Goal: Task Accomplishment & Management: Complete application form

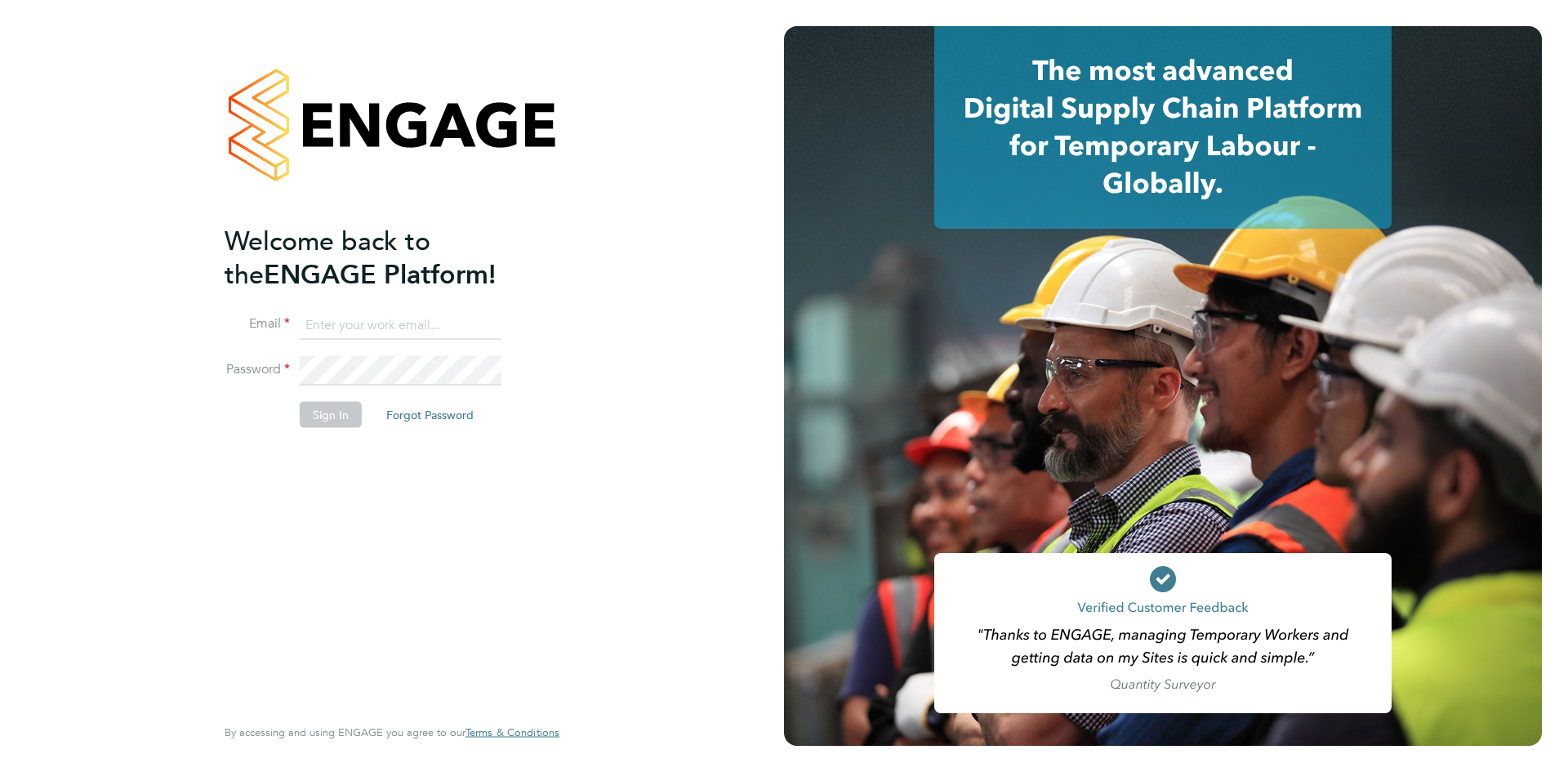
type input "ntaylor@spheresolutions.co.uk"
click at [312, 418] on button "Sign In" at bounding box center [331, 415] width 62 height 26
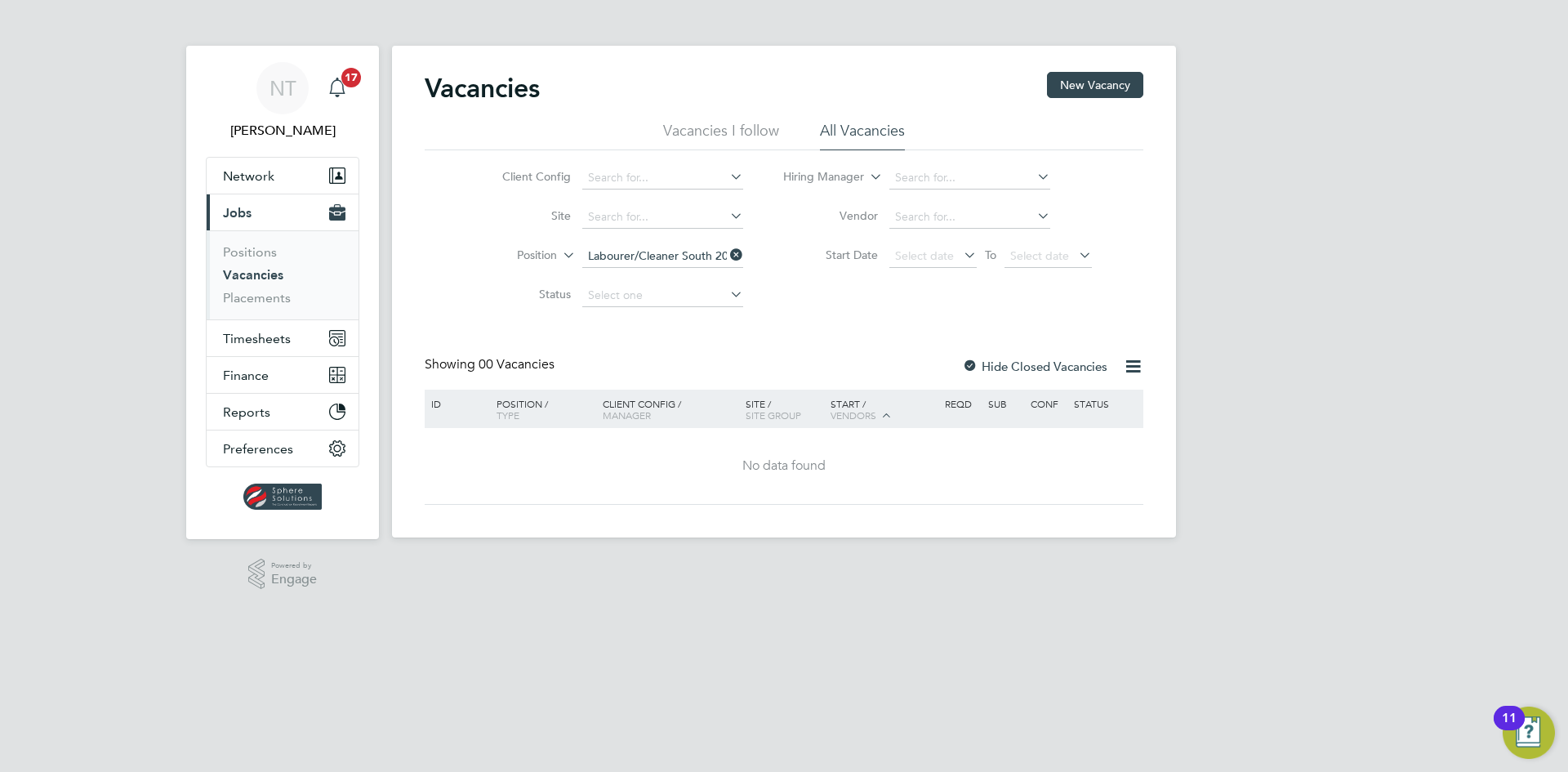
click at [334, 88] on icon "Main navigation" at bounding box center [337, 87] width 20 height 20
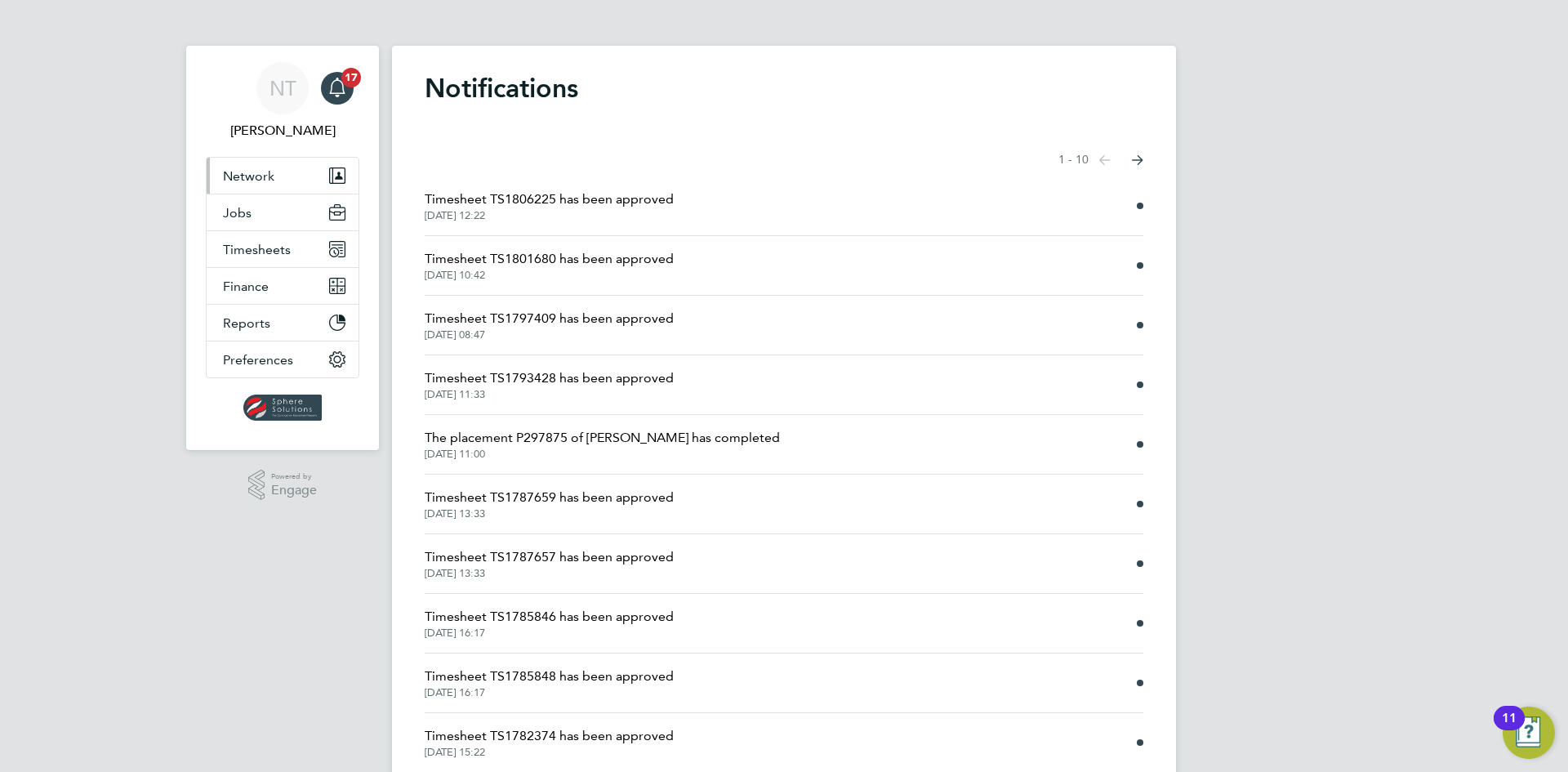
click at [254, 182] on span "Network" at bounding box center [249, 176] width 51 height 15
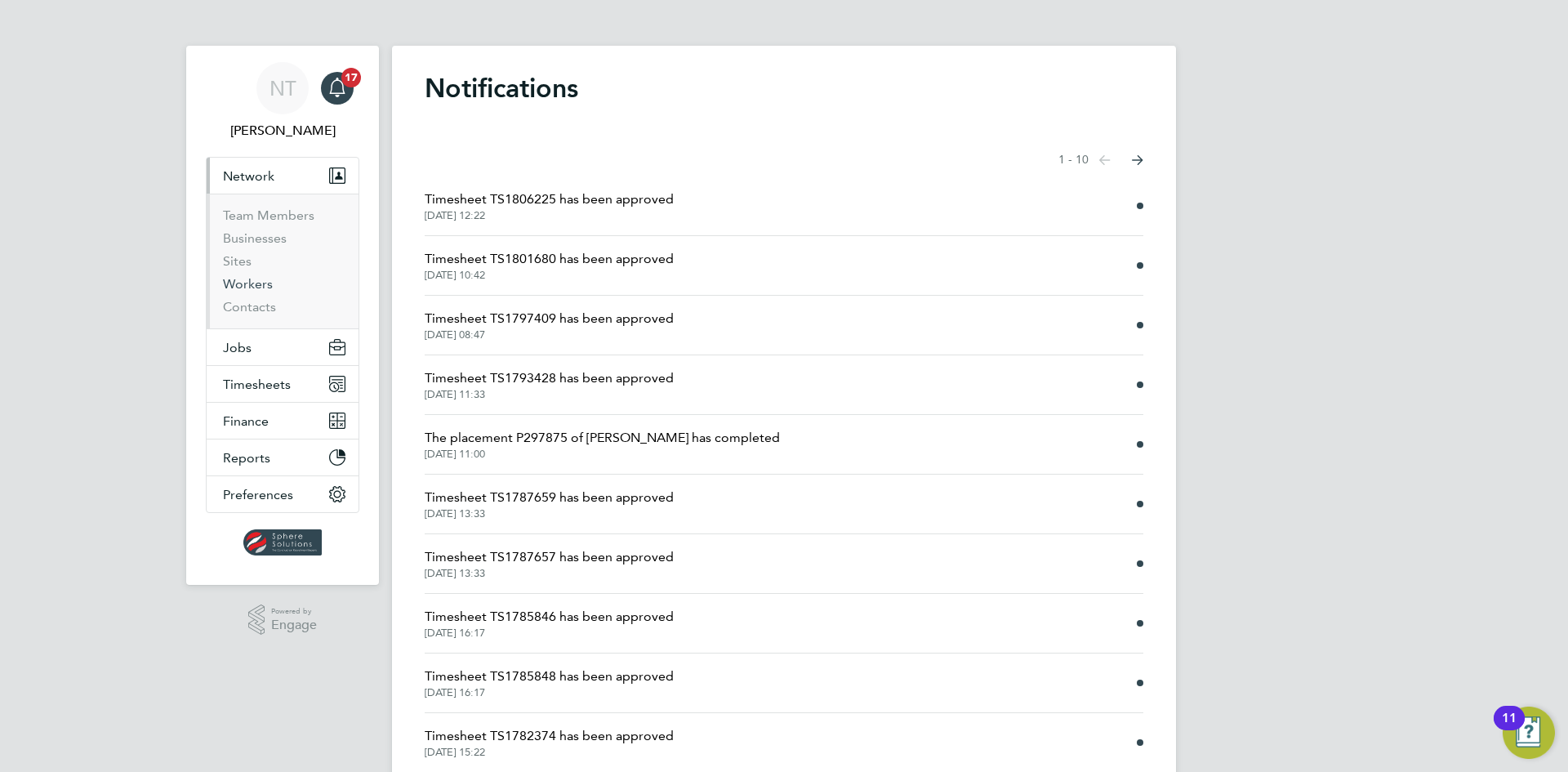
click at [248, 284] on link "Workers" at bounding box center [248, 283] width 50 height 15
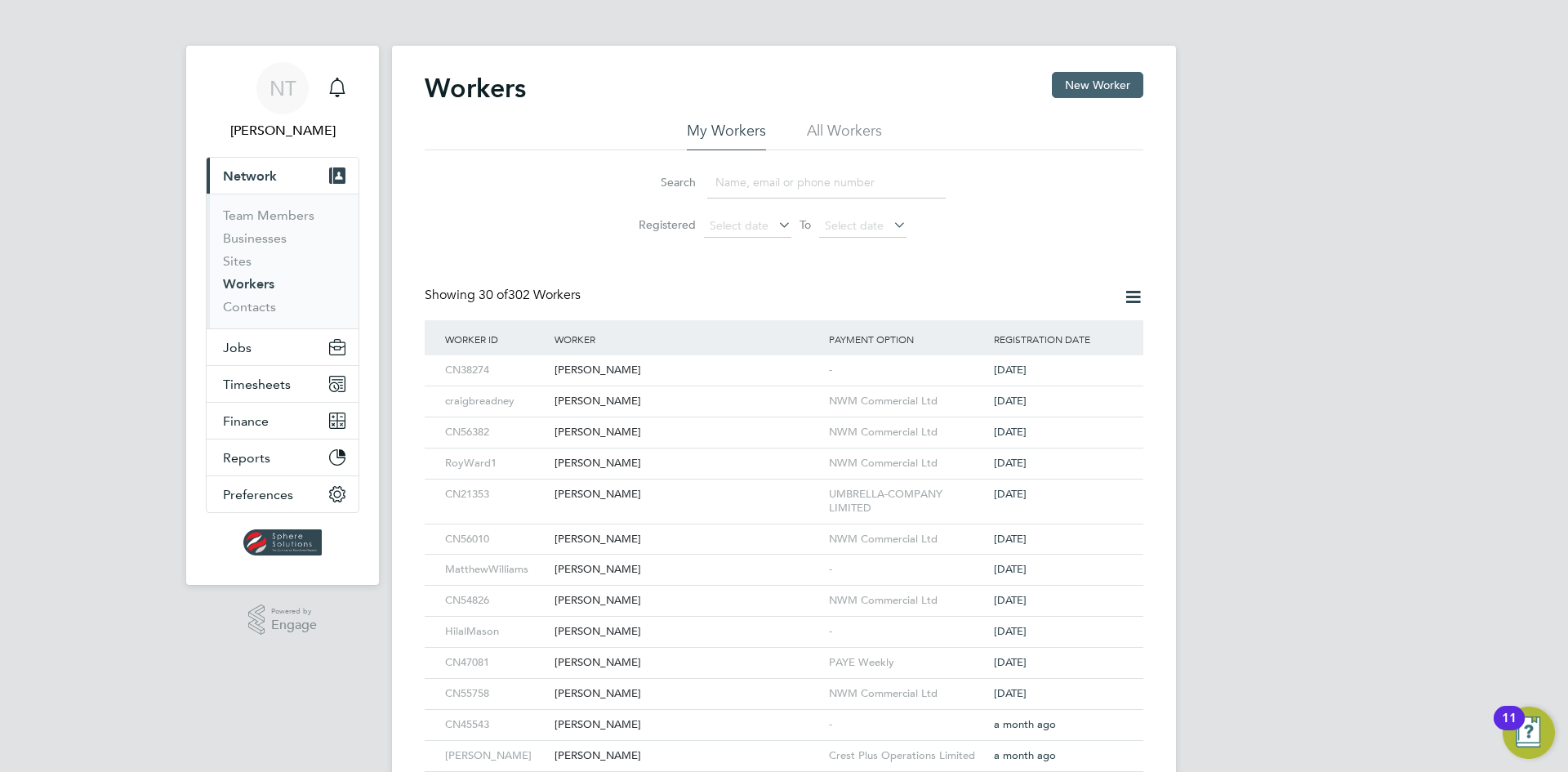
click at [1102, 87] on button "New Worker" at bounding box center [1097, 85] width 91 height 26
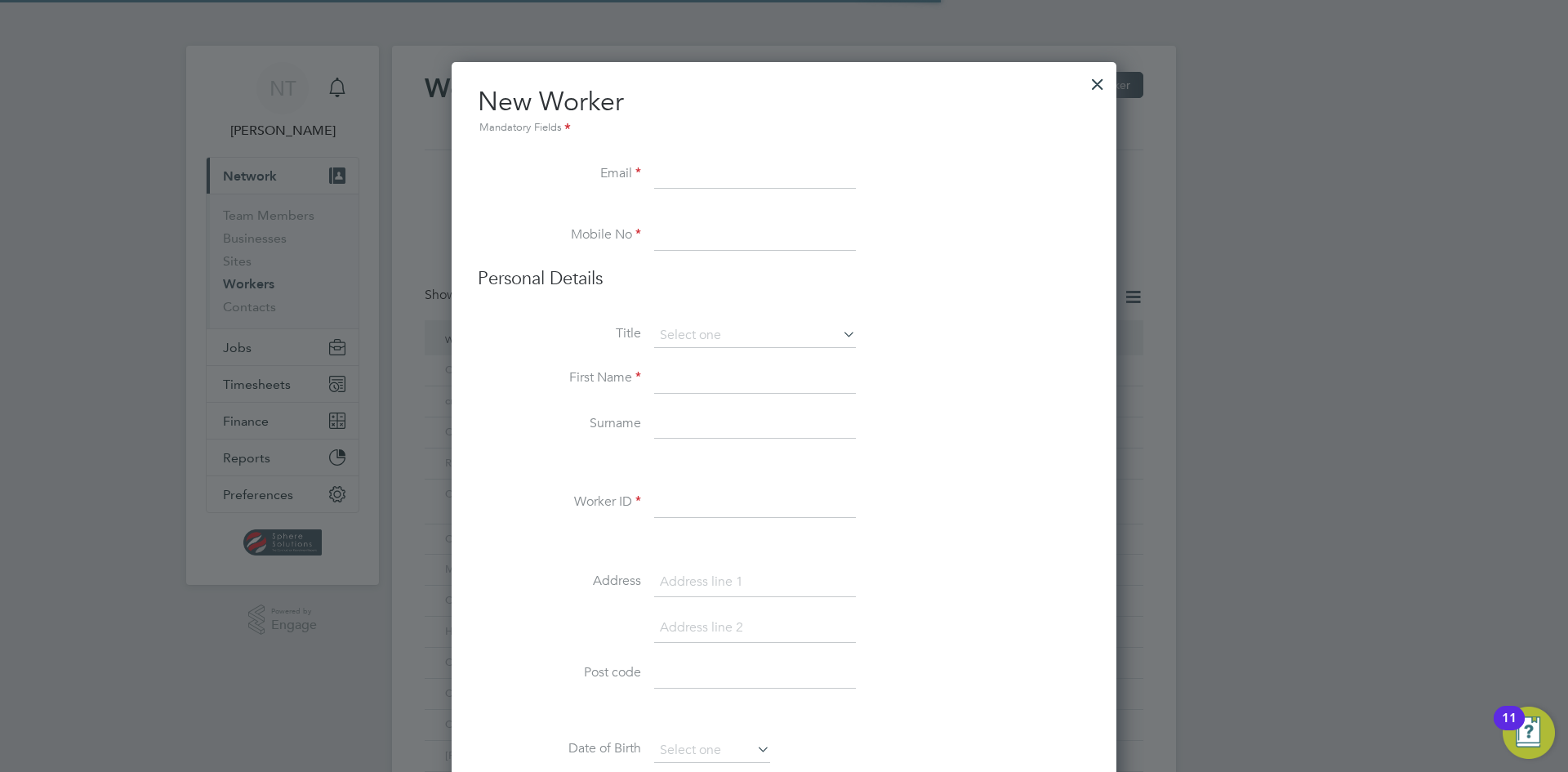
scroll to position [1585, 665]
click at [740, 175] on input at bounding box center [754, 175] width 201 height 29
paste input "[EMAIL_ADDRESS][DOMAIN_NAME]"
type input "[EMAIL_ADDRESS][DOMAIN_NAME]"
click at [695, 231] on input at bounding box center [754, 236] width 201 height 29
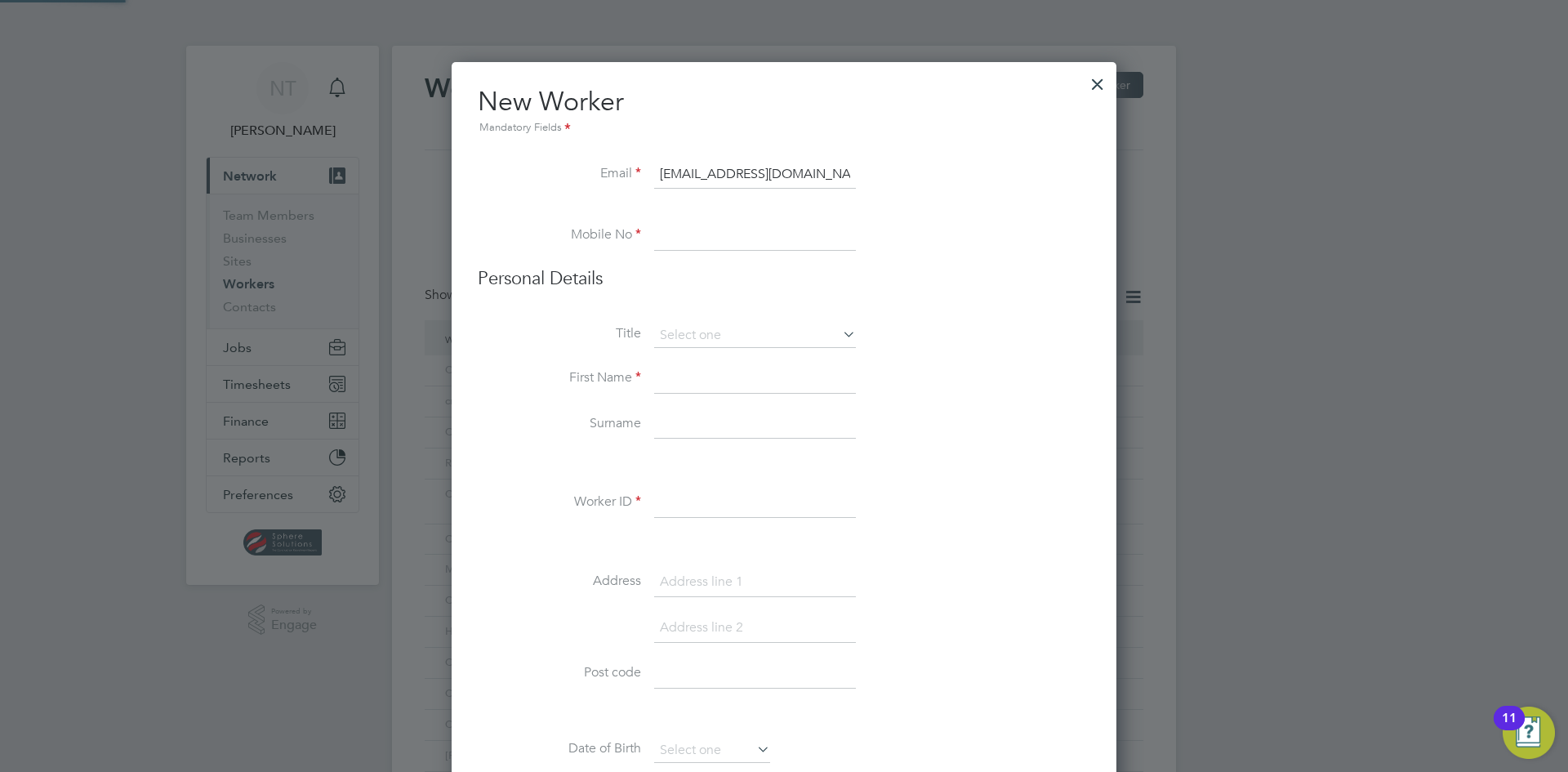
paste input "07749953438"
type input "07749953438"
click at [702, 327] on input at bounding box center [754, 335] width 201 height 25
click at [697, 355] on li "Mr" at bounding box center [754, 358] width 203 height 21
type input "Mr"
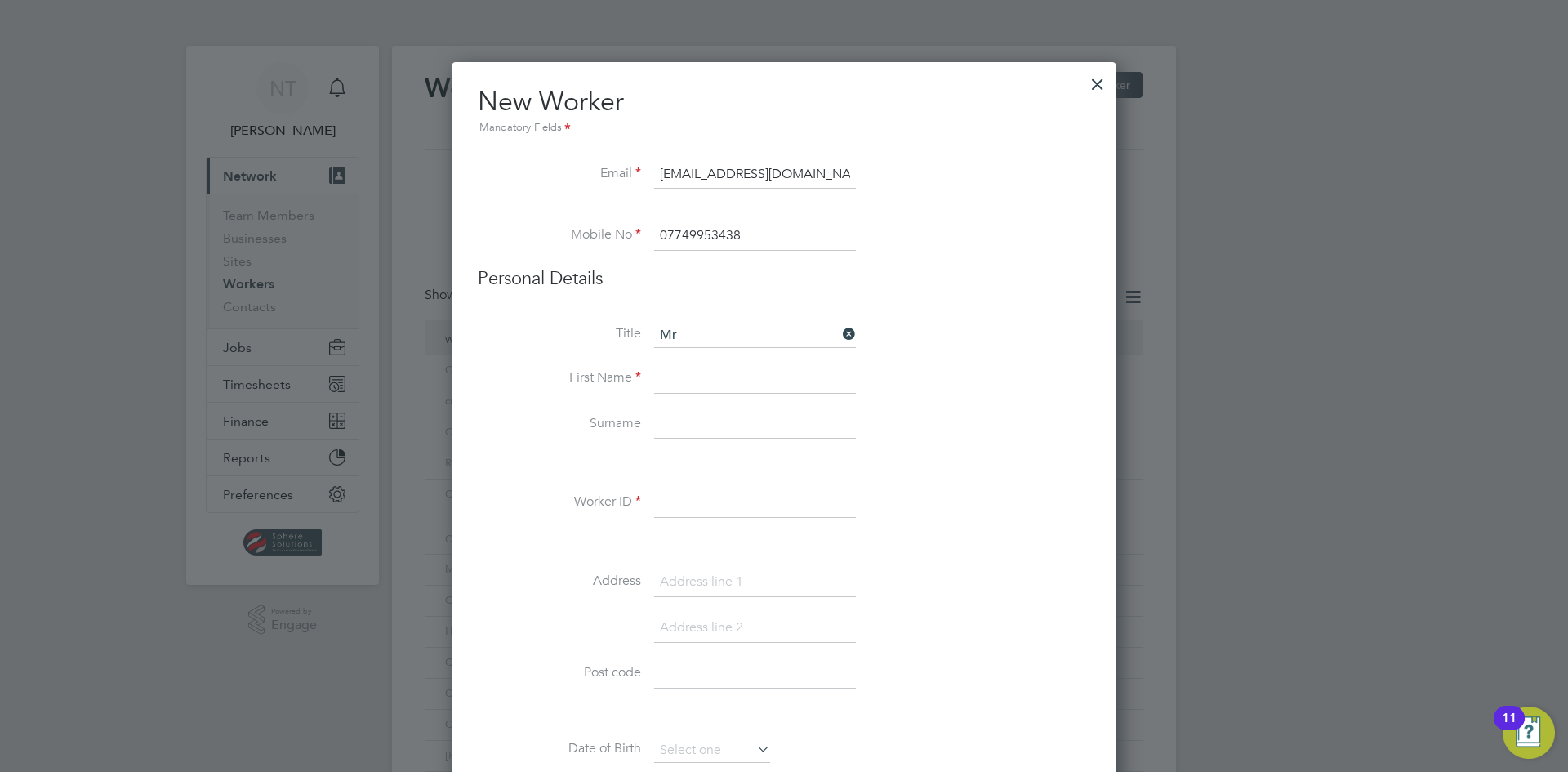
click at [682, 381] on input at bounding box center [754, 379] width 201 height 29
type input "Uaundja"
click at [680, 407] on li "First Name Uaundja" at bounding box center [784, 387] width 612 height 46
click at [679, 413] on input at bounding box center [754, 425] width 201 height 29
drag, startPoint x: 751, startPoint y: 231, endPoint x: 580, endPoint y: 232, distance: 171.0
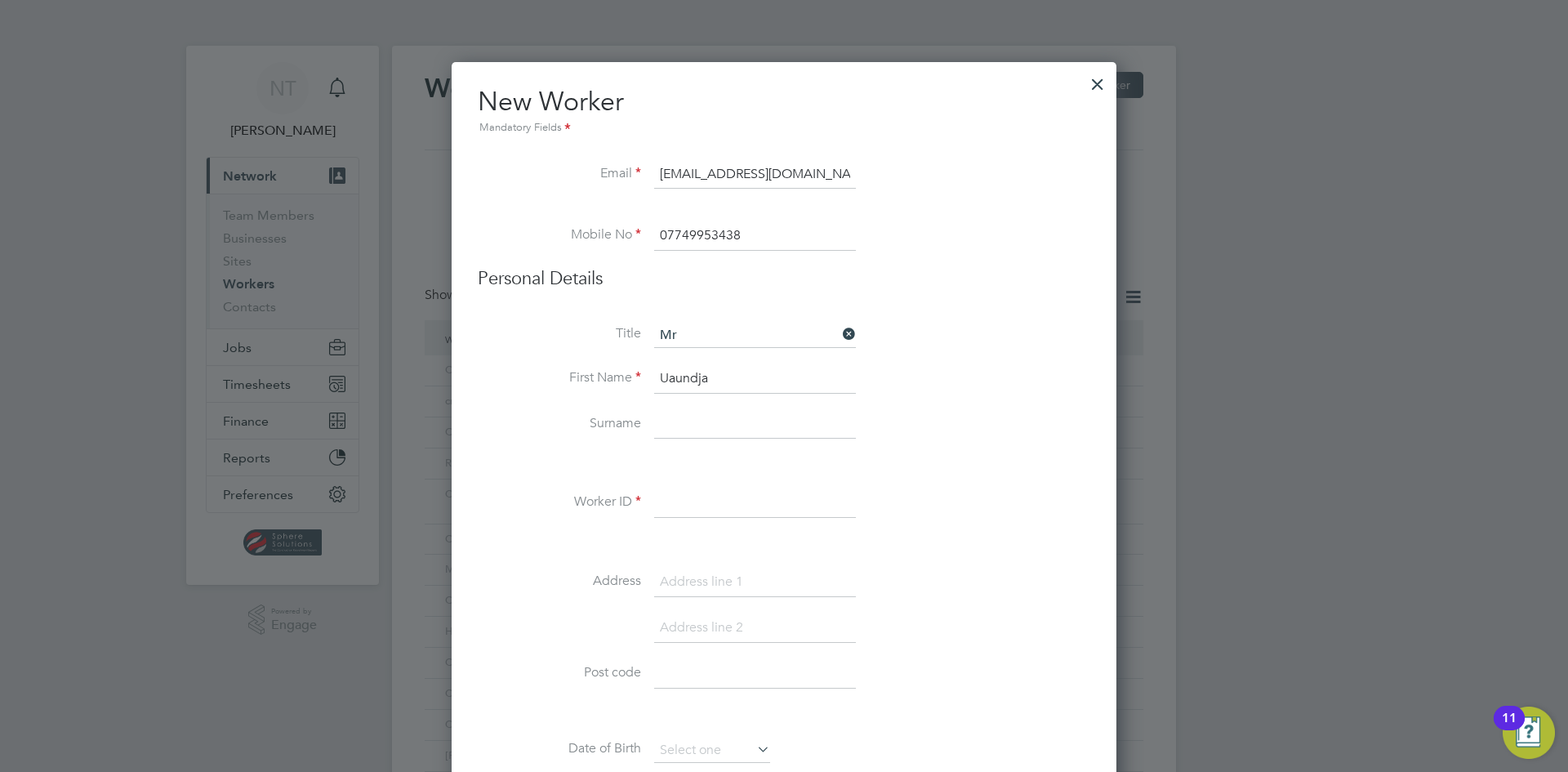
click at [580, 232] on li "Mobile No 07749953438" at bounding box center [784, 244] width 612 height 46
type input "07928196517"
click at [732, 417] on input at bounding box center [754, 425] width 201 height 29
type input "Maharero"
drag, startPoint x: 723, startPoint y: 388, endPoint x: 630, endPoint y: 386, distance: 93.0
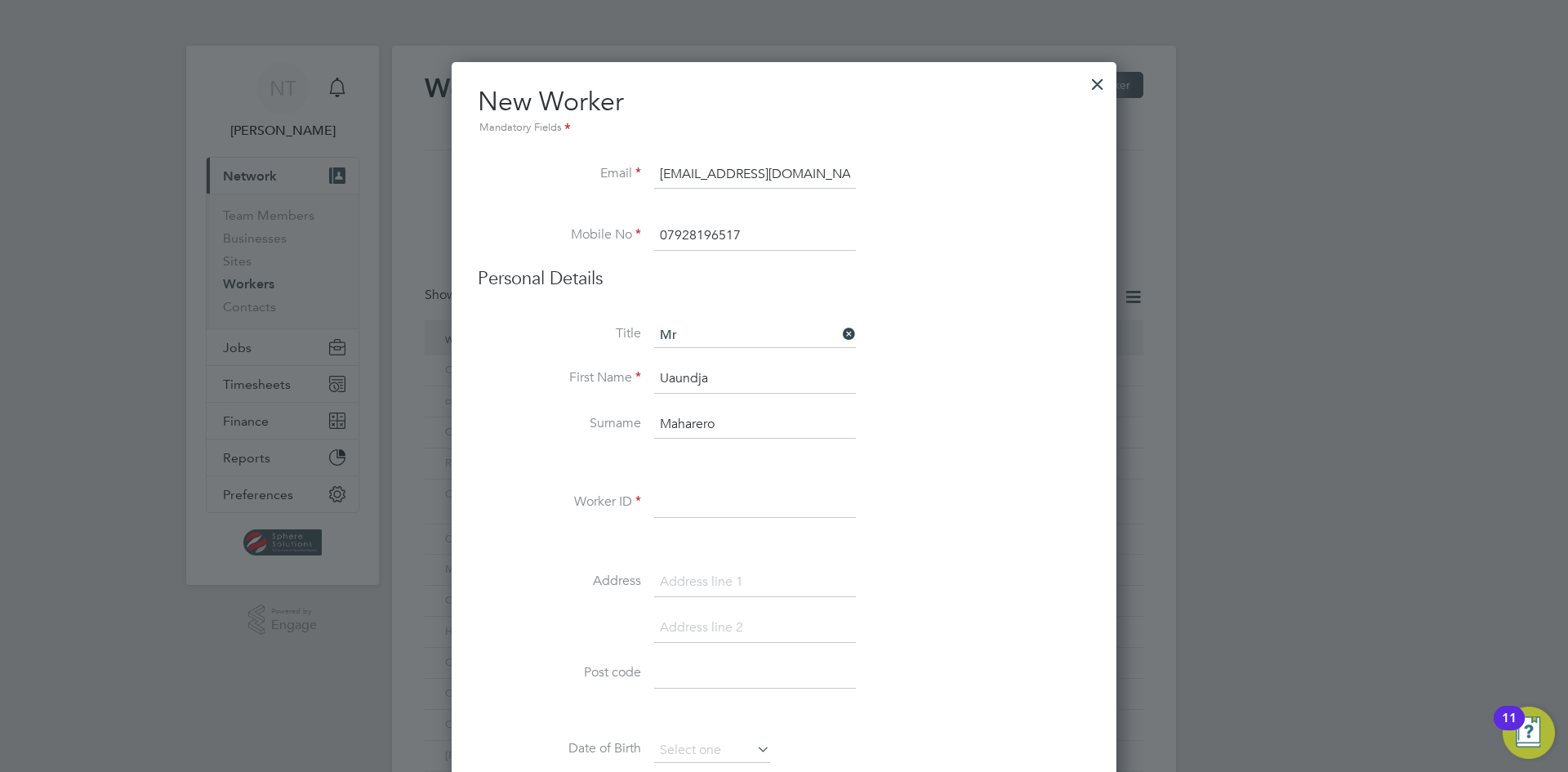
click at [630, 386] on li "First Name Uaundja" at bounding box center [784, 387] width 612 height 46
click at [699, 495] on input at bounding box center [754, 503] width 201 height 29
paste input "Uaundja"
drag, startPoint x: 723, startPoint y: 422, endPoint x: 646, endPoint y: 424, distance: 77.0
click at [646, 424] on li "Surname Maharero" at bounding box center [784, 433] width 612 height 46
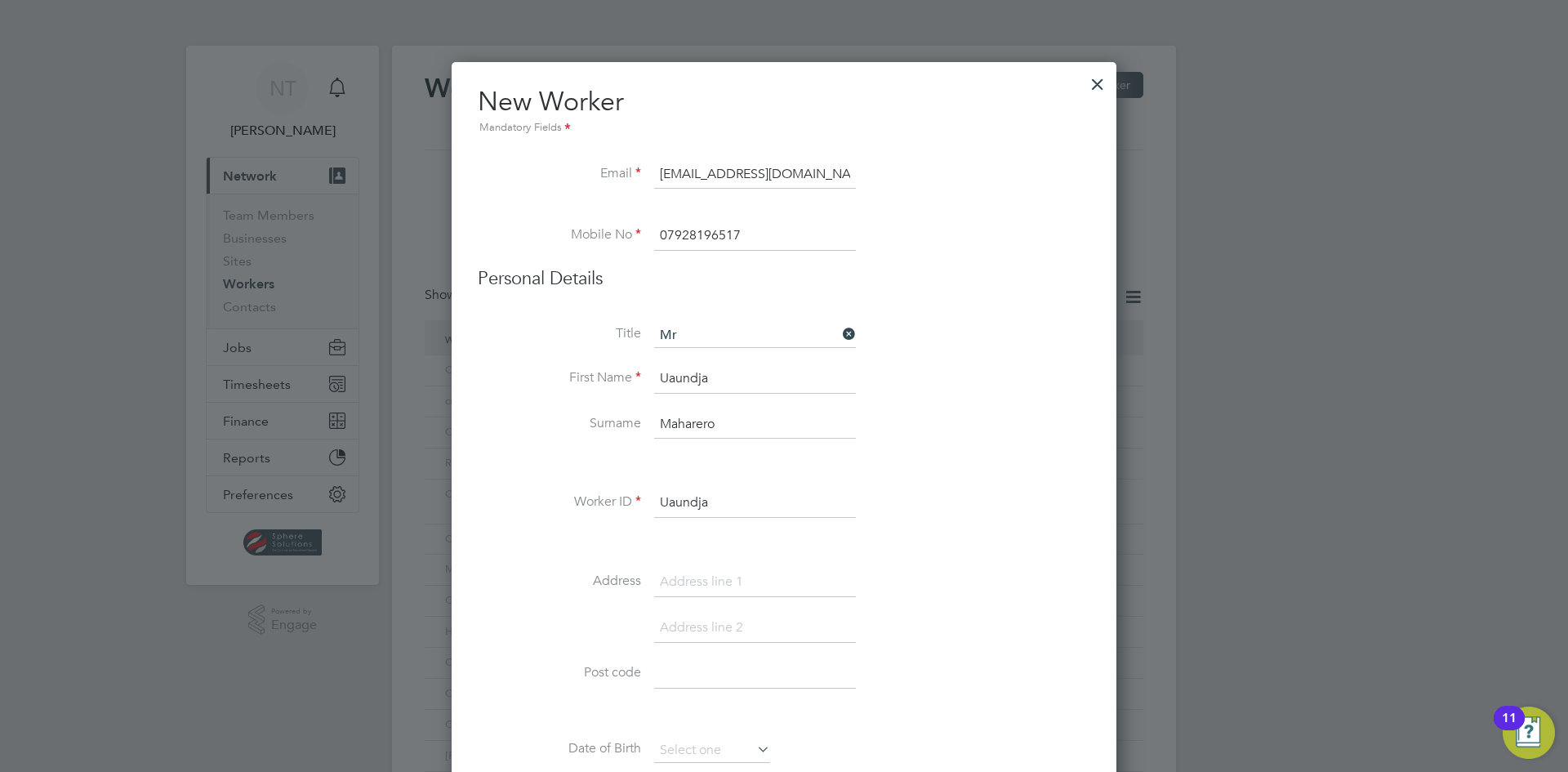
click at [742, 499] on input "Uaundja" at bounding box center [754, 503] width 201 height 29
paste input "Maharero"
type input "UaundjaMaharero"
click at [714, 582] on input at bounding box center [754, 582] width 201 height 29
type input "16 Gloucester Road"
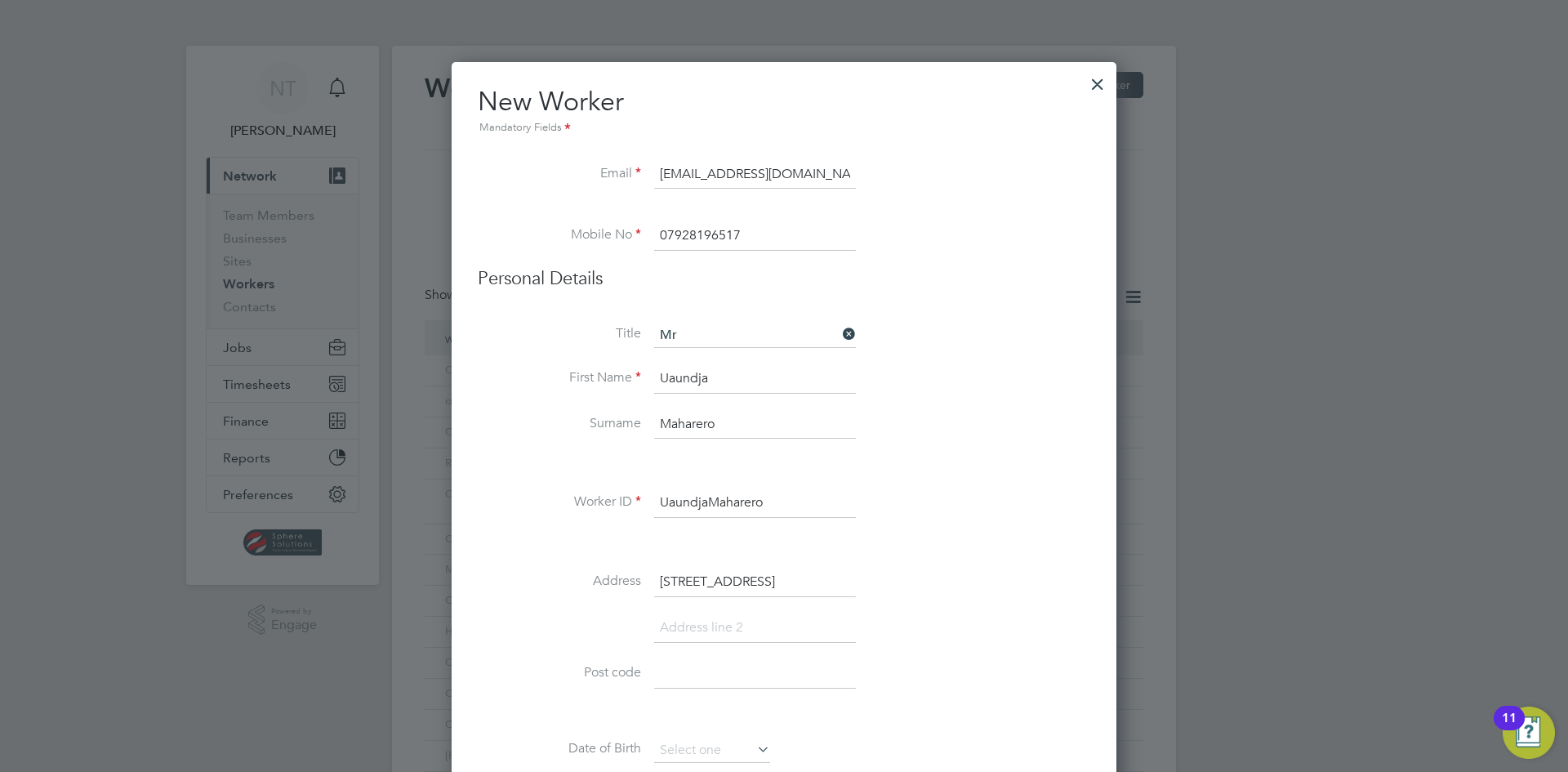
click at [700, 627] on input at bounding box center [754, 628] width 201 height 29
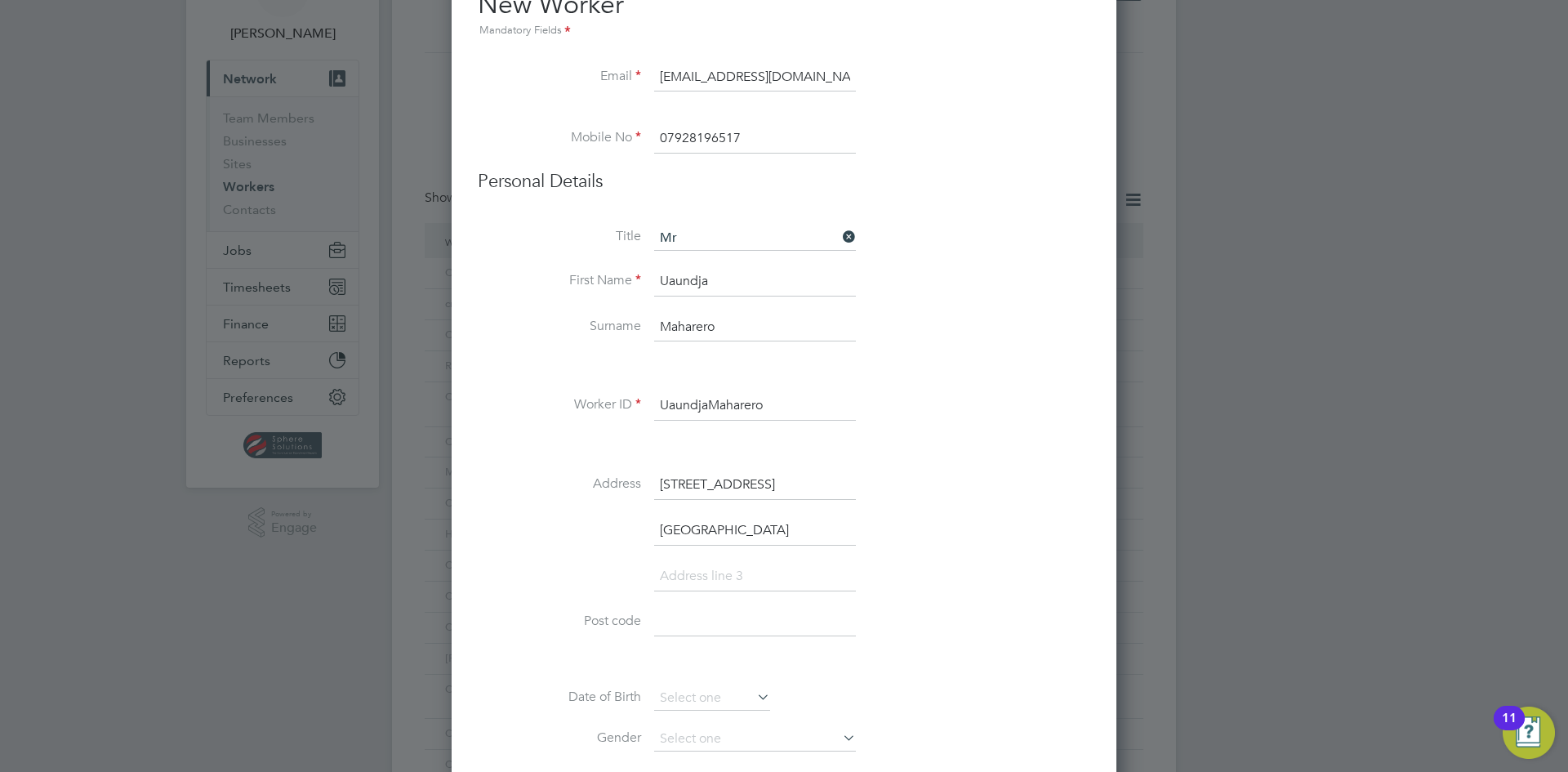
scroll to position [163, 0]
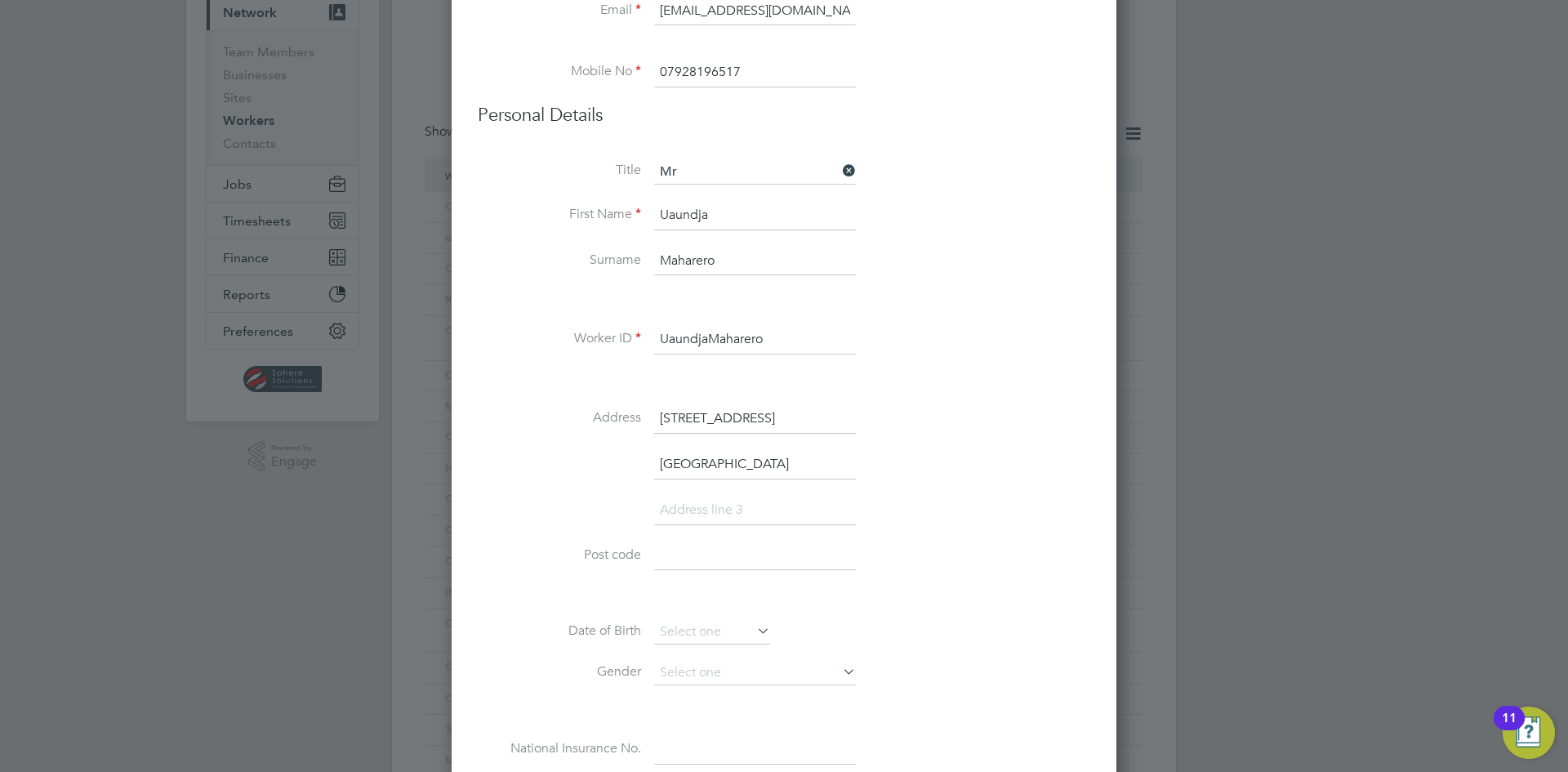
type input "Cheltenham"
click at [673, 553] on input at bounding box center [754, 556] width 201 height 29
type input "GL51 8PQ"
click at [668, 634] on input at bounding box center [712, 632] width 116 height 25
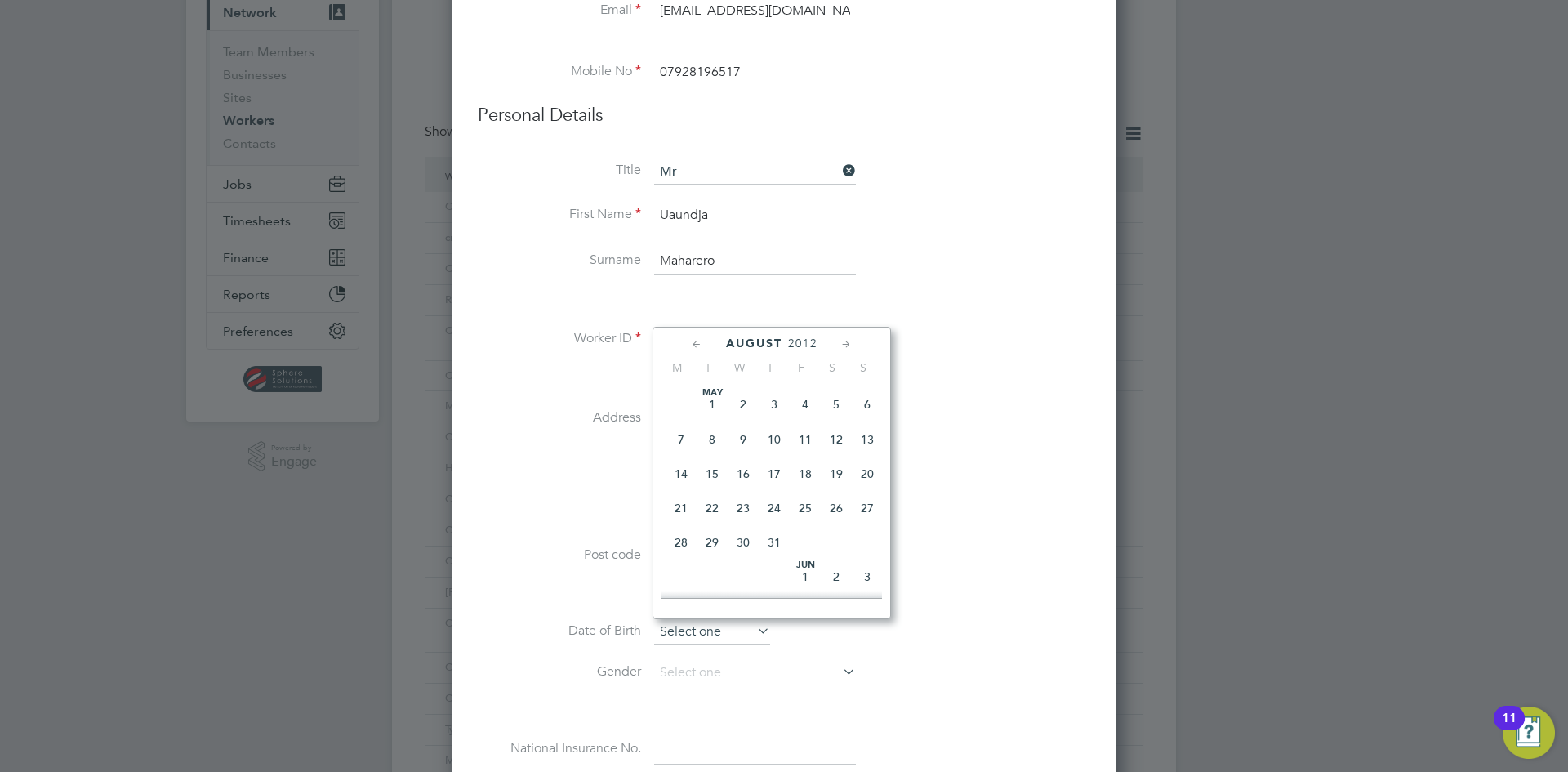
scroll to position [636, 0]
click at [795, 342] on span "2012" at bounding box center [803, 343] width 29 height 14
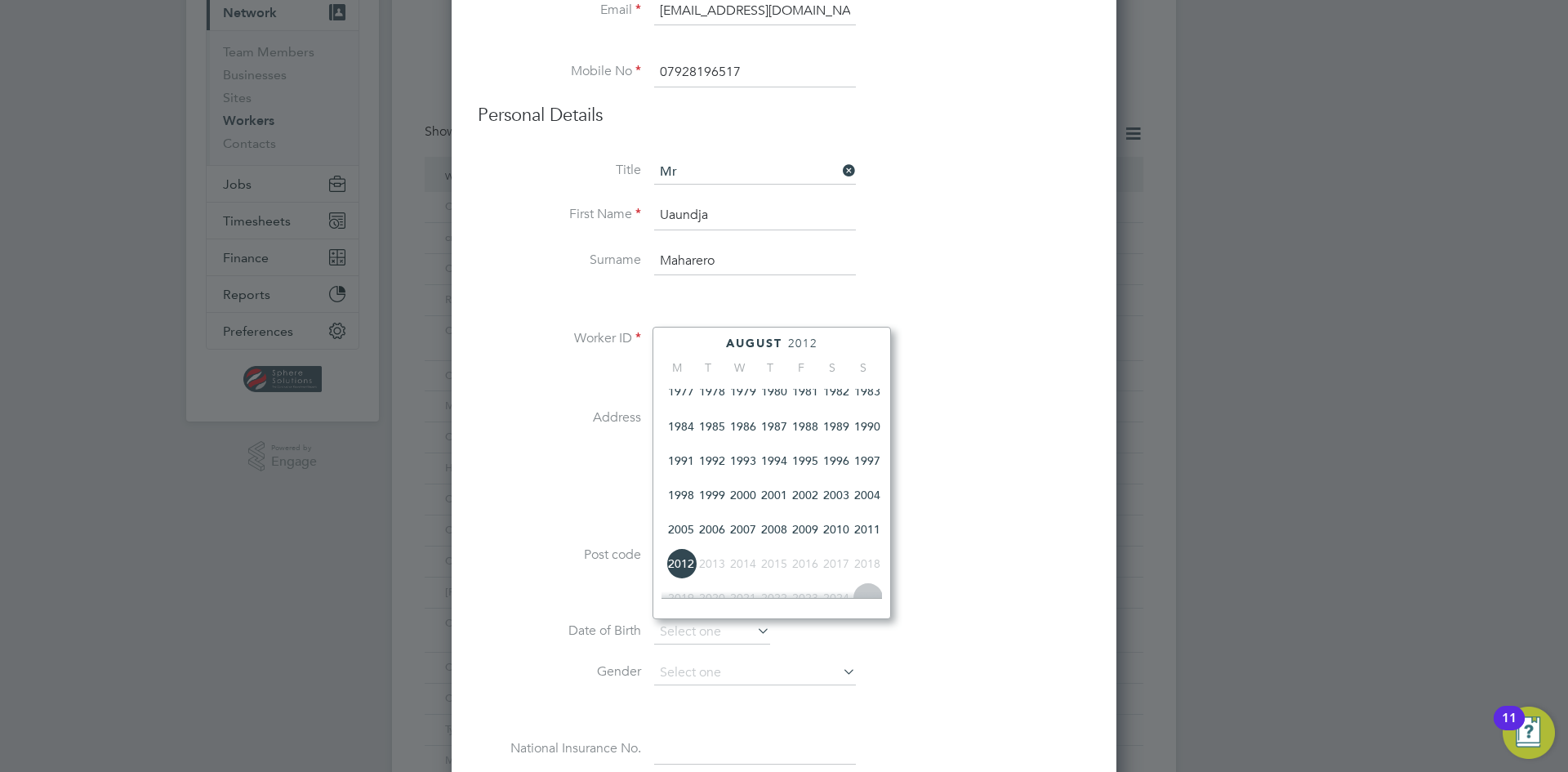
scroll to position [270, 0]
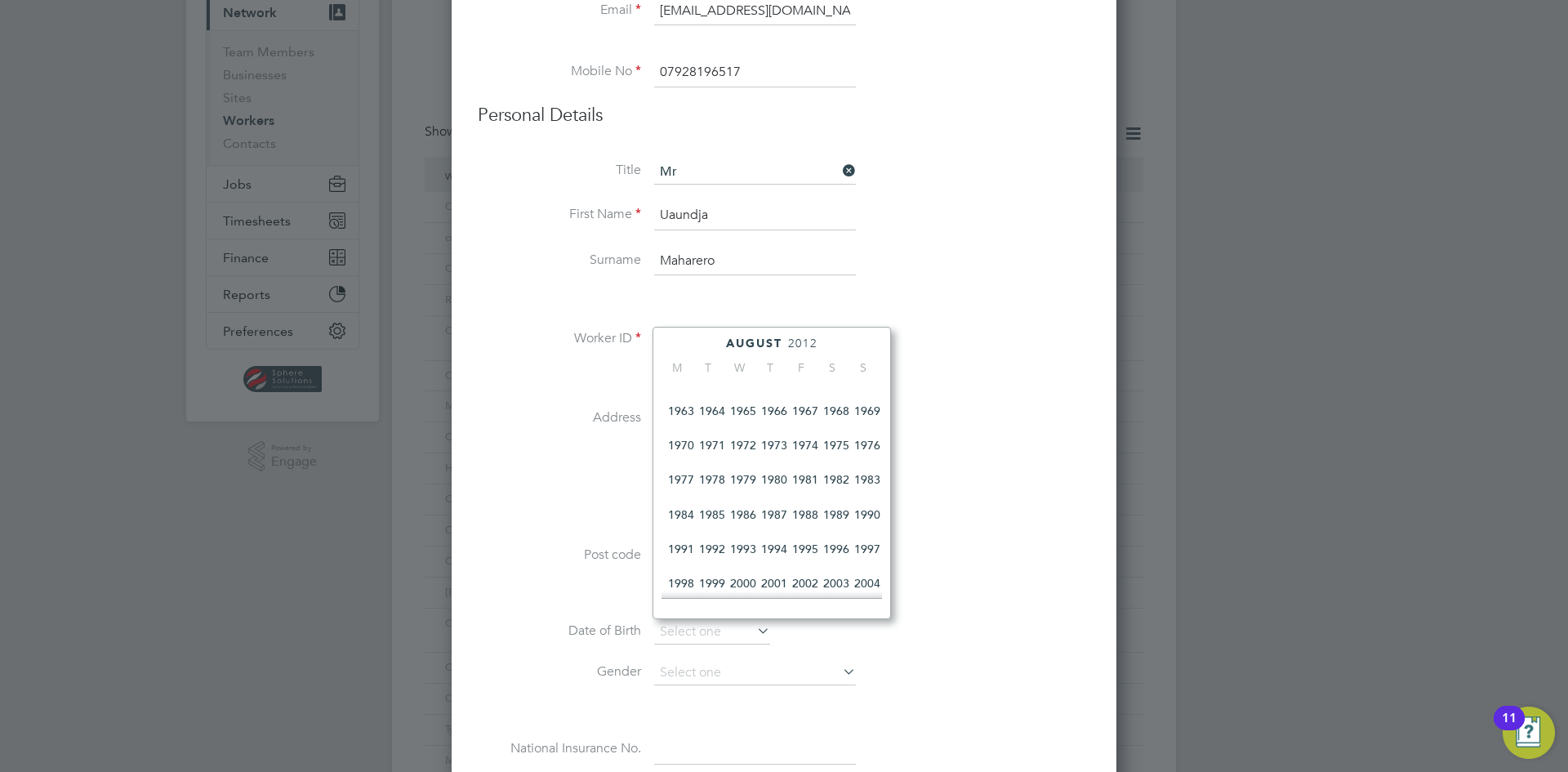
click at [682, 487] on span "1977" at bounding box center [681, 479] width 31 height 31
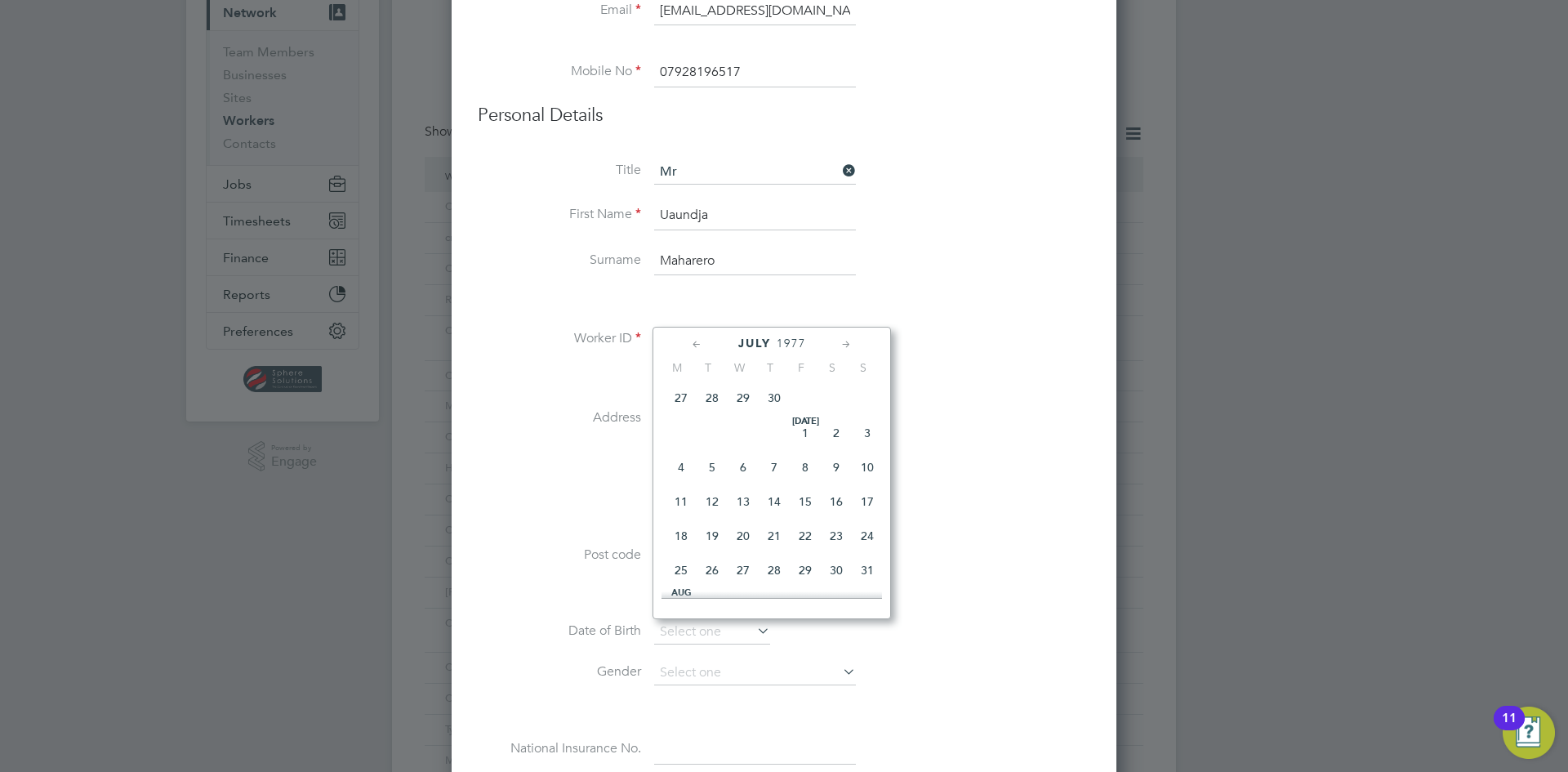
click at [803, 443] on span "Jul 1" at bounding box center [805, 433] width 31 height 31
type input "01 Jul 1977"
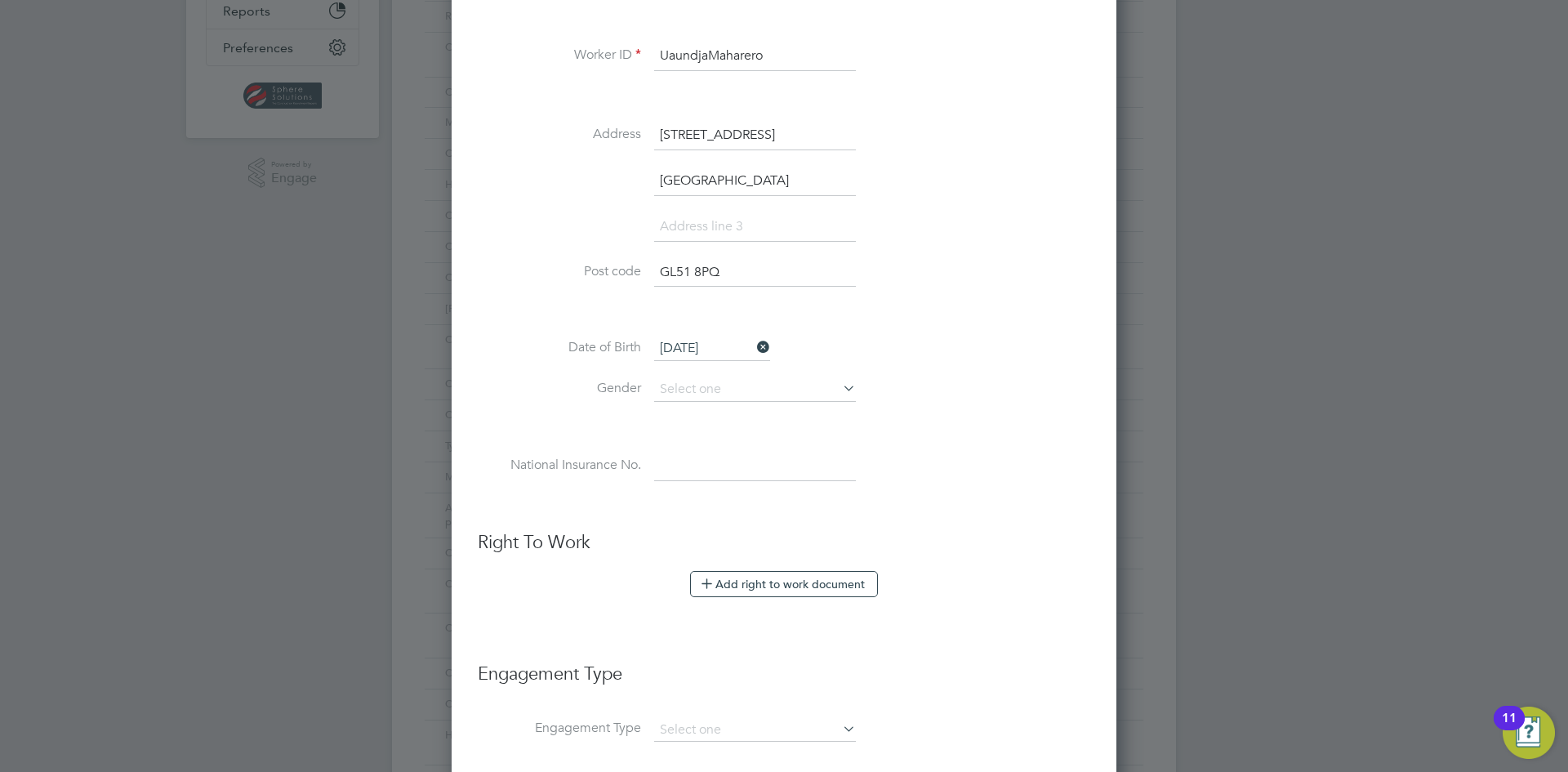
scroll to position [490, 0]
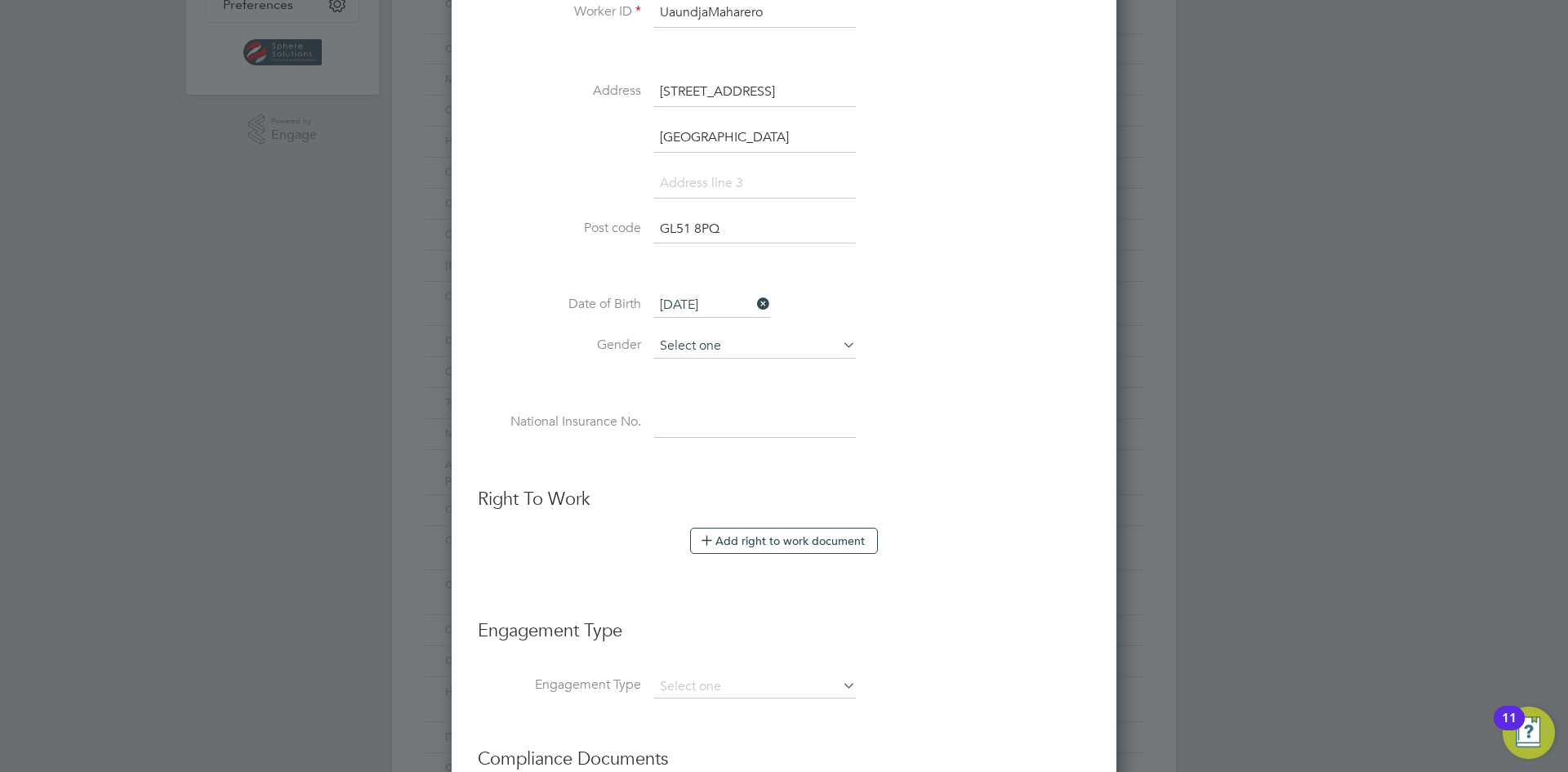
click at [689, 335] on input at bounding box center [754, 346] width 201 height 25
click at [694, 363] on li "Male" at bounding box center [754, 368] width 203 height 21
type input "Male"
click at [707, 426] on input at bounding box center [754, 423] width 201 height 29
paste input "SC501018C"
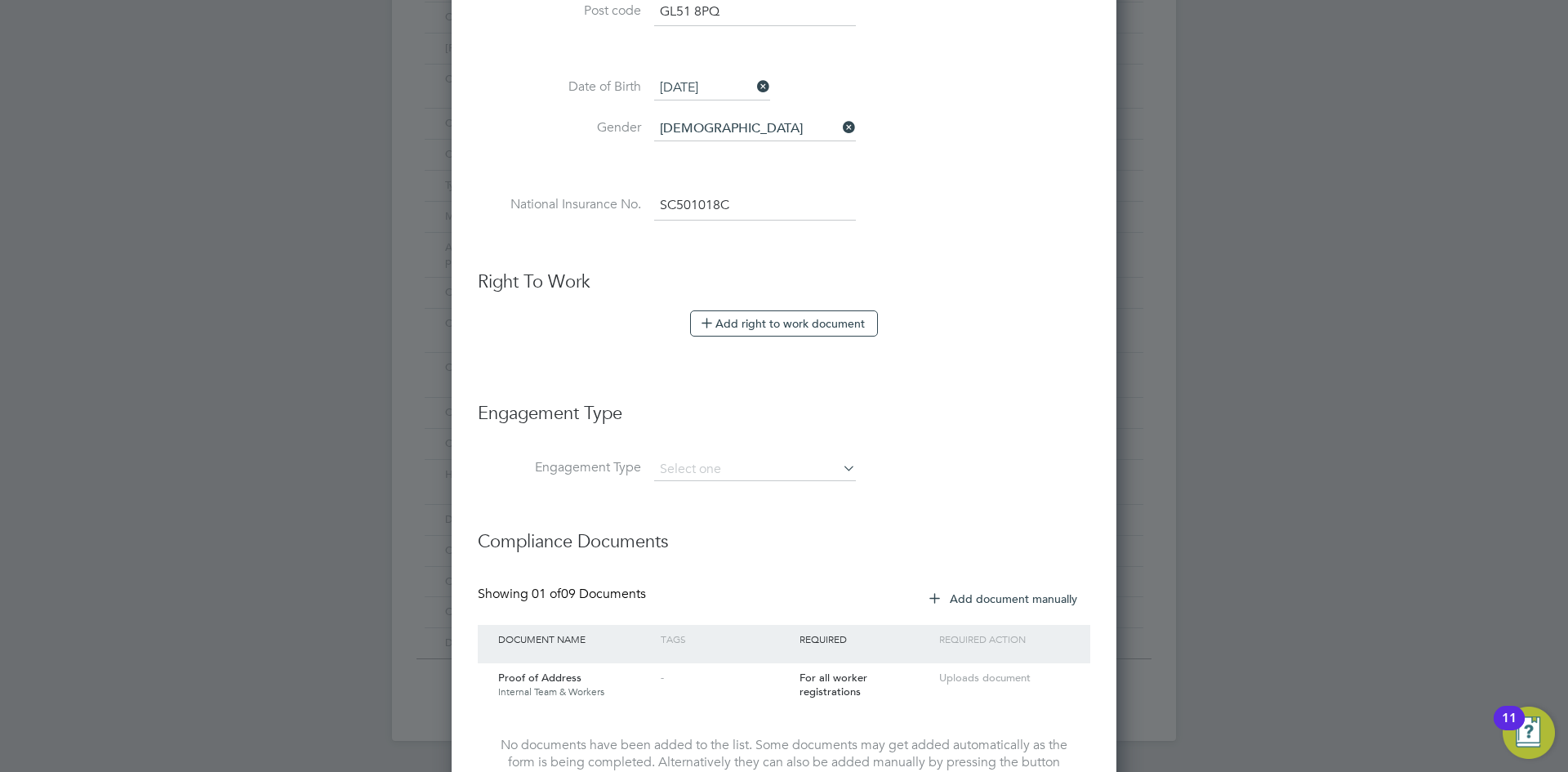
scroll to position [736, 0]
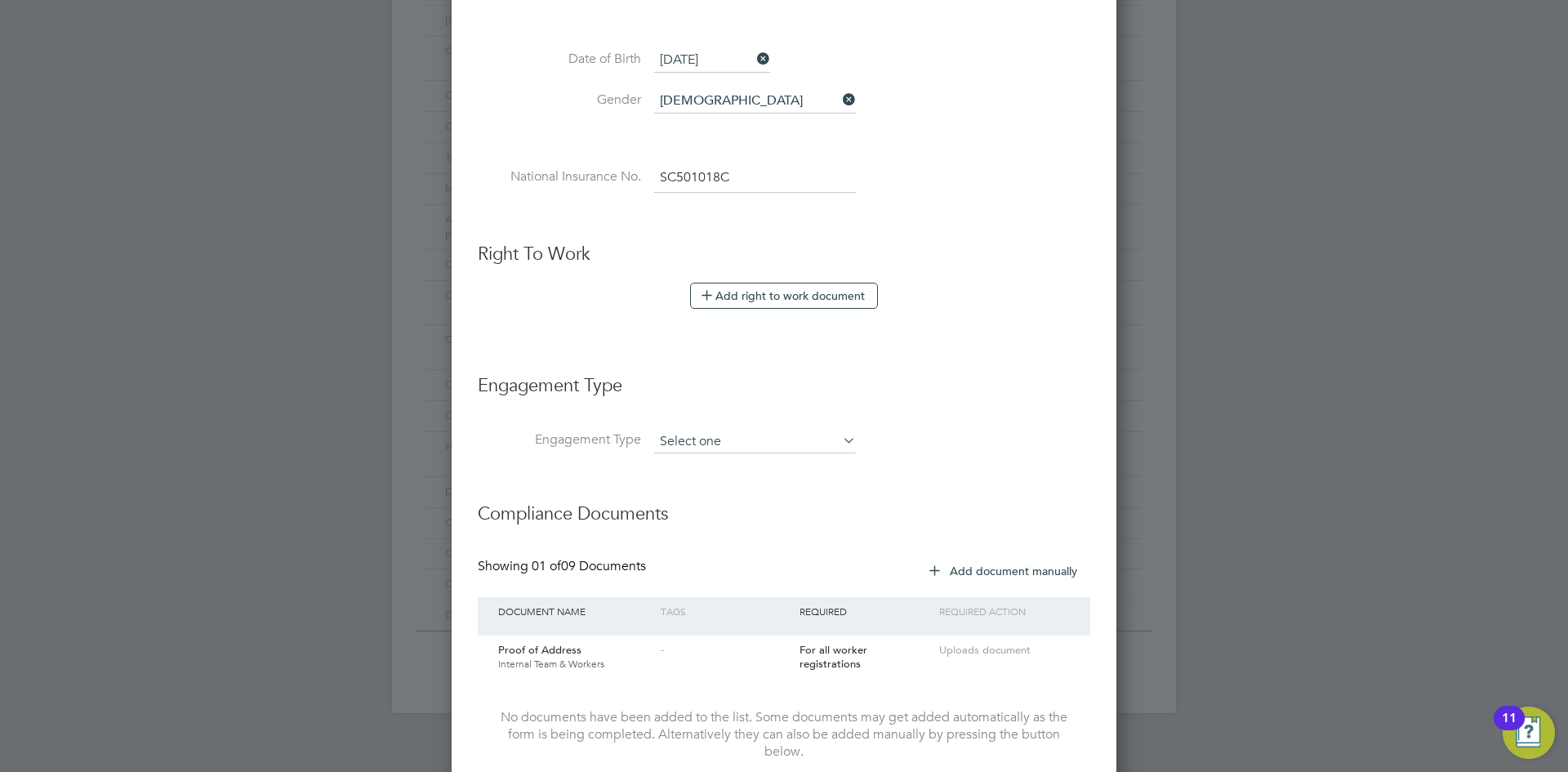
type input "SC 50 10 18 C"
click at [739, 447] on input at bounding box center [754, 441] width 201 height 23
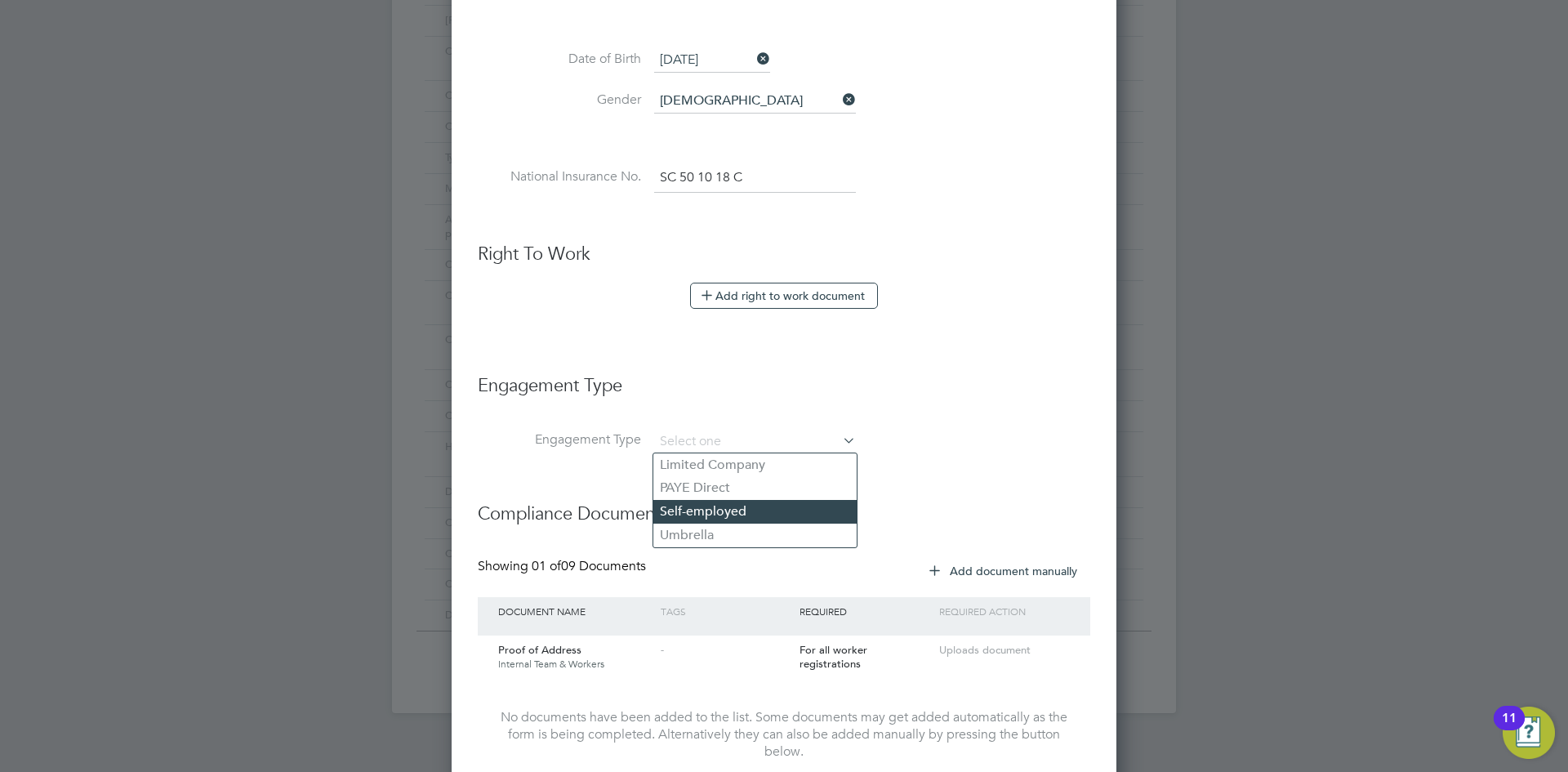
click at [724, 510] on li "Self-employed" at bounding box center [754, 511] width 203 height 24
type input "Self-employed"
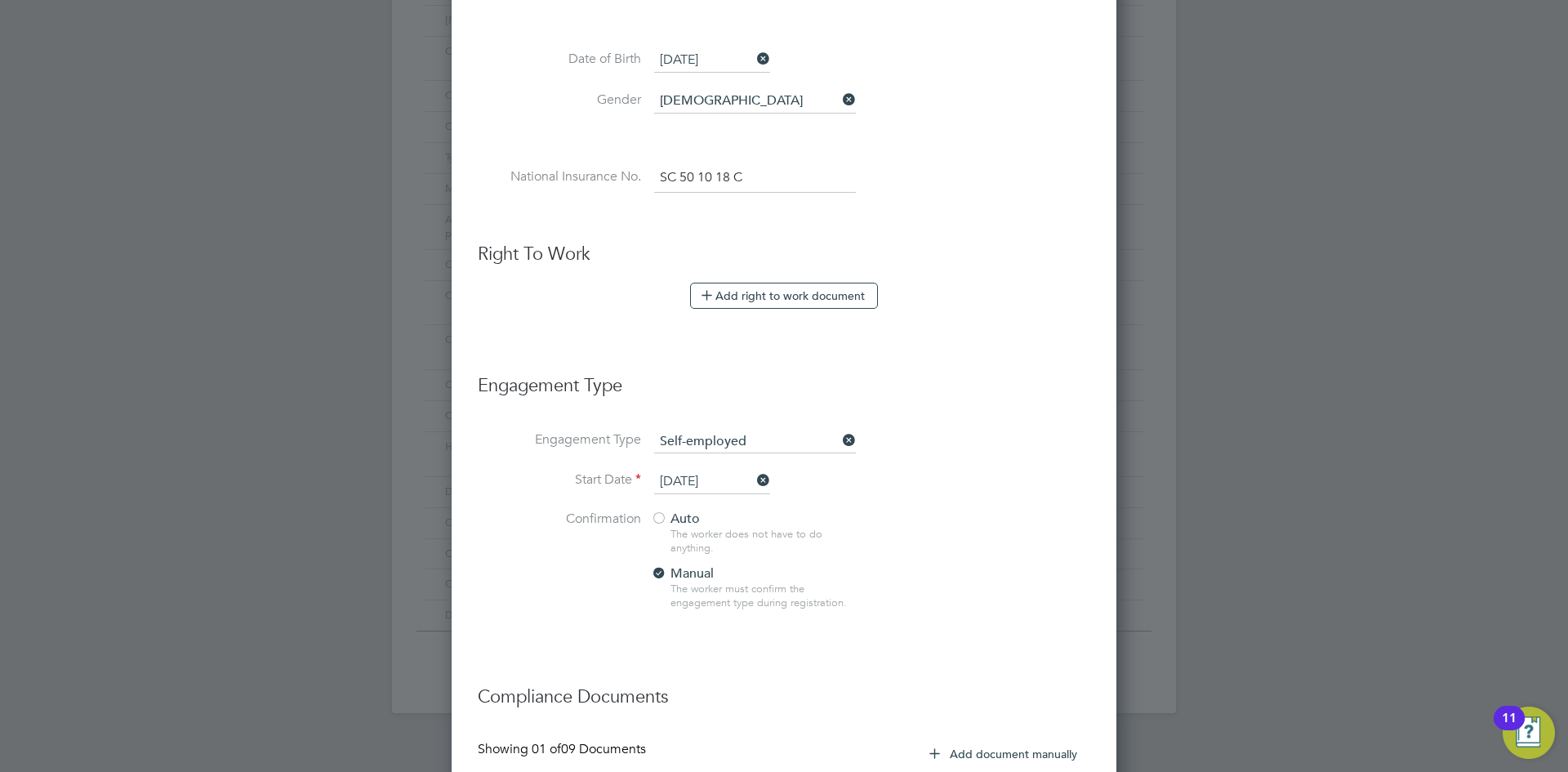
click at [664, 515] on div at bounding box center [659, 520] width 16 height 16
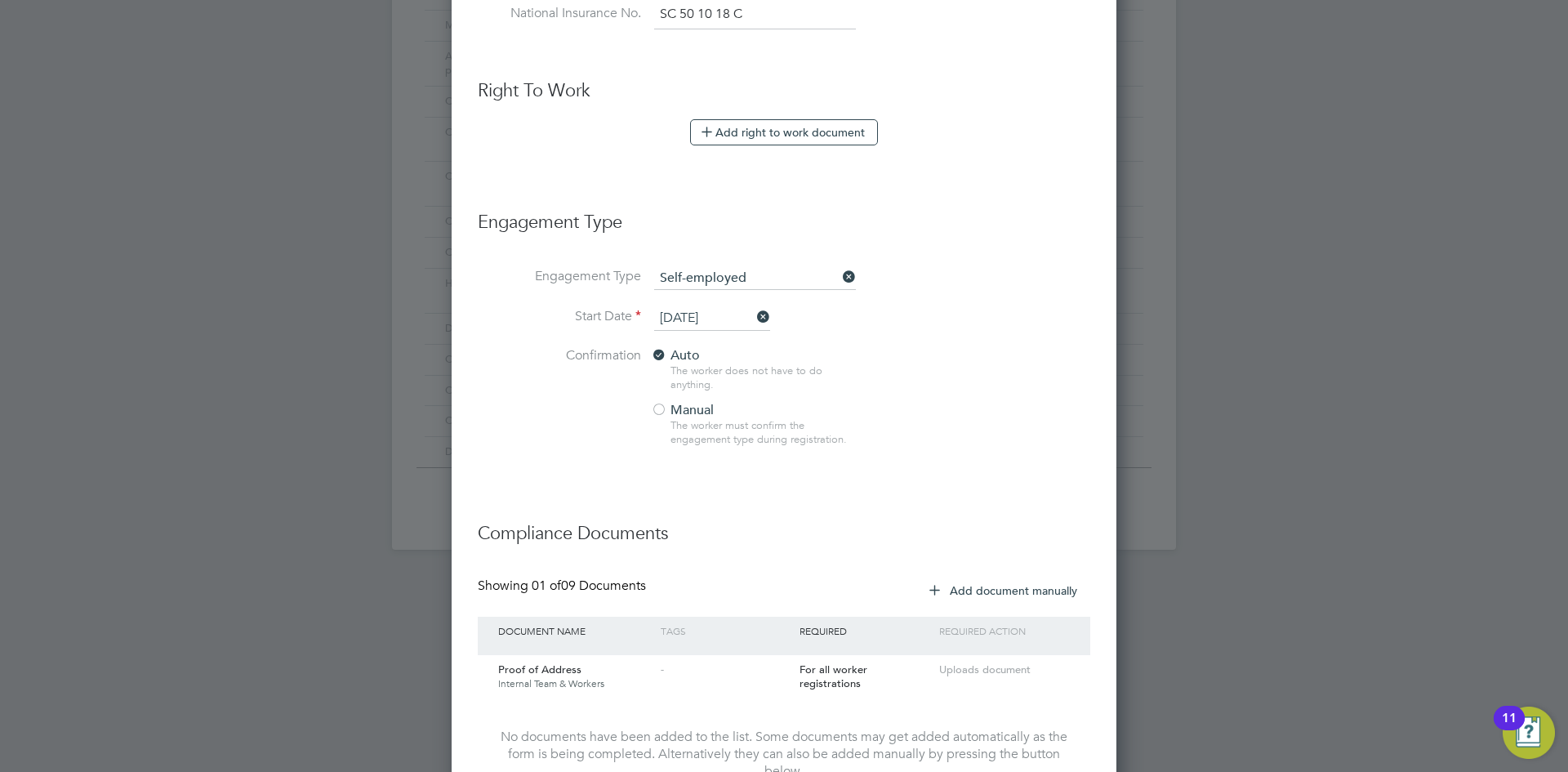
scroll to position [1104, 0]
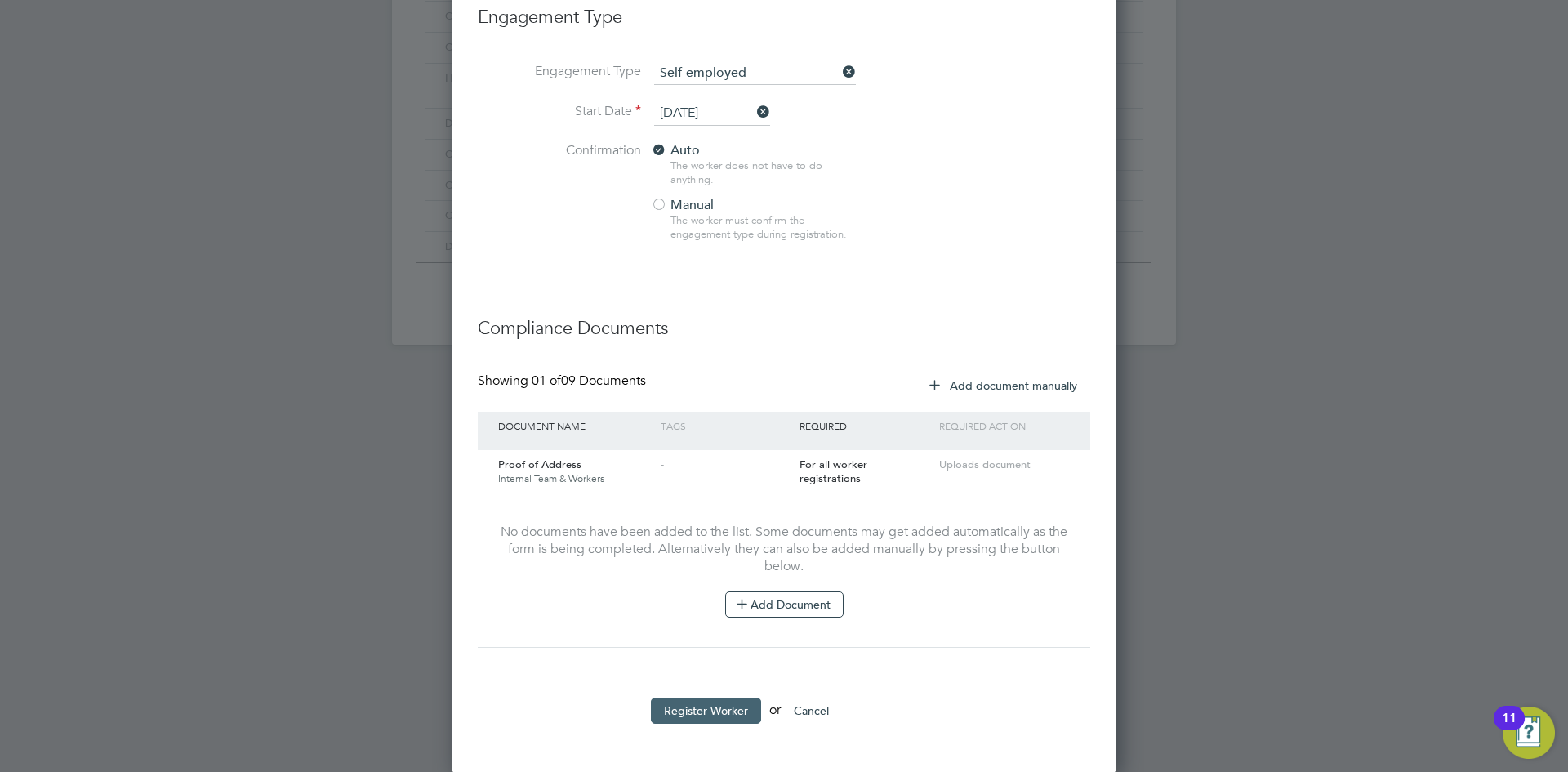
click at [664, 712] on button "Register Worker" at bounding box center [705, 710] width 110 height 26
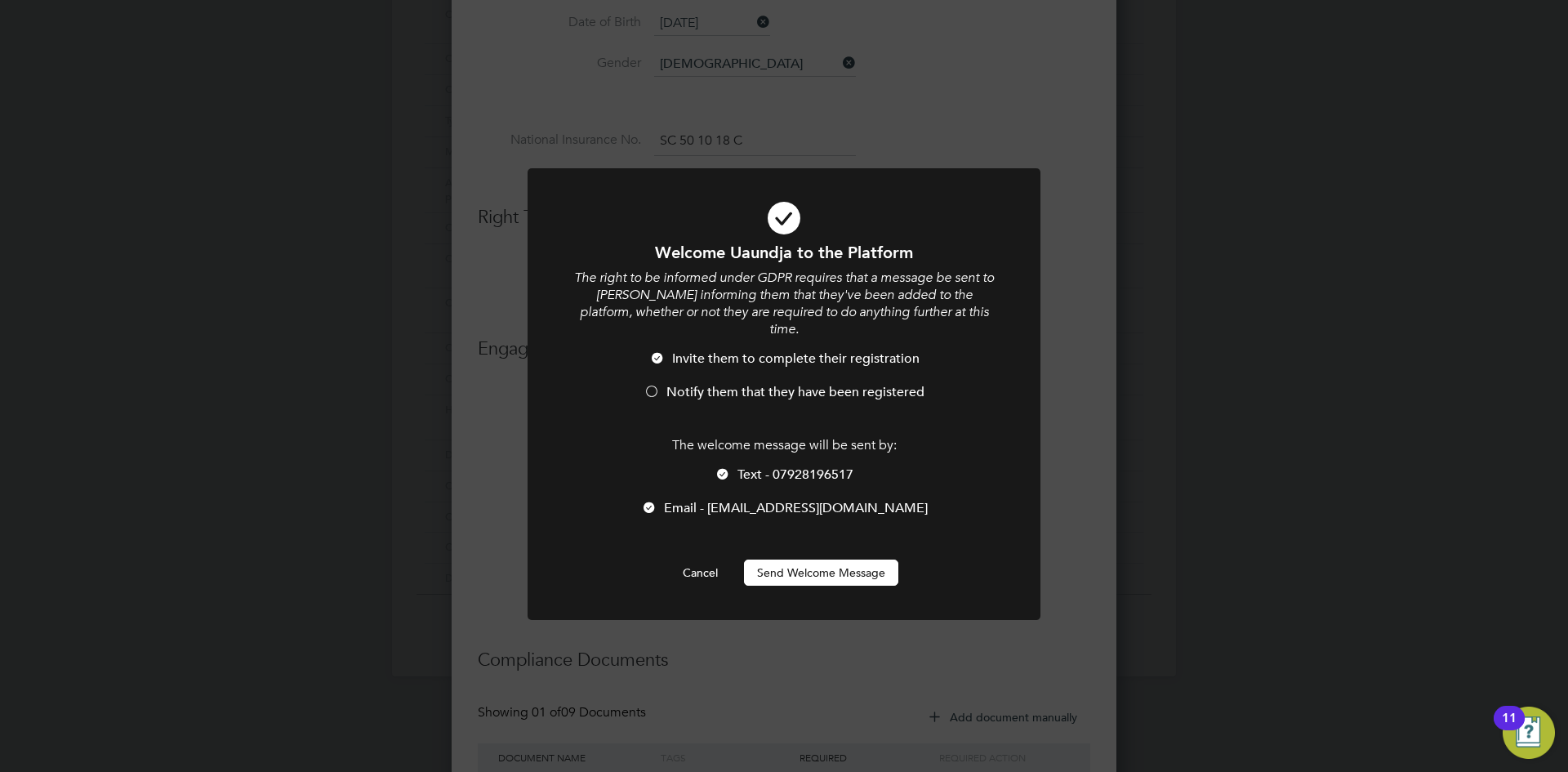
click at [660, 385] on div at bounding box center [651, 393] width 16 height 16
click at [657, 500] on div at bounding box center [649, 509] width 16 height 16
click at [825, 561] on button "Send Welcome Message" at bounding box center [820, 572] width 154 height 26
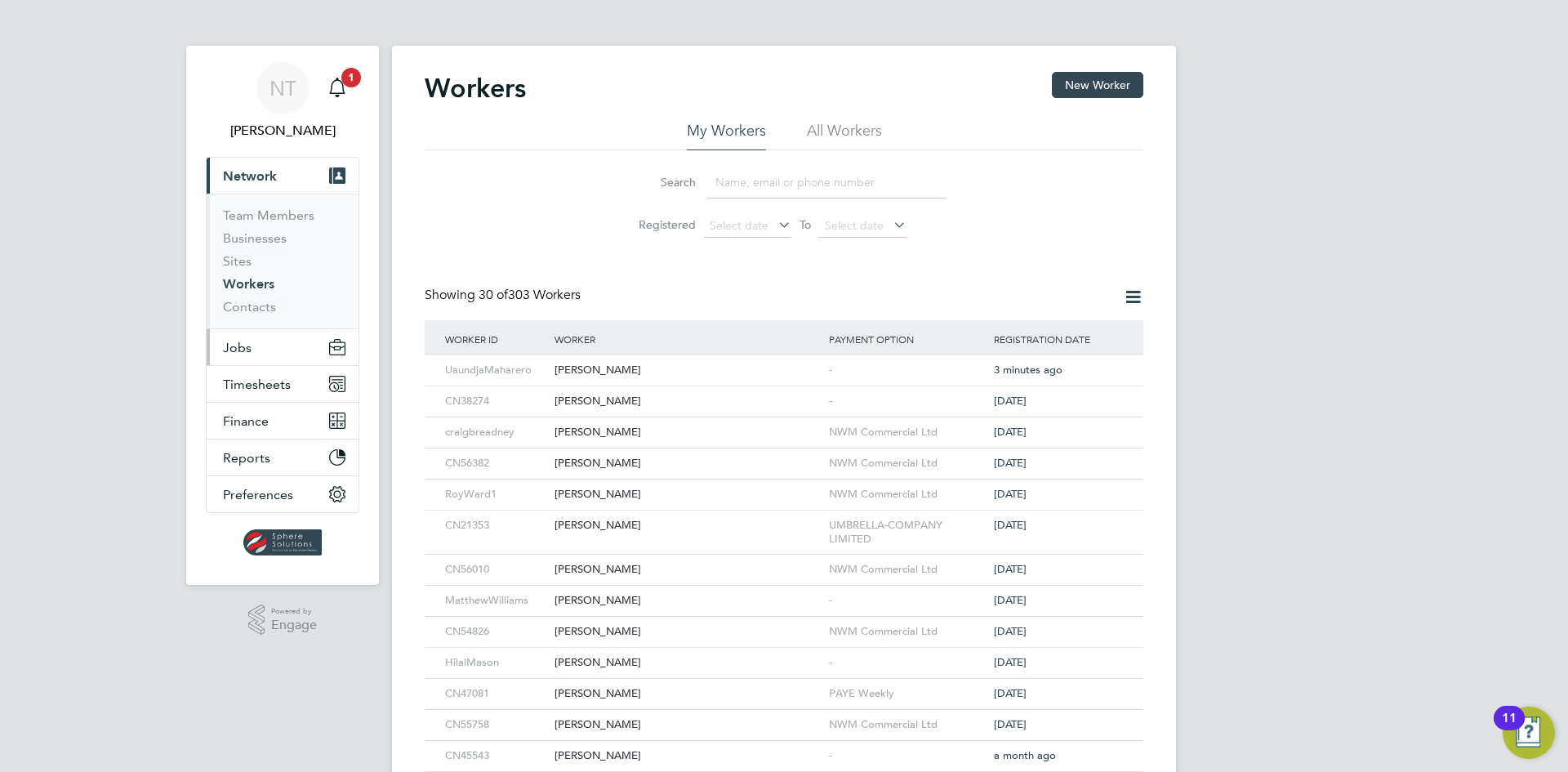
click at [247, 344] on span "Jobs" at bounding box center [237, 347] width 28 height 15
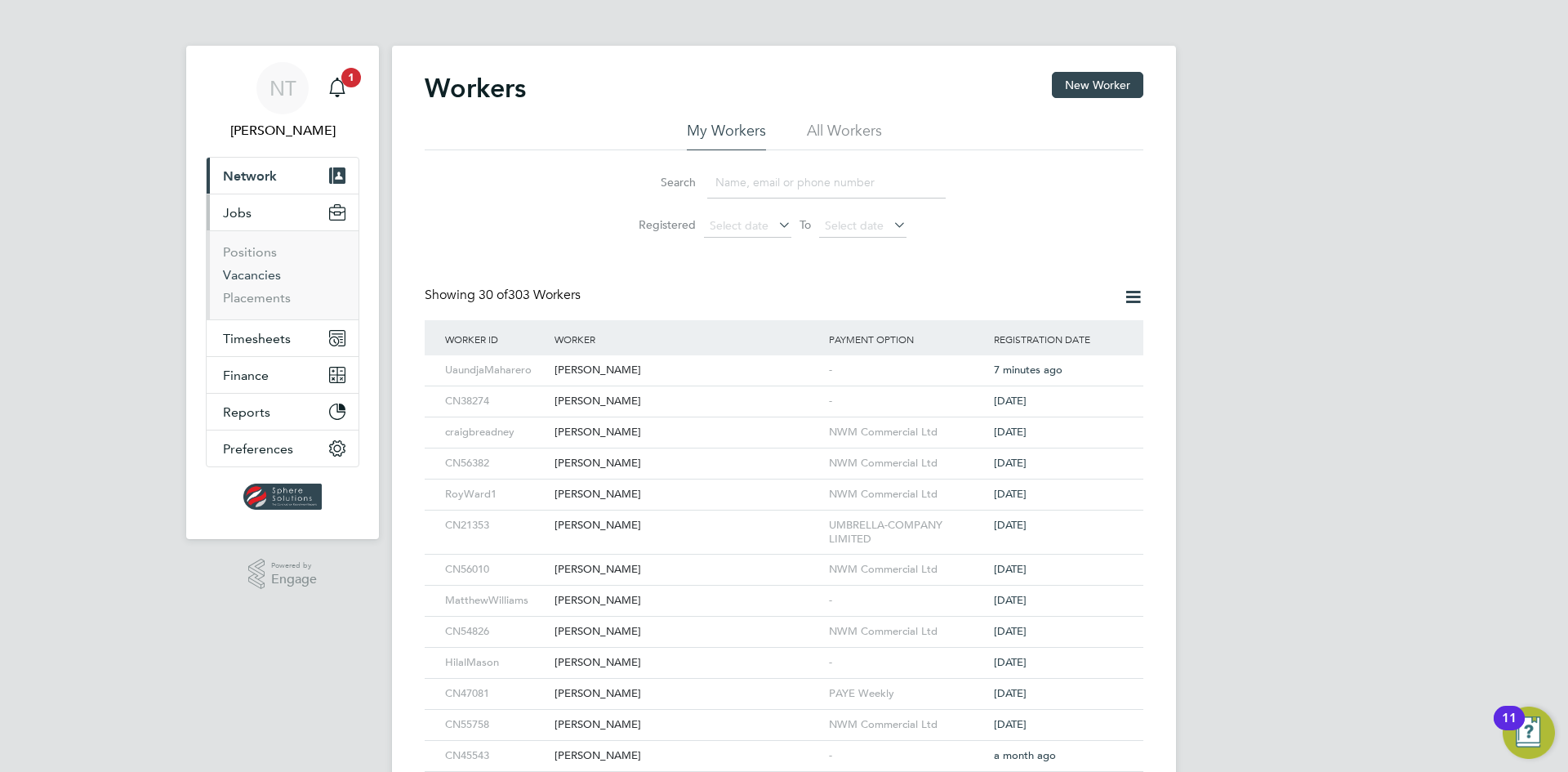
click at [266, 279] on link "Vacancies" at bounding box center [252, 274] width 58 height 15
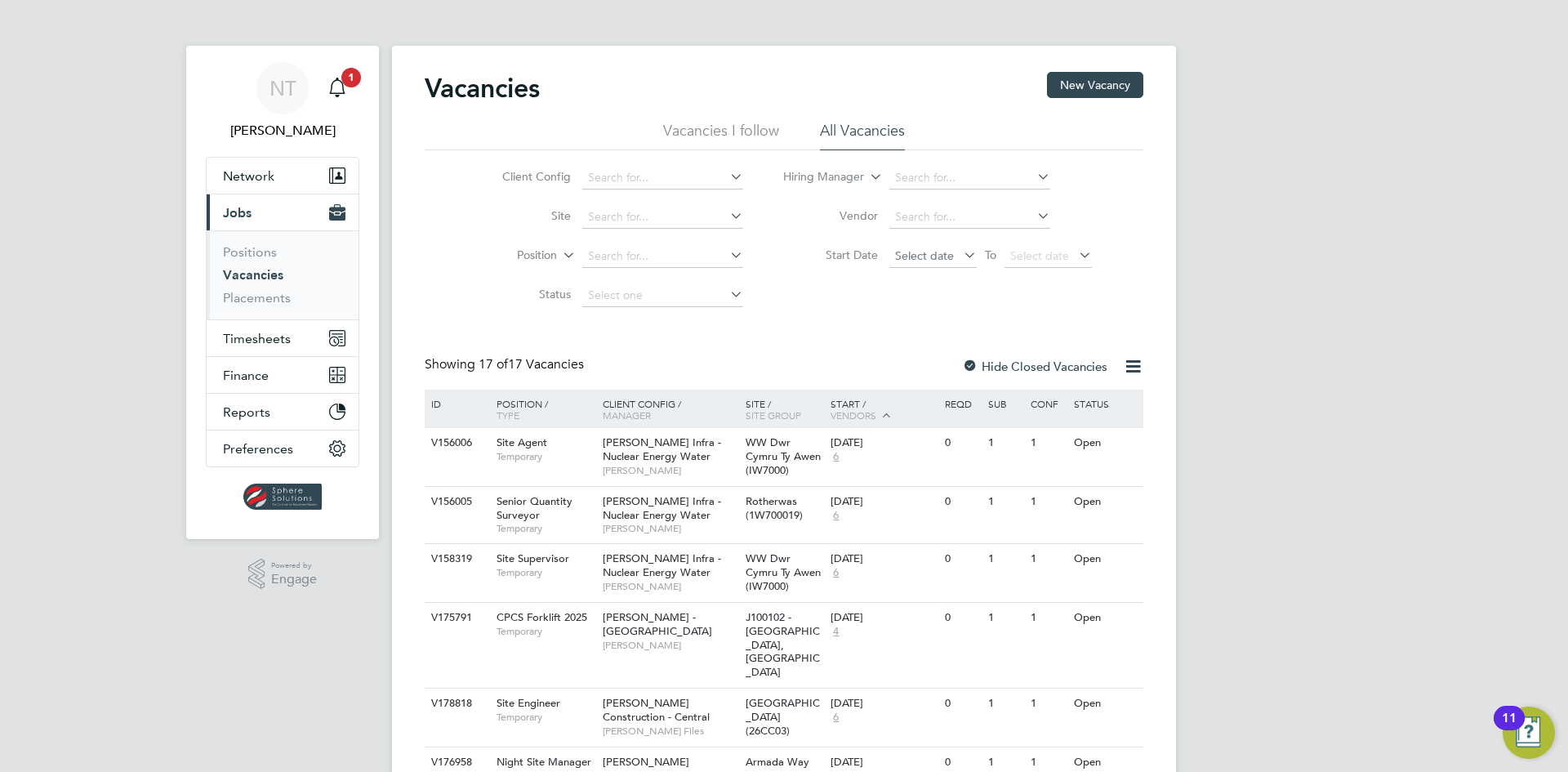
click at [904, 252] on span "Select date" at bounding box center [924, 255] width 59 height 15
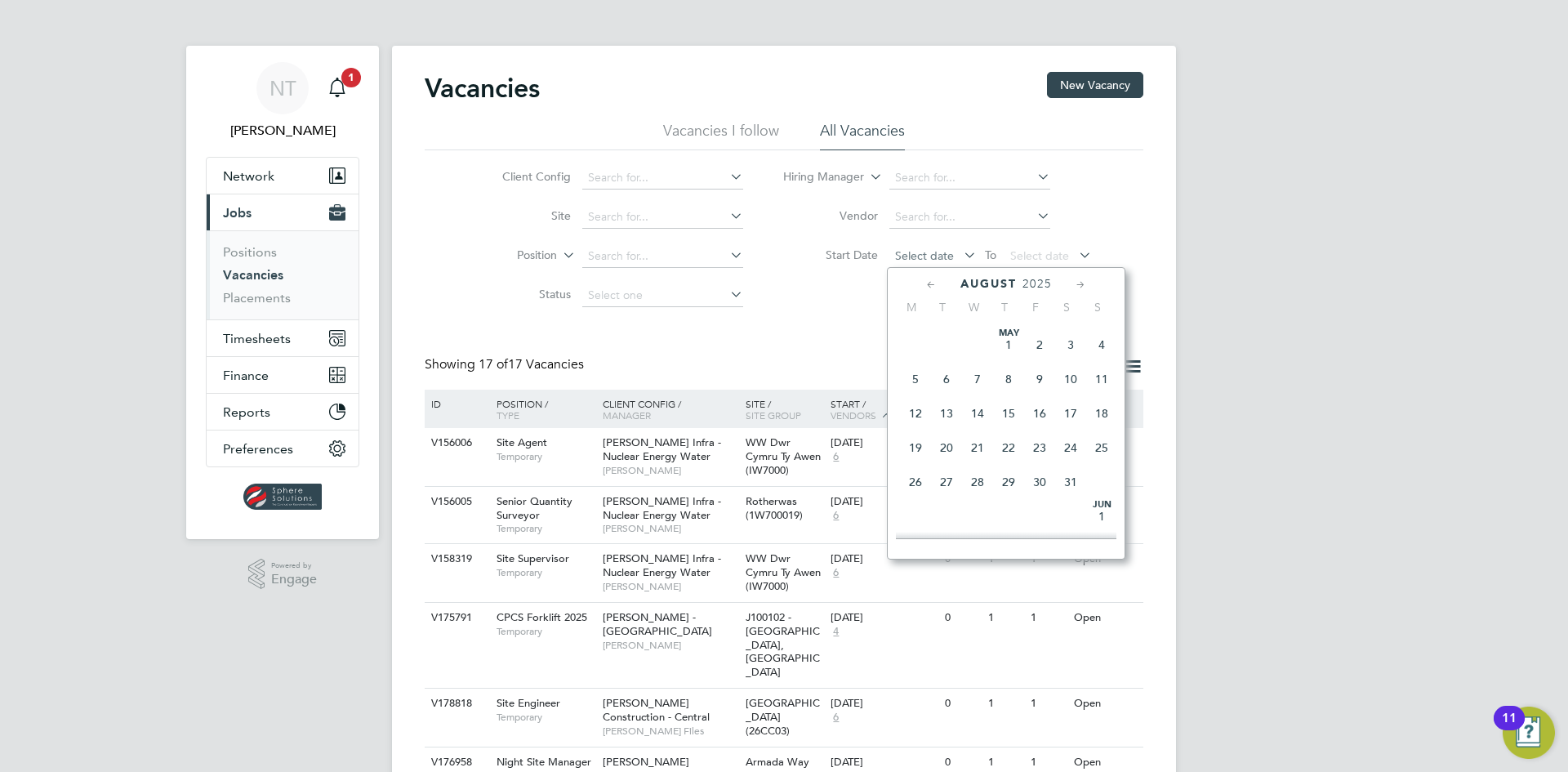
scroll to position [636, 0]
click at [921, 424] on span "Sep" at bounding box center [916, 419] width 31 height 8
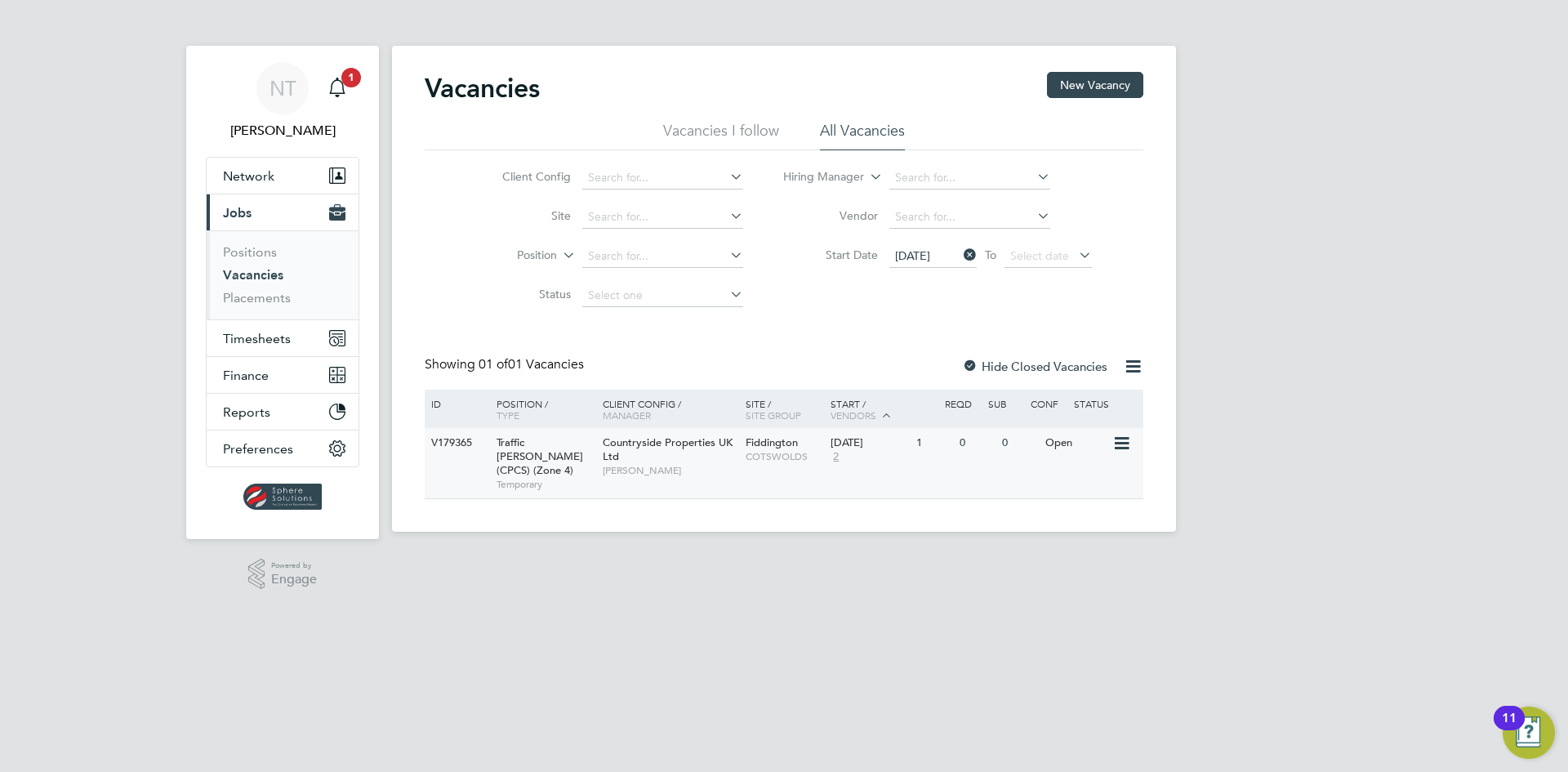
click at [793, 448] on span "Fiddington" at bounding box center [771, 442] width 52 height 14
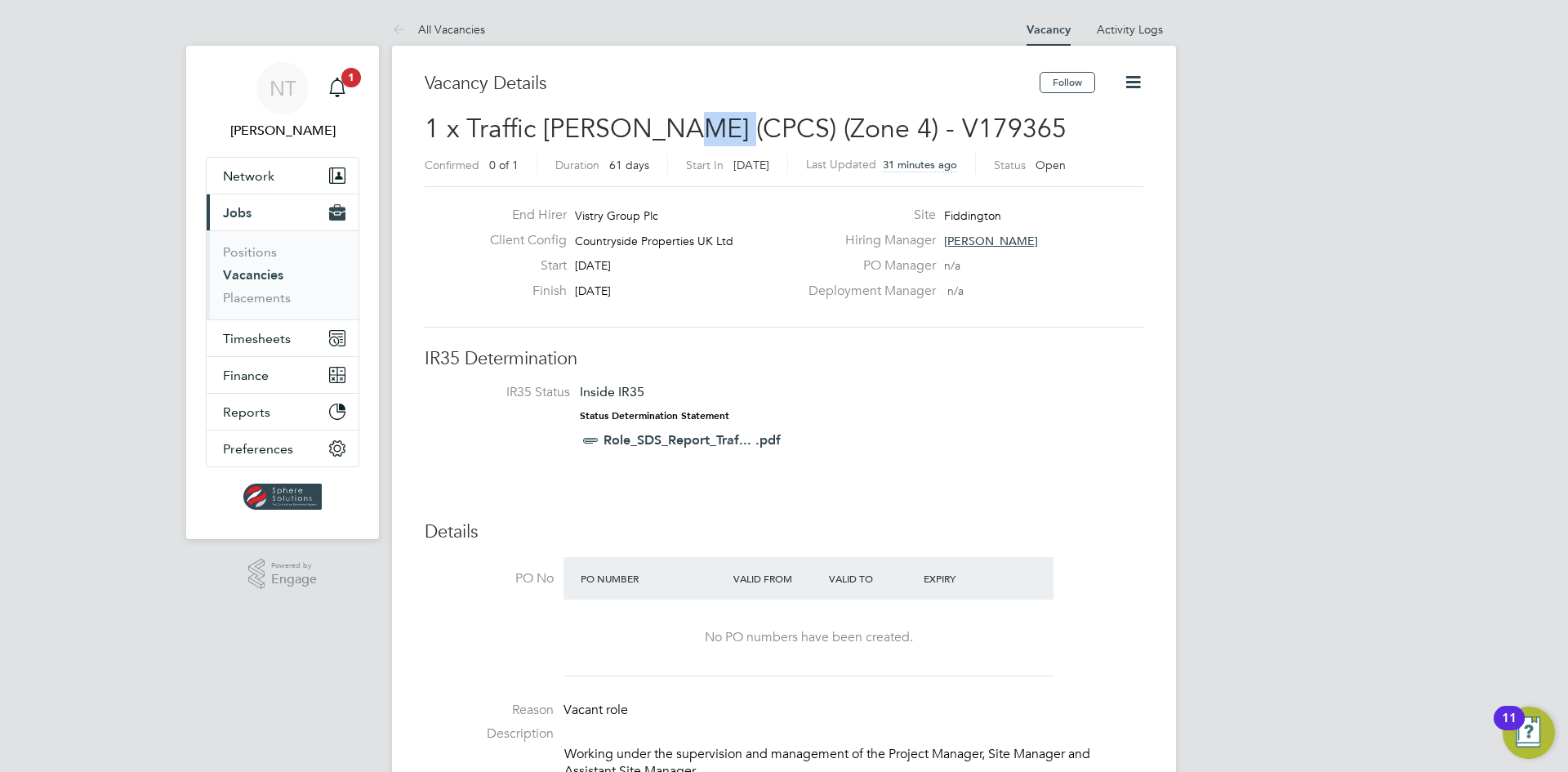
drag, startPoint x: 719, startPoint y: 127, endPoint x: 657, endPoint y: 129, distance: 62.0
click at [657, 129] on span "1 x Traffic Marshall (CPCS) (Zone 4) - V179365" at bounding box center [745, 129] width 641 height 32
click at [650, 129] on span "1 x Traffic Marshall (CPCS) (Zone 4) - V179365" at bounding box center [745, 129] width 641 height 32
drag, startPoint x: 650, startPoint y: 129, endPoint x: 470, endPoint y: 140, distance: 180.3
click at [470, 140] on span "1 x Traffic Marshall (CPCS) (Zone 4) - V179365" at bounding box center [745, 129] width 641 height 32
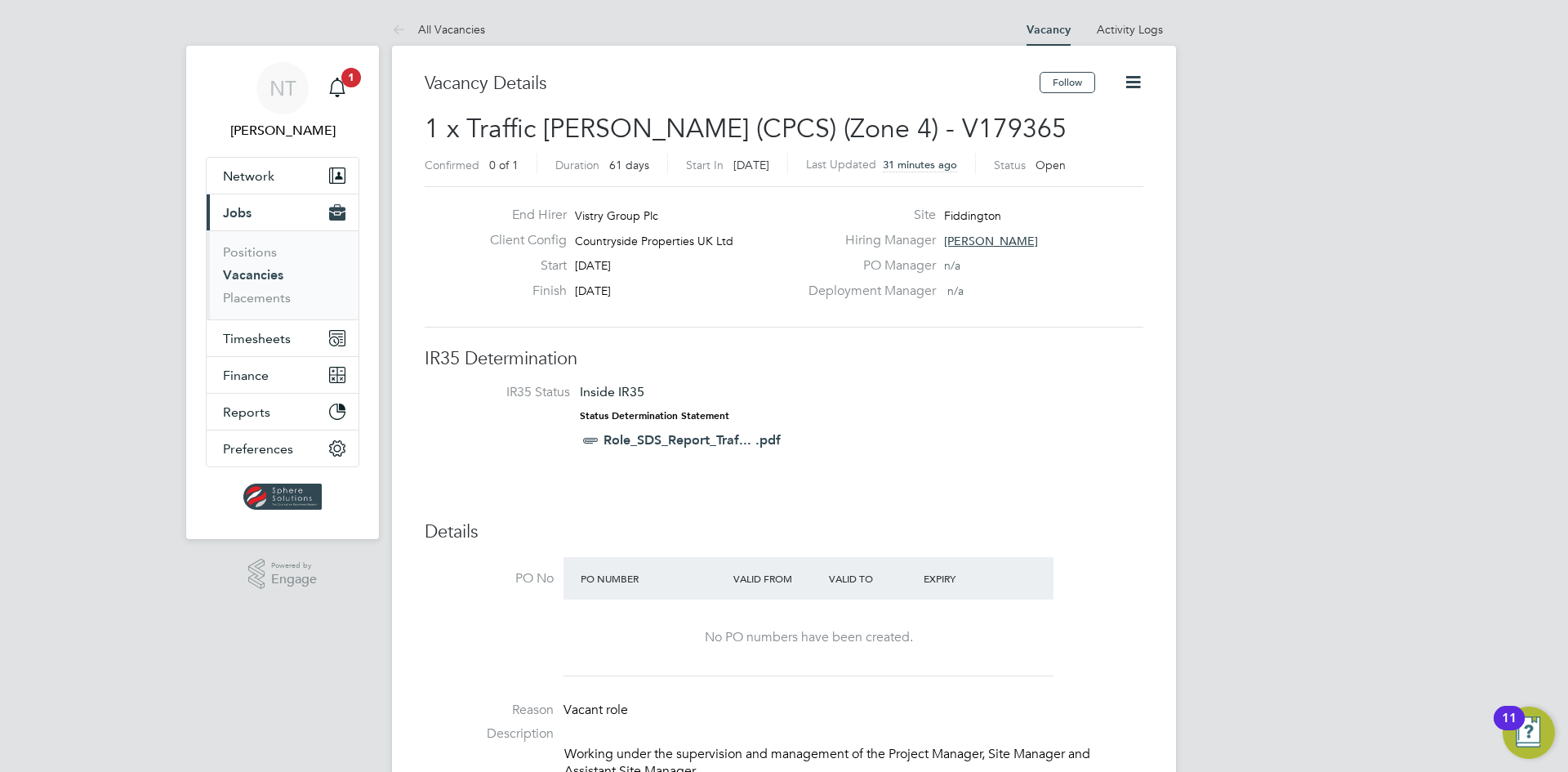
click at [659, 146] on h2 "1 x Traffic Marshall (CPCS) (Zone 4) - V179365 Confirmed 0 of 1 Duration 61 day…" at bounding box center [784, 146] width 719 height 68
drag, startPoint x: 726, startPoint y: 132, endPoint x: 647, endPoint y: 134, distance: 79.0
click at [647, 134] on span "1 x Traffic Marshall (CPCS) (Zone 4) - V179365" at bounding box center [745, 129] width 641 height 32
click at [677, 132] on span "1 x Traffic Marshall (CPCS) (Zone 4) - V179365" at bounding box center [745, 129] width 641 height 32
drag, startPoint x: 726, startPoint y: 139, endPoint x: 646, endPoint y: 140, distance: 80.0
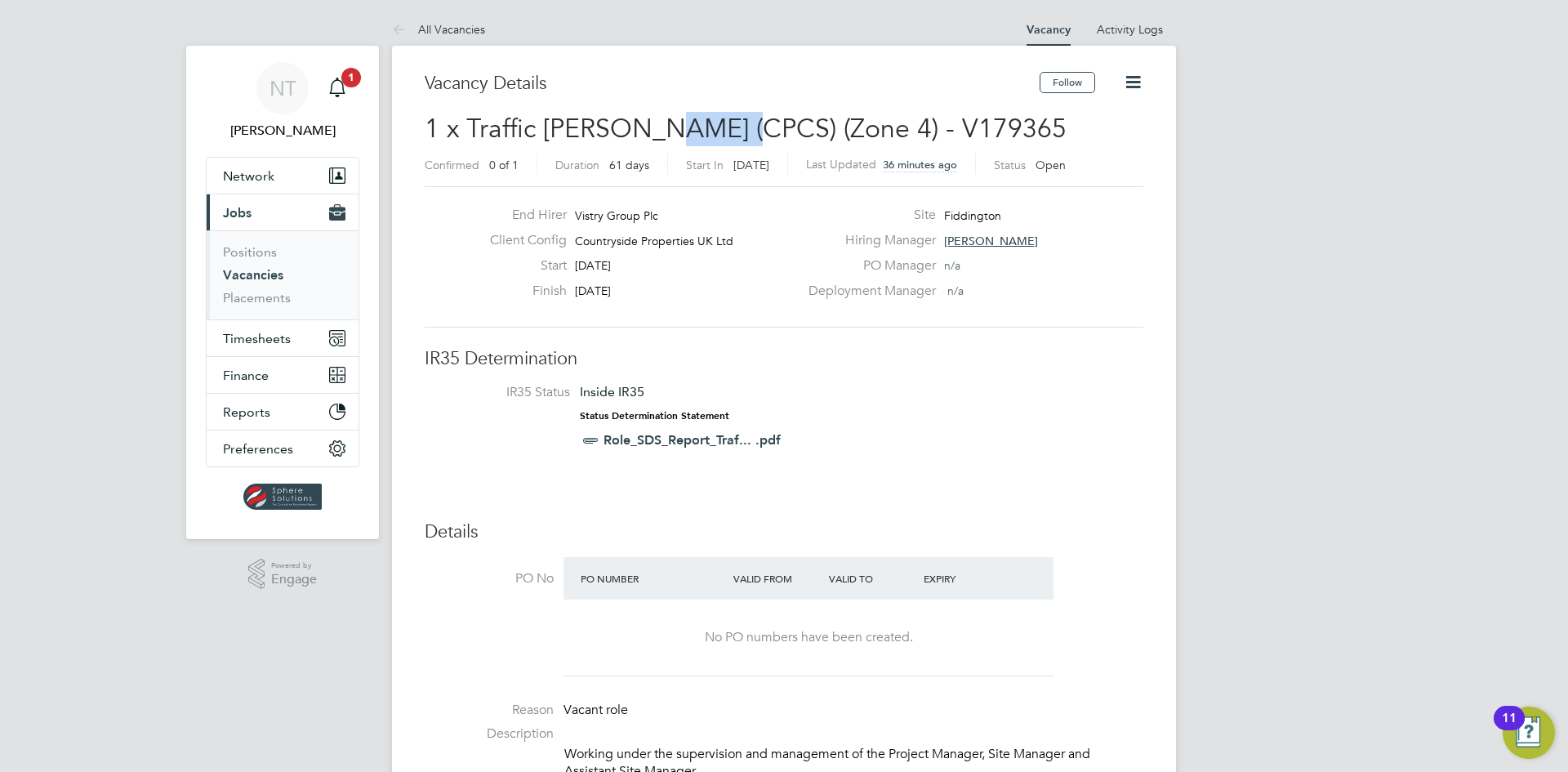
click at [646, 140] on span "1 x Traffic Marshall (CPCS) (Zone 4) - V179365" at bounding box center [745, 129] width 641 height 32
drag, startPoint x: 268, startPoint y: 299, endPoint x: 219, endPoint y: 304, distance: 49.3
click at [268, 299] on link "Placements" at bounding box center [257, 297] width 67 height 15
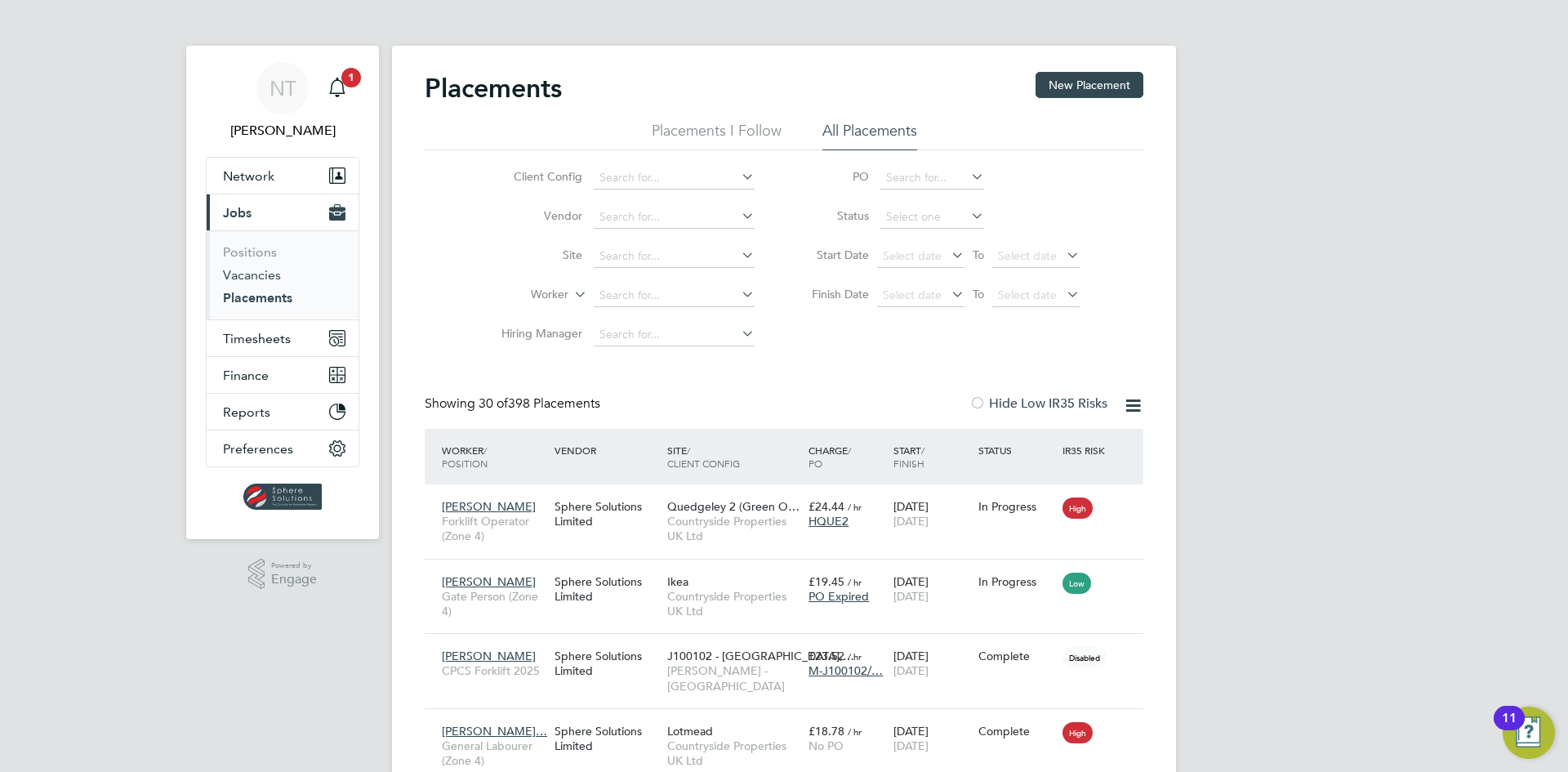
click at [253, 271] on link "Vacancies" at bounding box center [252, 274] width 58 height 15
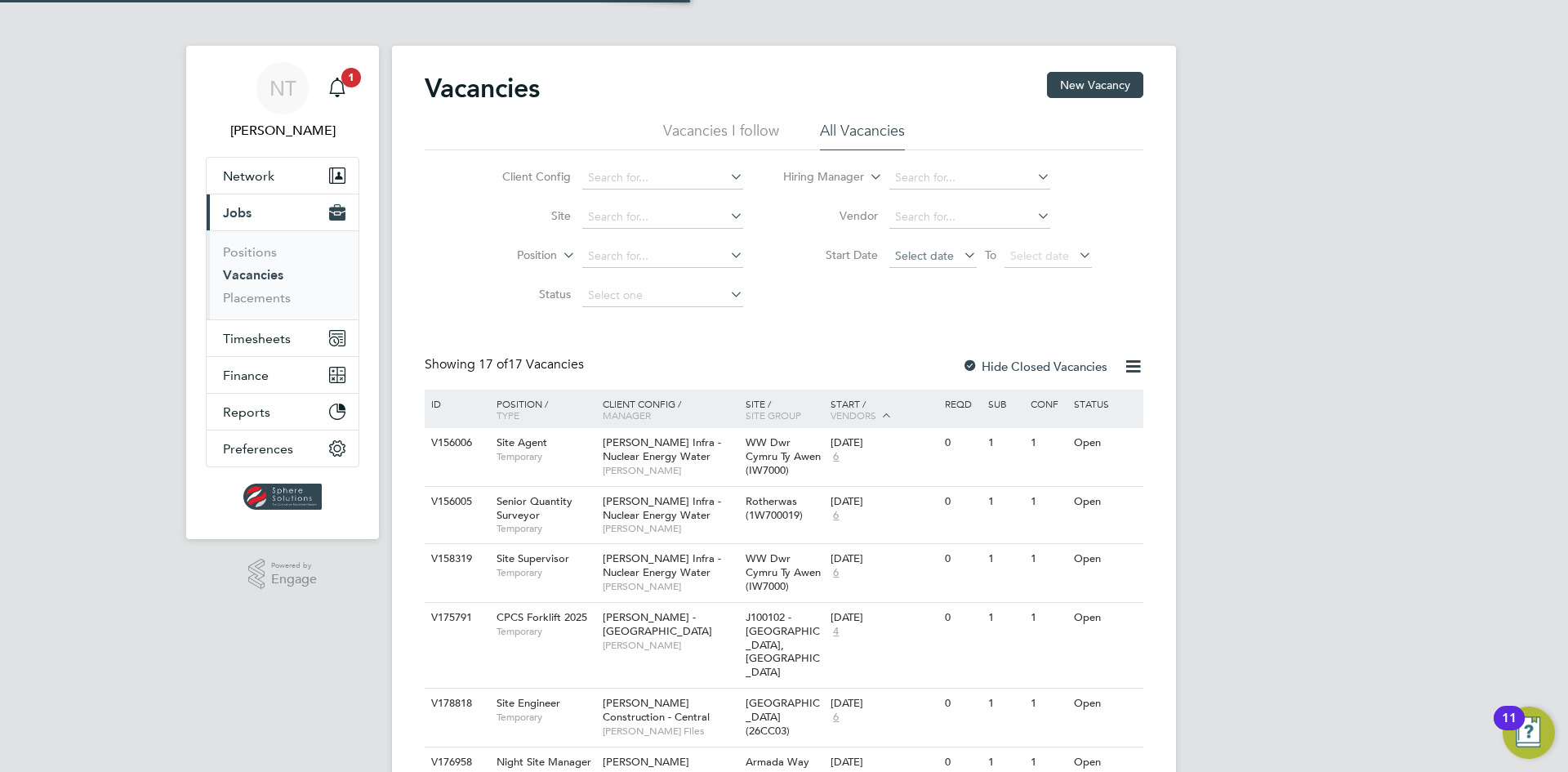
click at [922, 258] on span "Select date" at bounding box center [924, 255] width 59 height 15
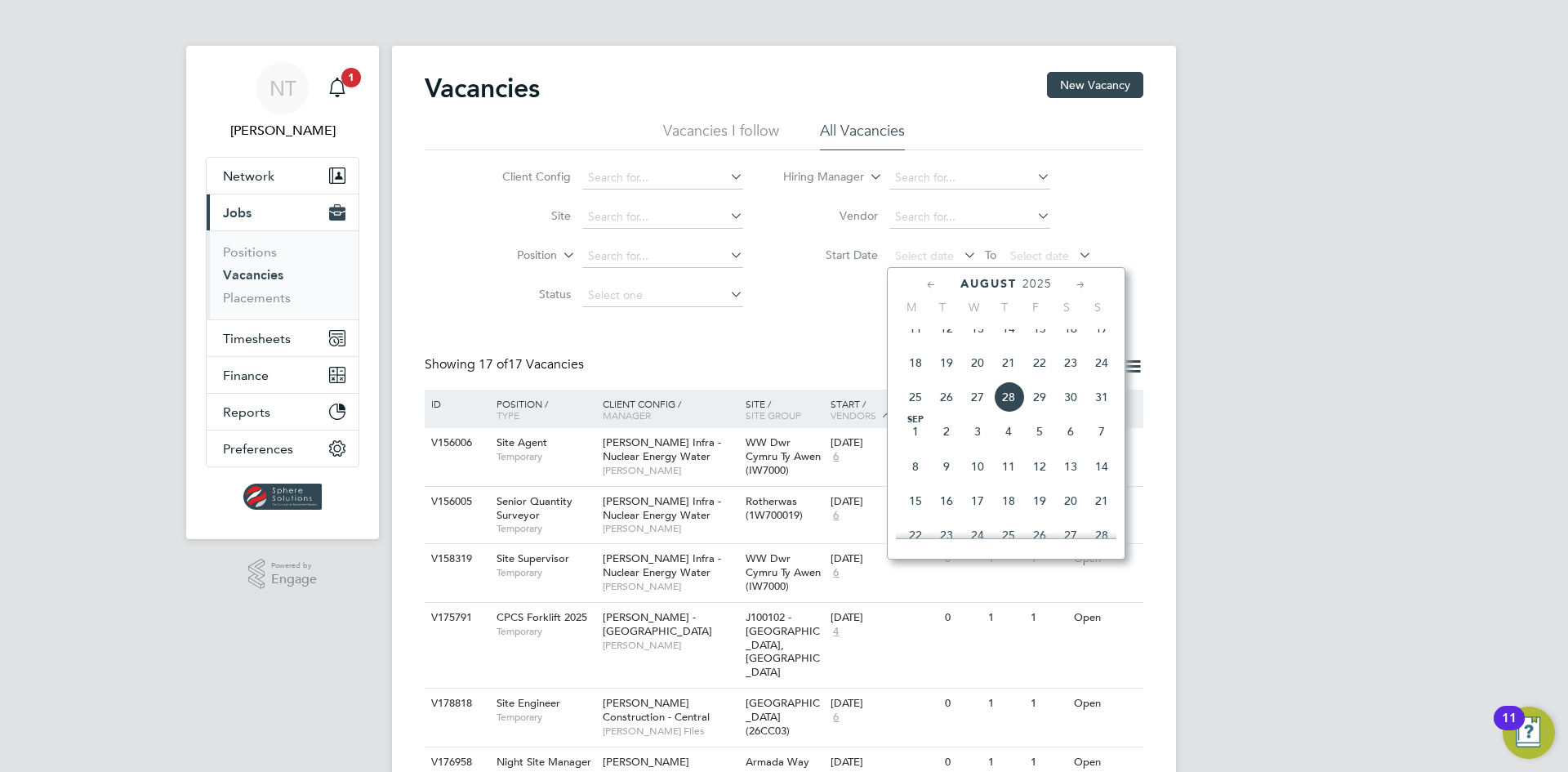
click at [913, 447] on span "Sep 1" at bounding box center [916, 431] width 31 height 31
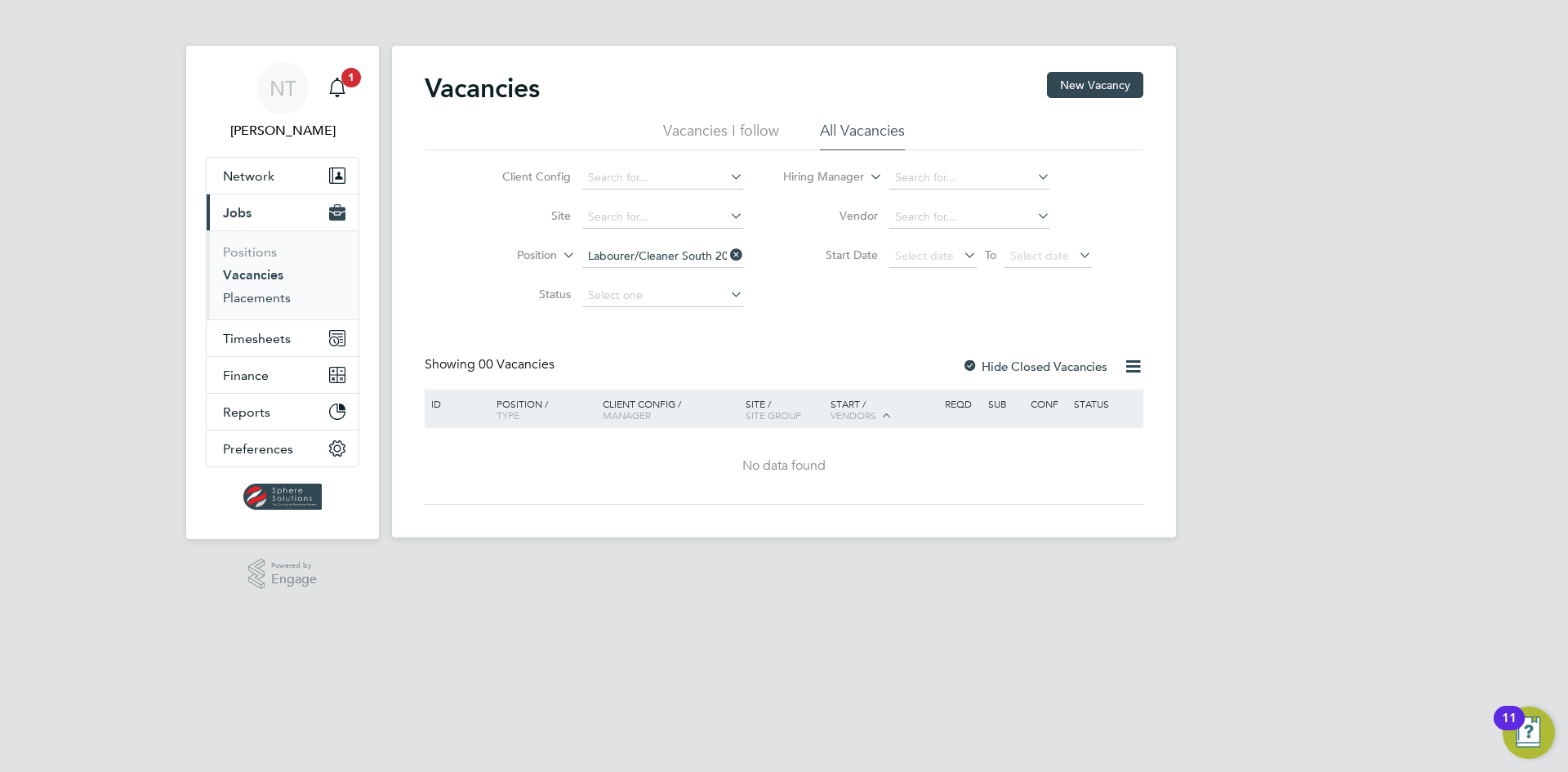
click at [272, 296] on link "Placements" at bounding box center [257, 297] width 67 height 15
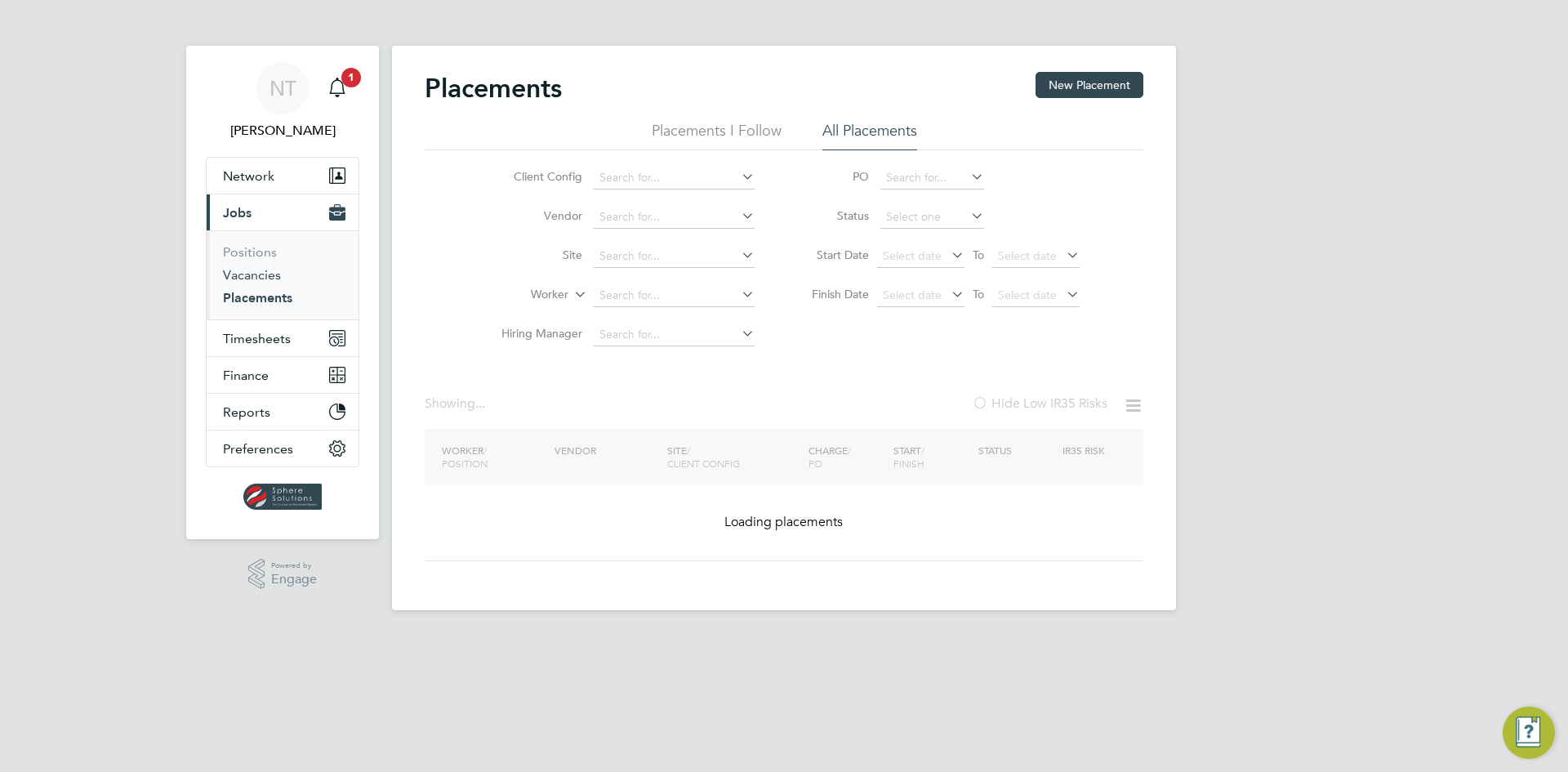
click at [272, 274] on link "Vacancies" at bounding box center [252, 274] width 58 height 15
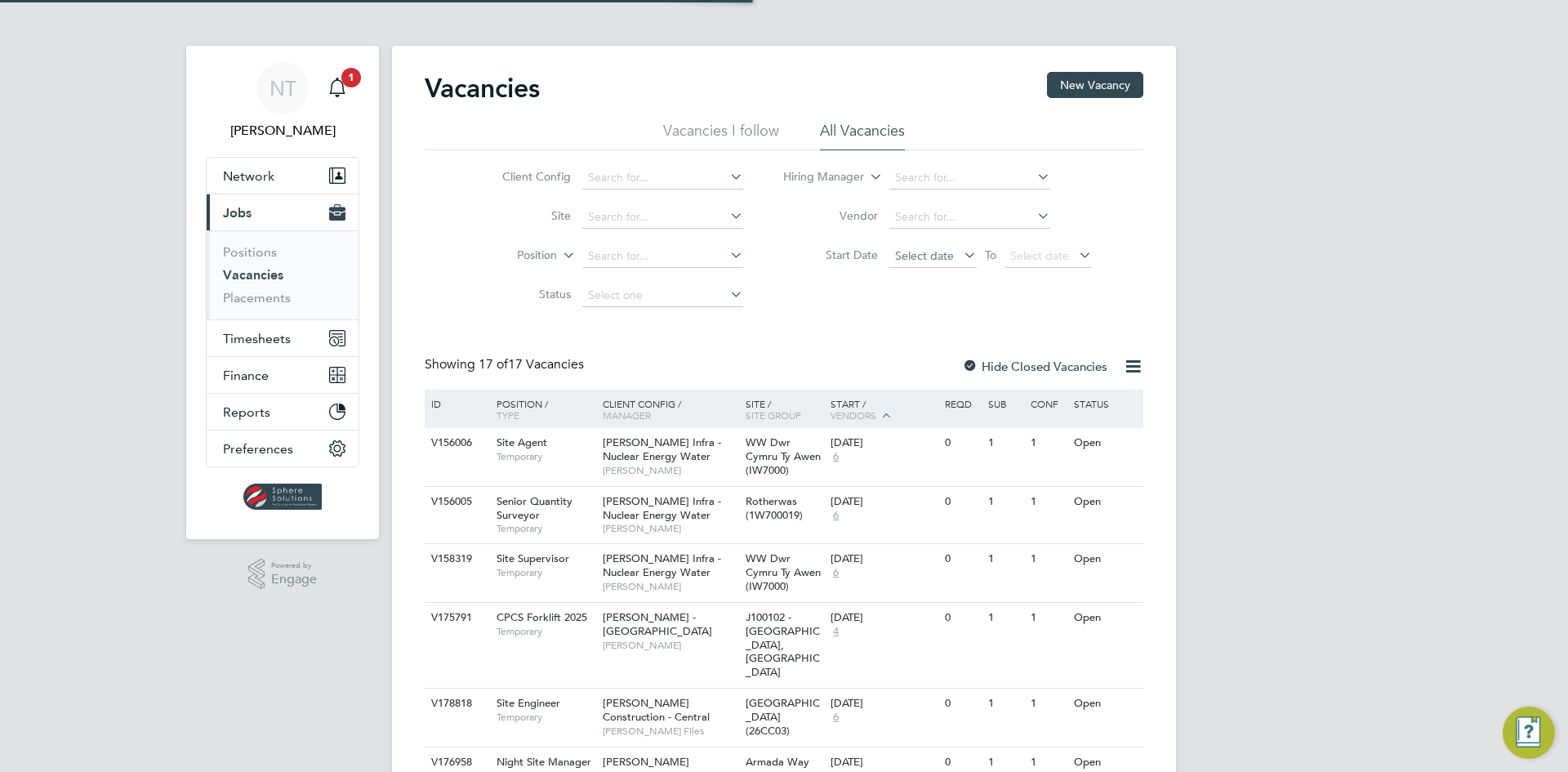
click at [911, 253] on span "Select date" at bounding box center [924, 255] width 59 height 15
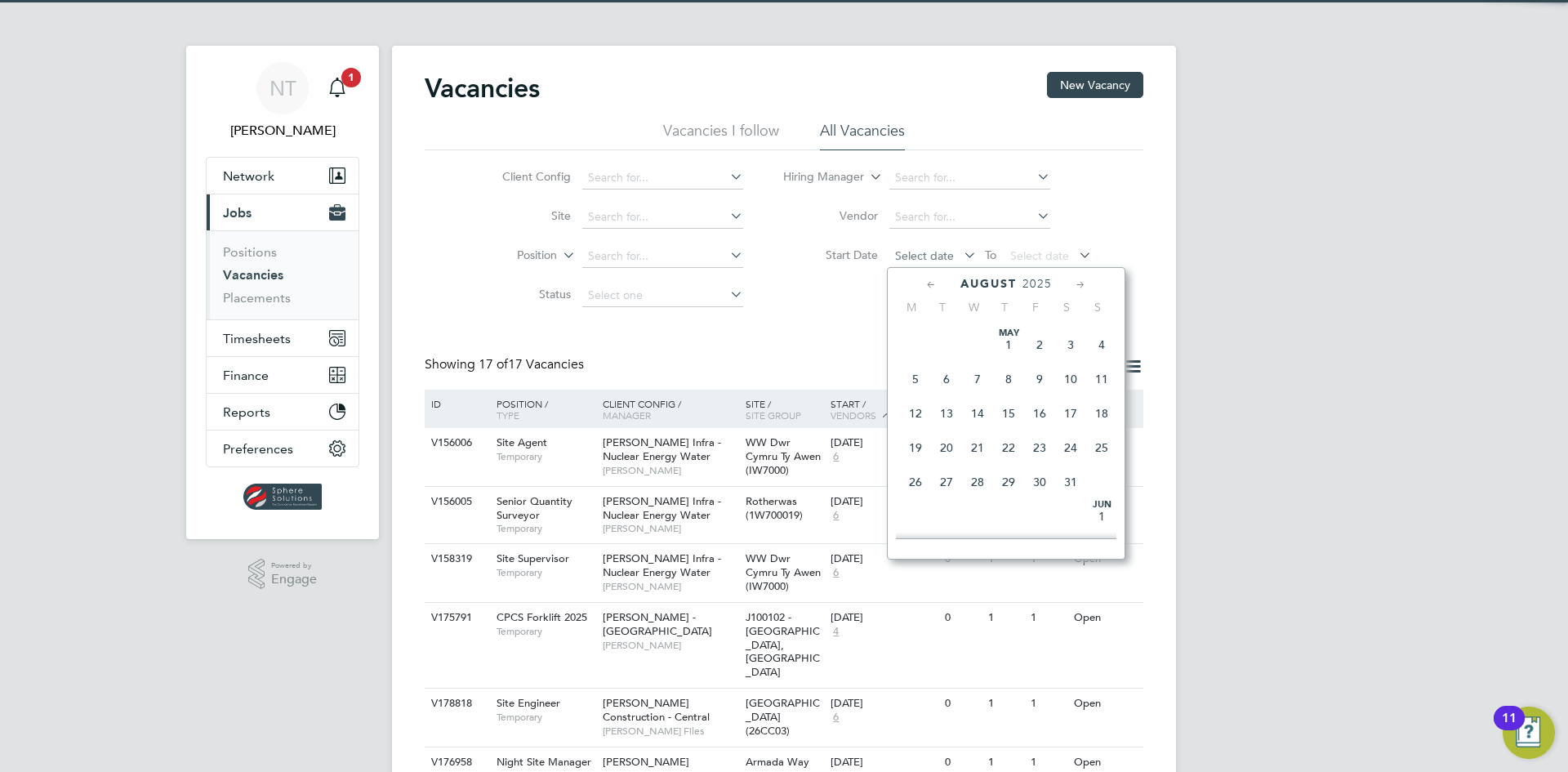
scroll to position [636, 0]
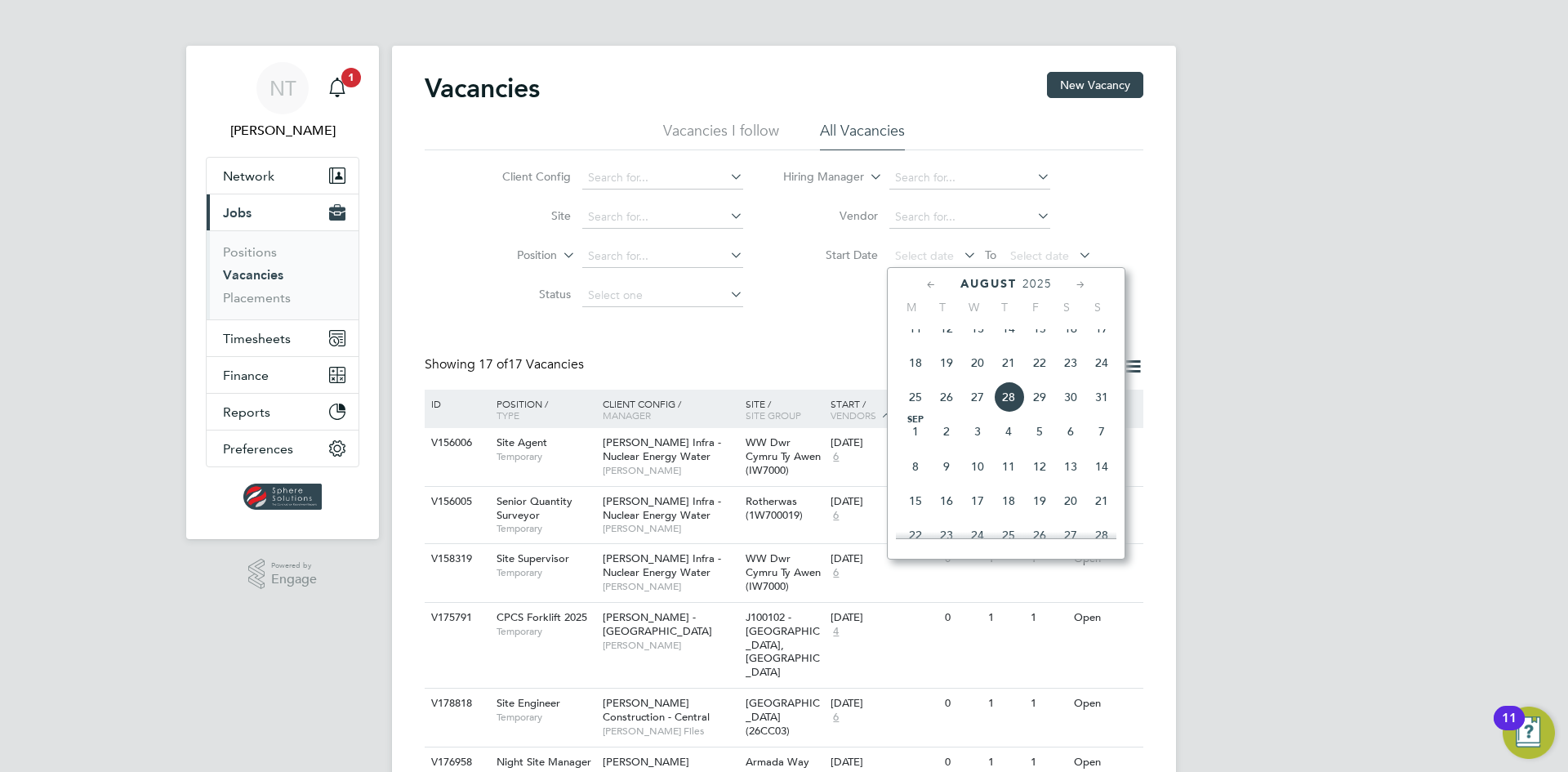
click at [922, 444] on span "[DATE]" at bounding box center [916, 431] width 31 height 31
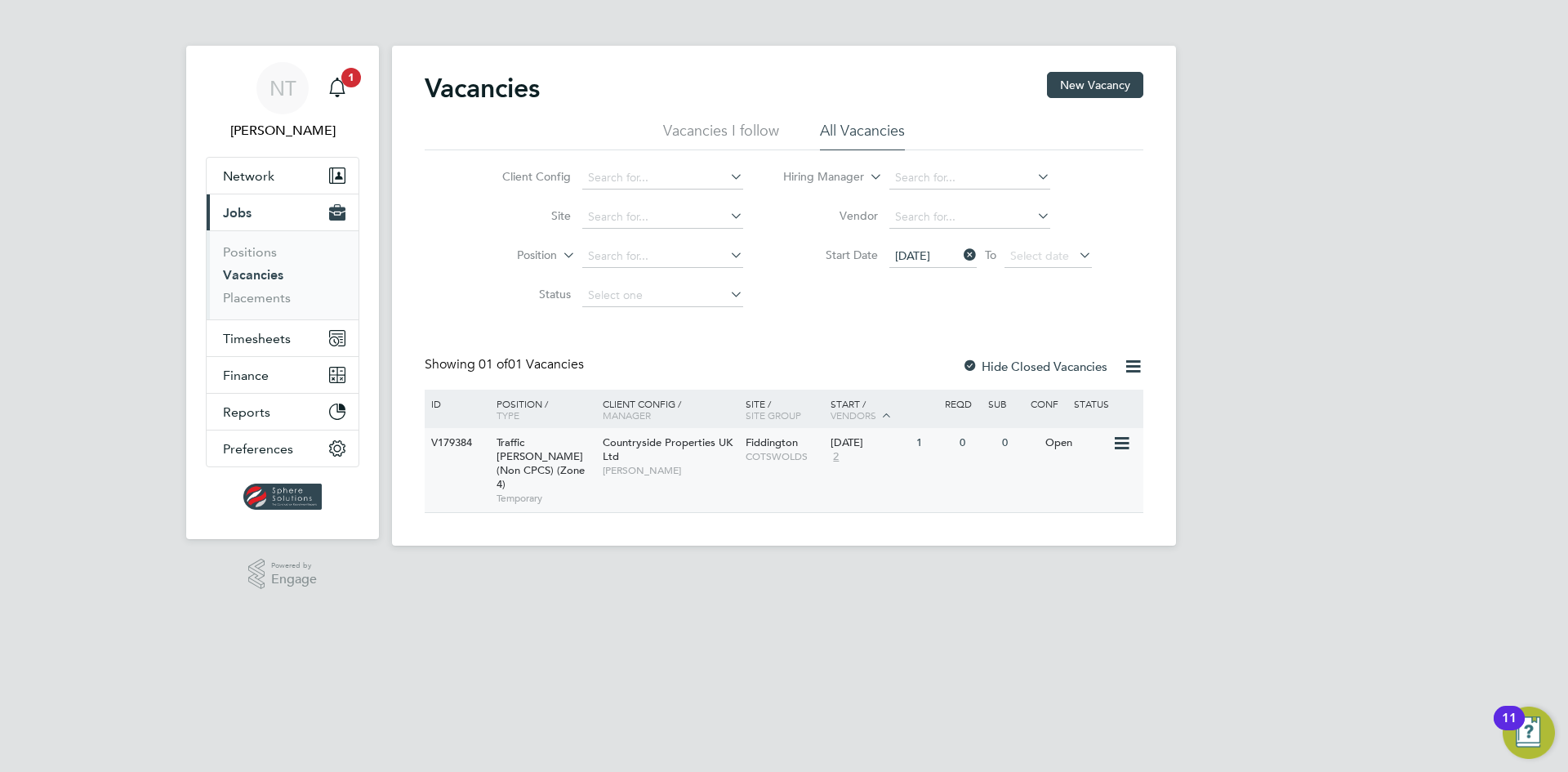
click at [791, 448] on span "Fiddington" at bounding box center [771, 442] width 52 height 14
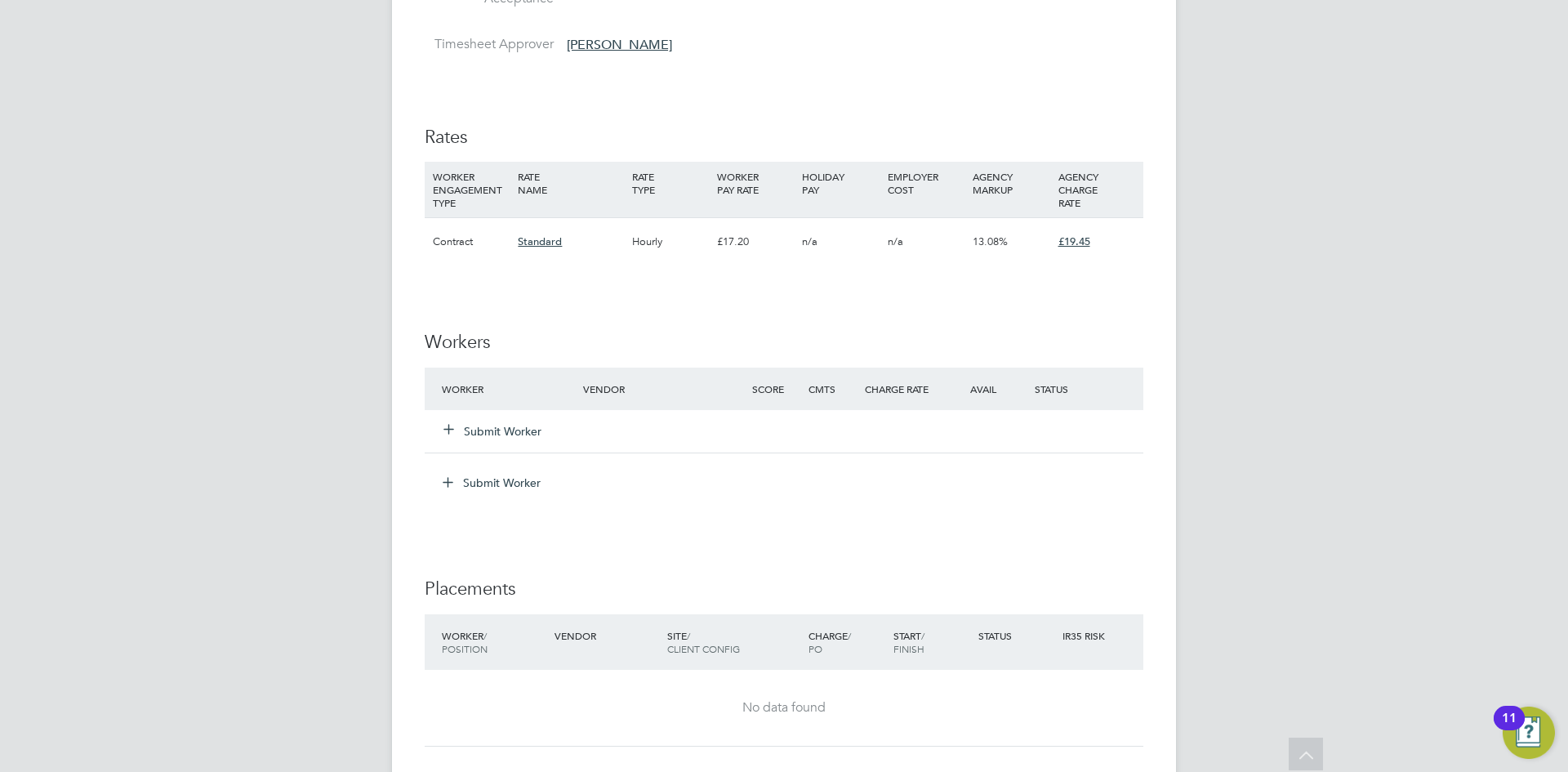
scroll to position [1062, 0]
click at [499, 427] on button "Submit Worker" at bounding box center [493, 429] width 98 height 16
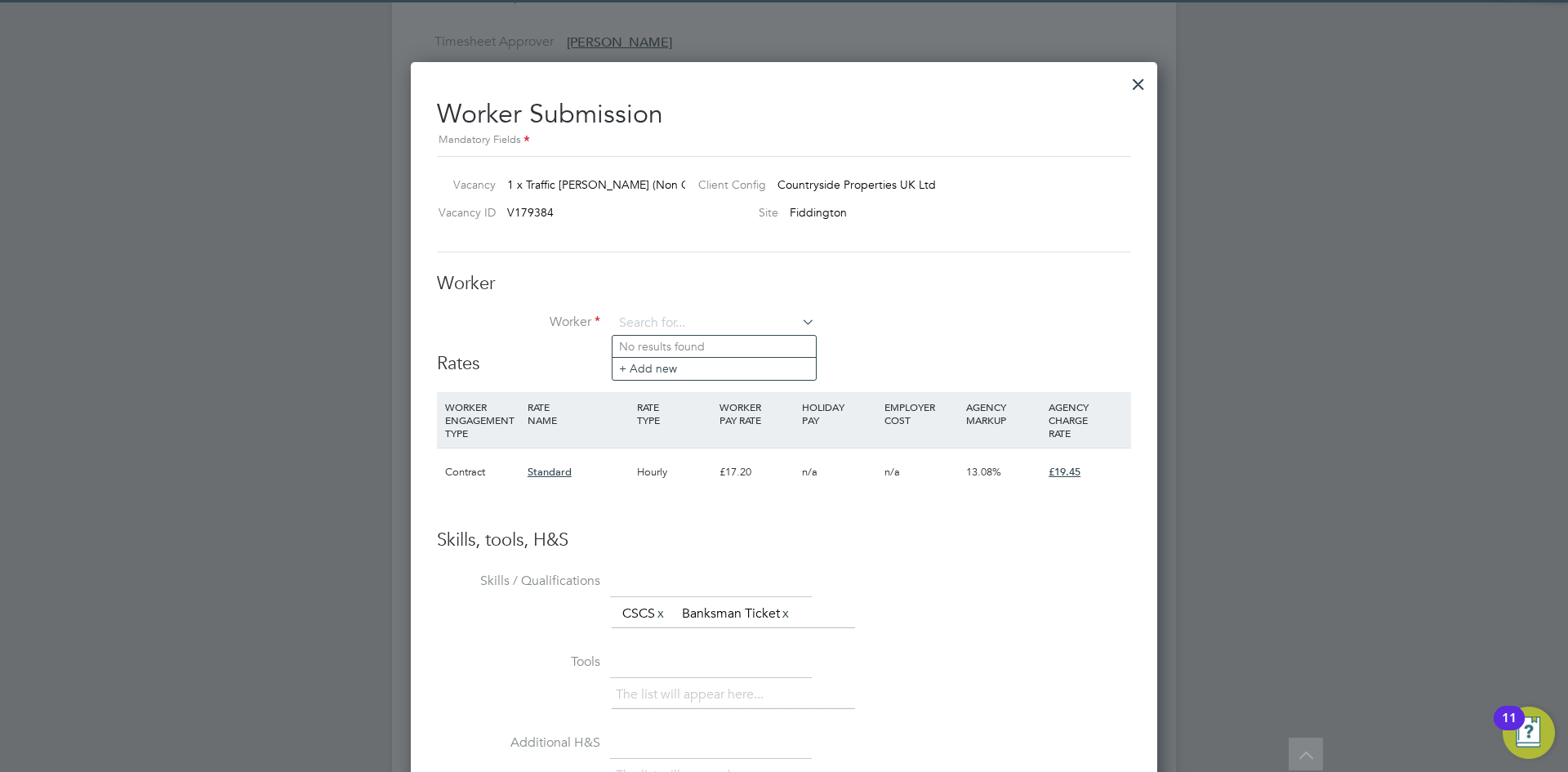
scroll to position [0, 0]
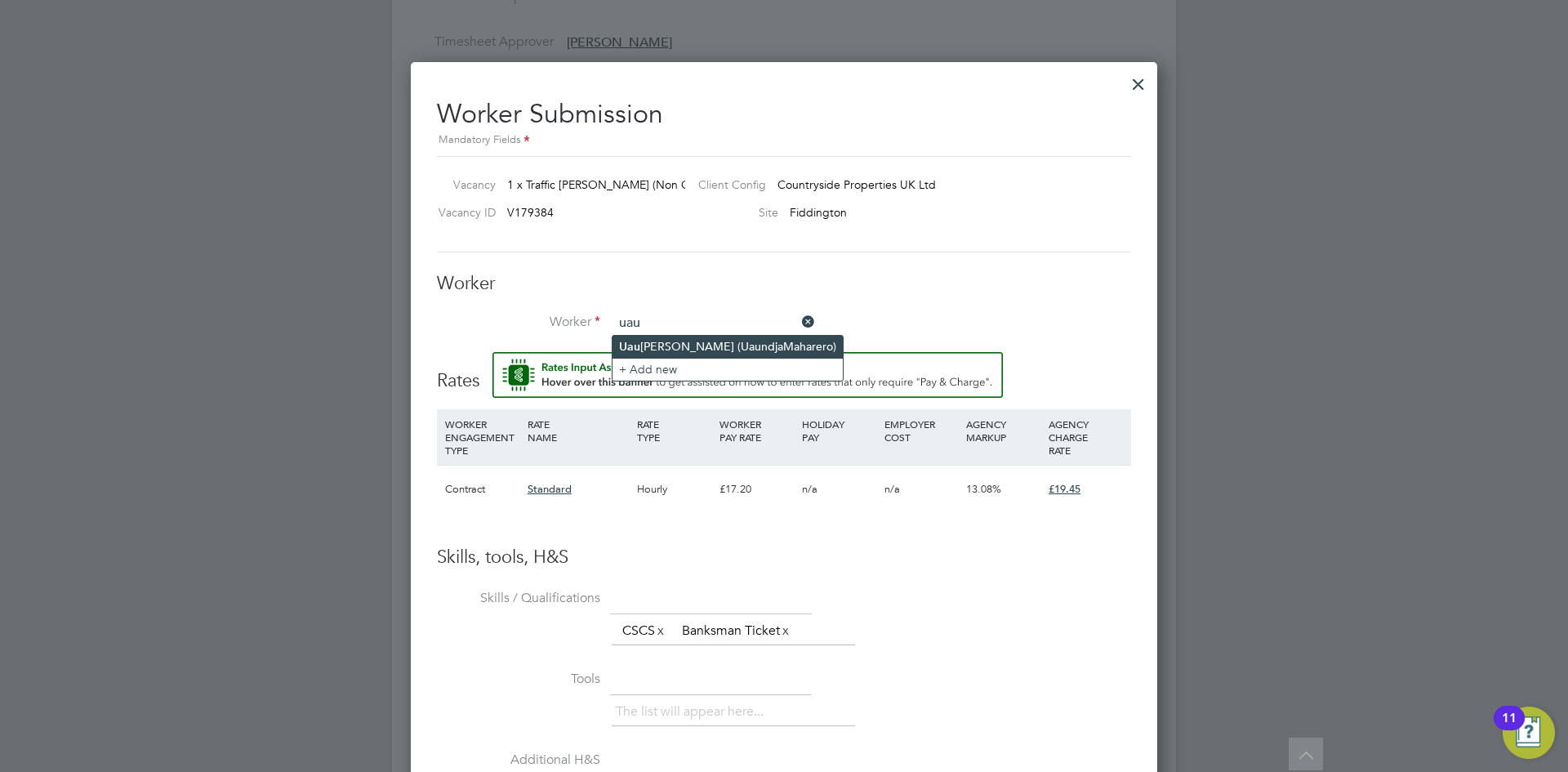
click at [645, 340] on li "Uau ndja Maharero (UaundjaMaharero)" at bounding box center [727, 346] width 231 height 22
type input "Uaundja Maharero (UaundjaMaharero)"
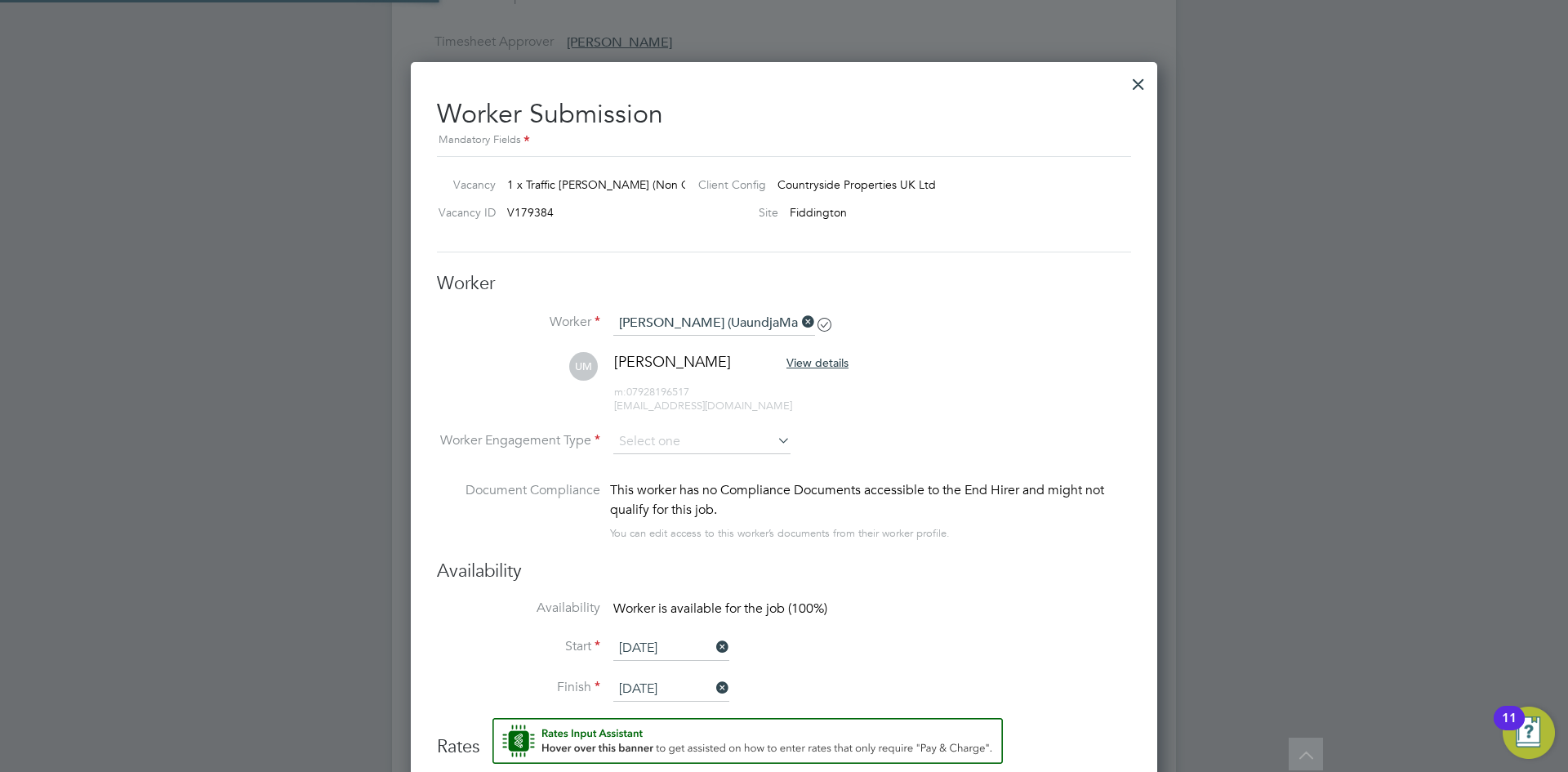
scroll to position [8, 8]
click at [660, 444] on input at bounding box center [702, 442] width 177 height 25
click at [660, 469] on li "Contract" at bounding box center [702, 464] width 179 height 21
type input "Contract"
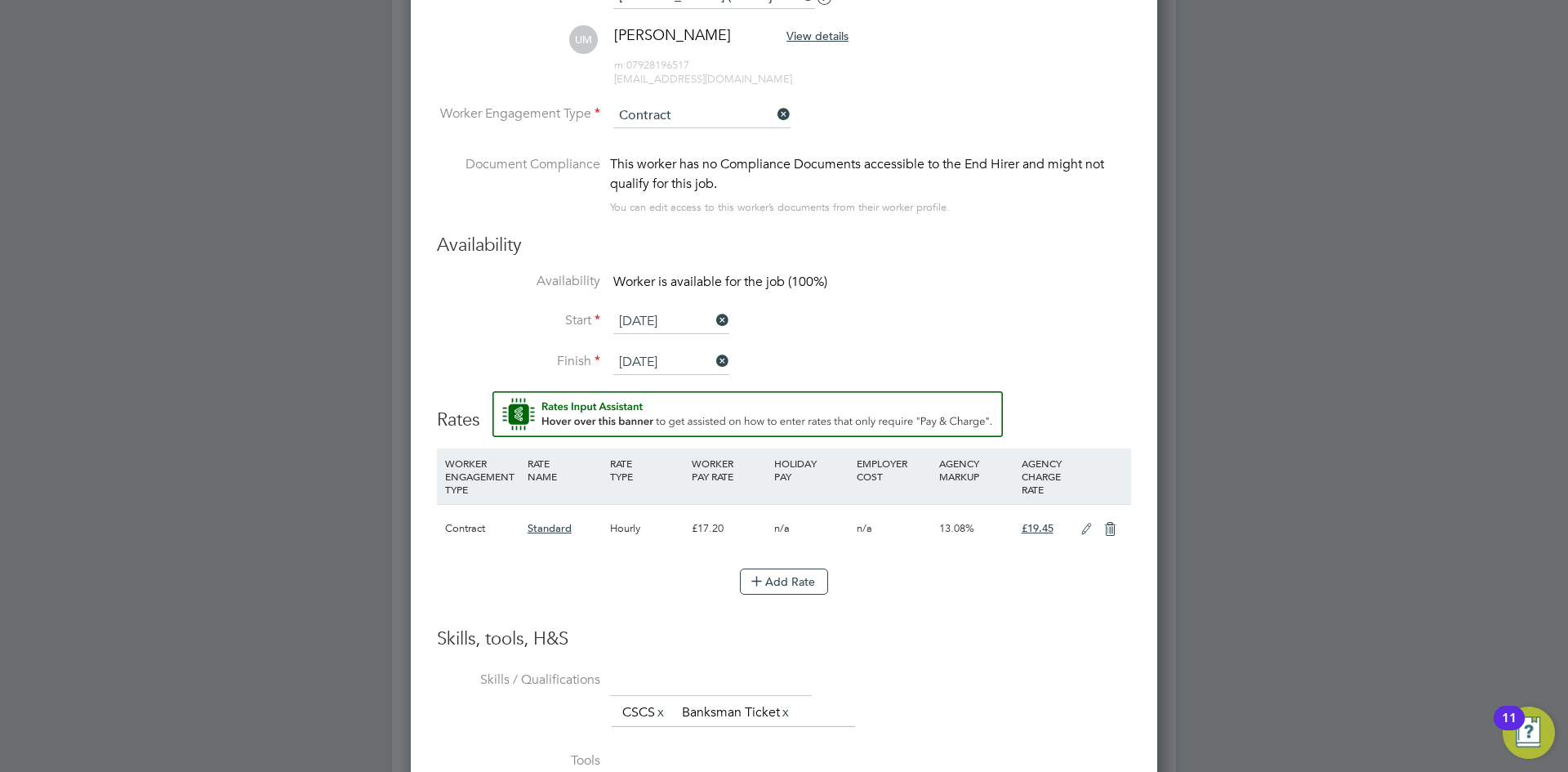
click at [1079, 530] on icon at bounding box center [1086, 530] width 20 height 13
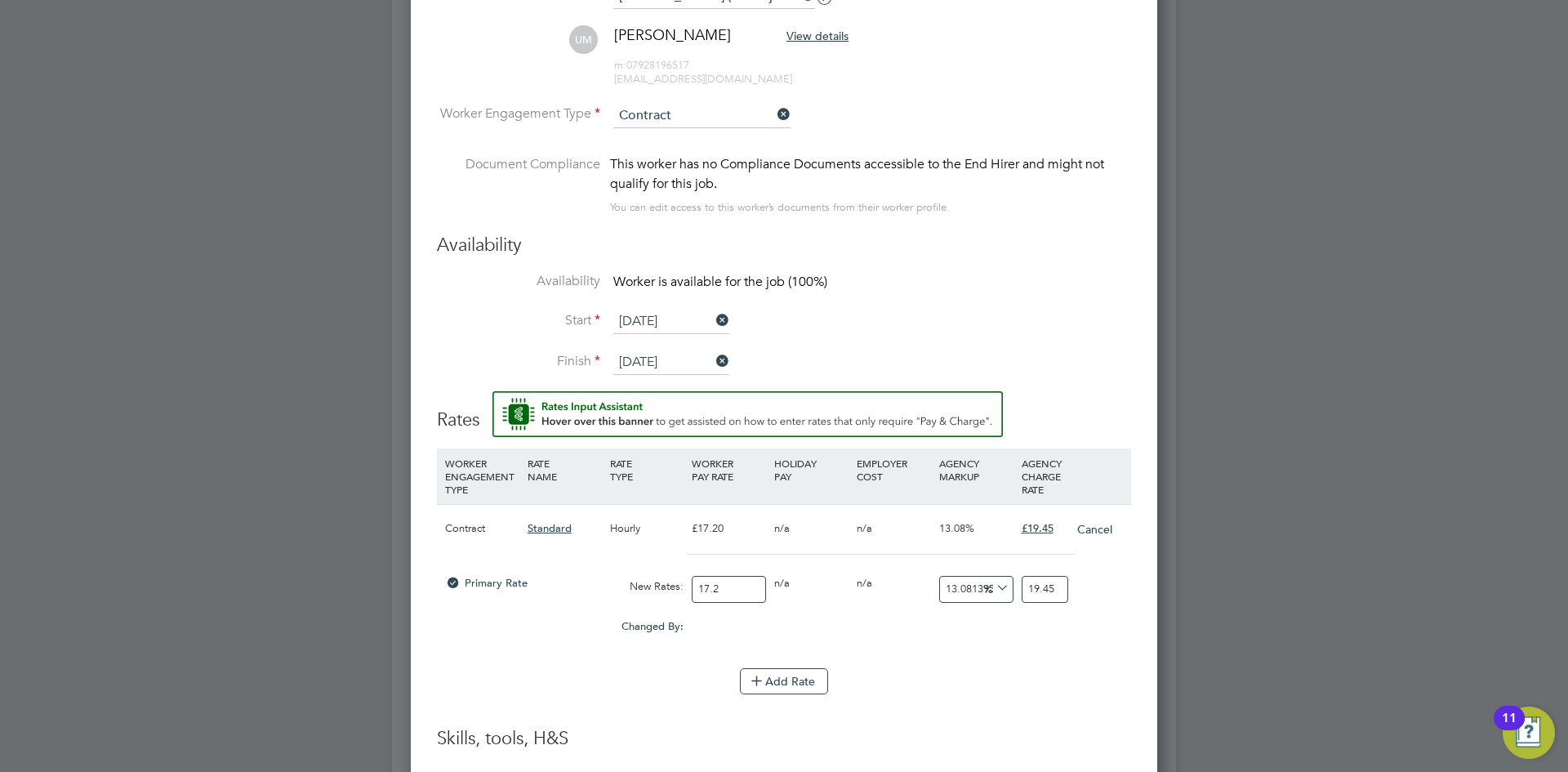
click at [723, 586] on input "17.2" at bounding box center [729, 590] width 75 height 27
type input "17"
type input "19.223837209302324"
type input "17"
click at [866, 669] on div "Add Rate" at bounding box center [784, 681] width 694 height 26
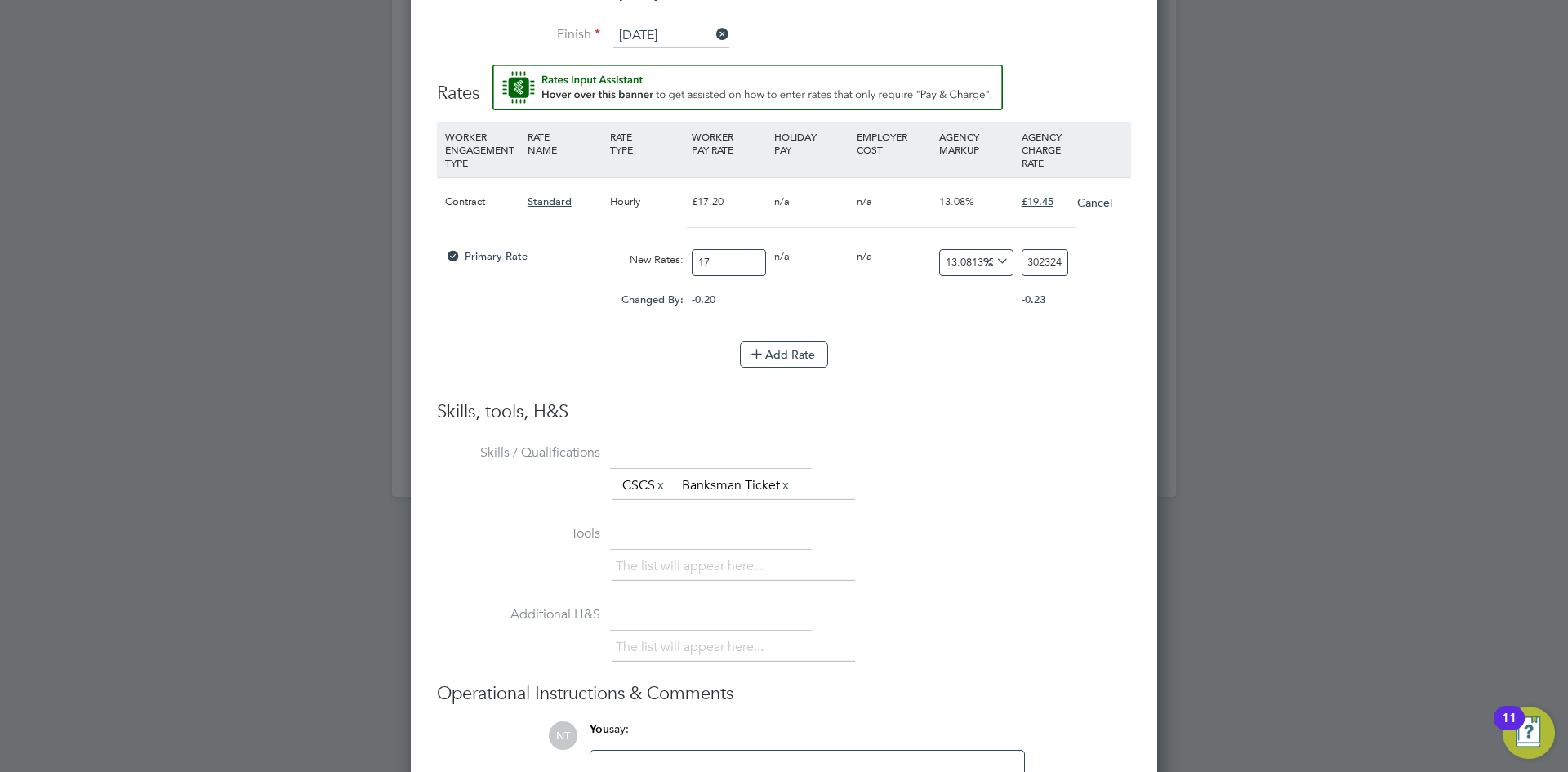
drag, startPoint x: 1029, startPoint y: 263, endPoint x: 1092, endPoint y: 261, distance: 63.0
click at [1092, 261] on div "Primary Rate New Rates: 17 0 n/a 0 n/a 13.081395348837209 2.223837209302324 % 1…" at bounding box center [784, 262] width 694 height 43
type input "-94.11764705882354"
type input "1"
type input "11.764705882352942"
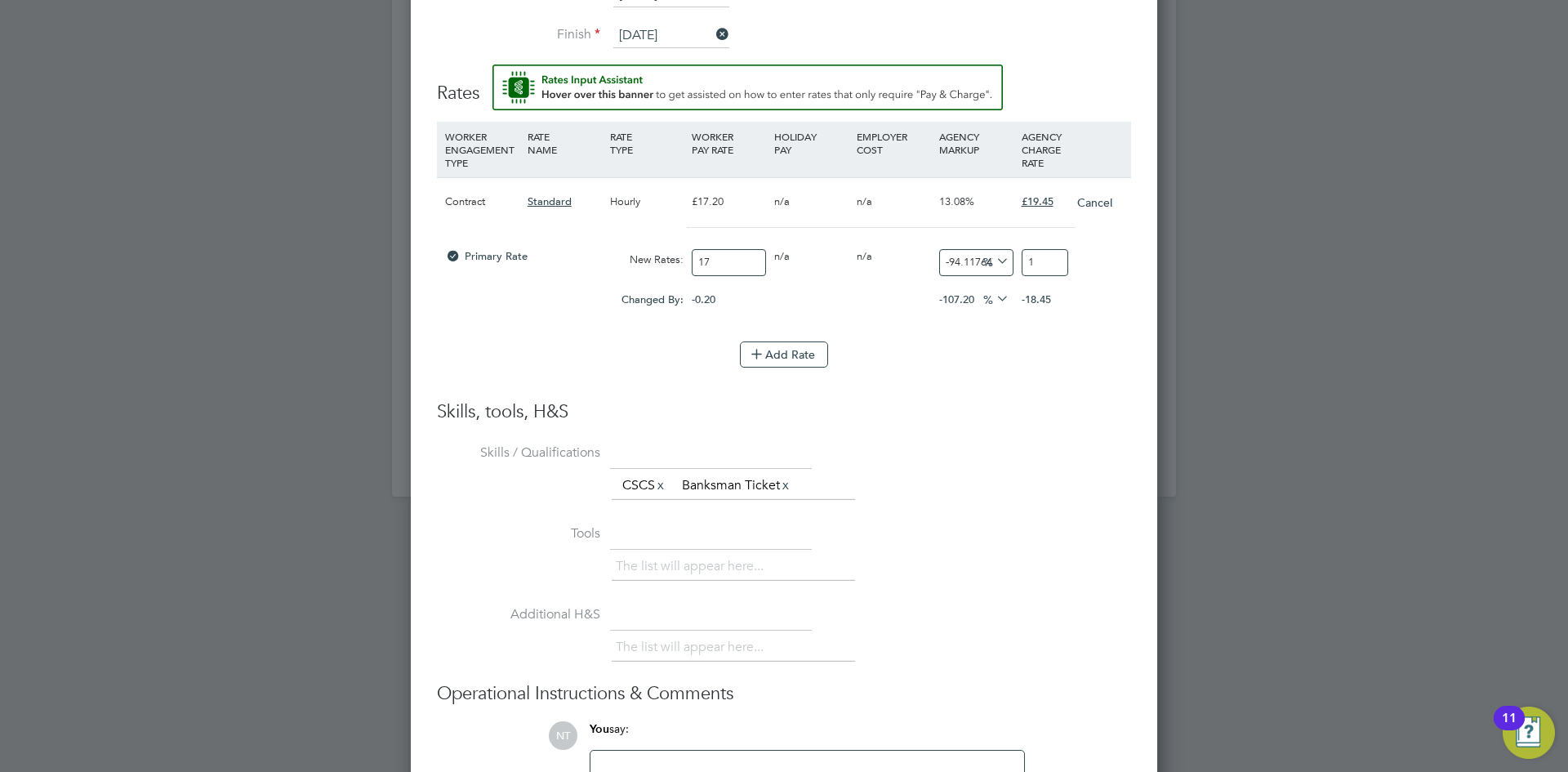
type input "19"
type input "14.117647058823529"
type input "19.4"
type input "14.411764705882353"
type input "19.45"
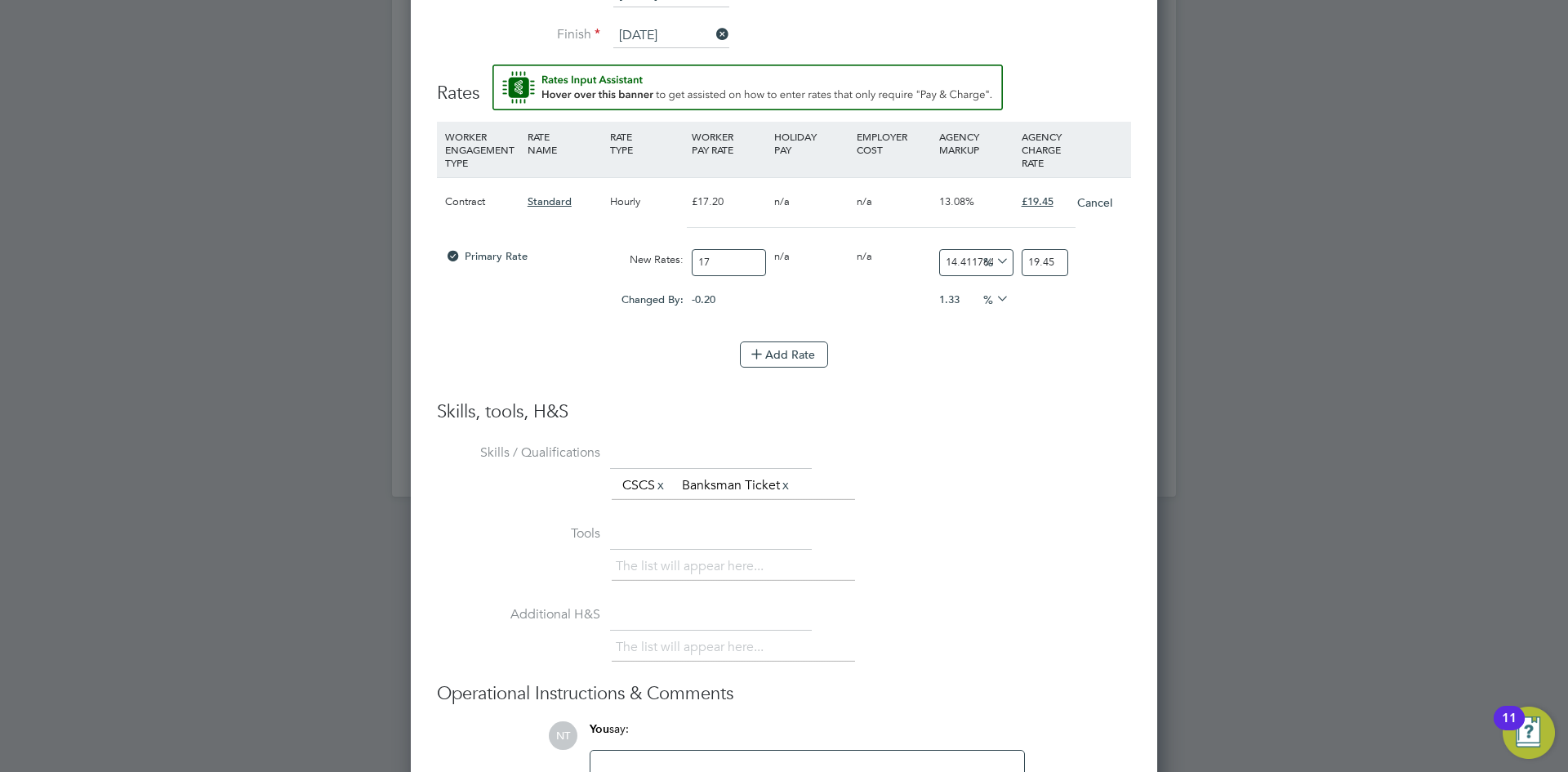
click at [969, 342] on div "Add Rate" at bounding box center [784, 355] width 694 height 26
click at [746, 270] on input "17" at bounding box center [729, 262] width 75 height 27
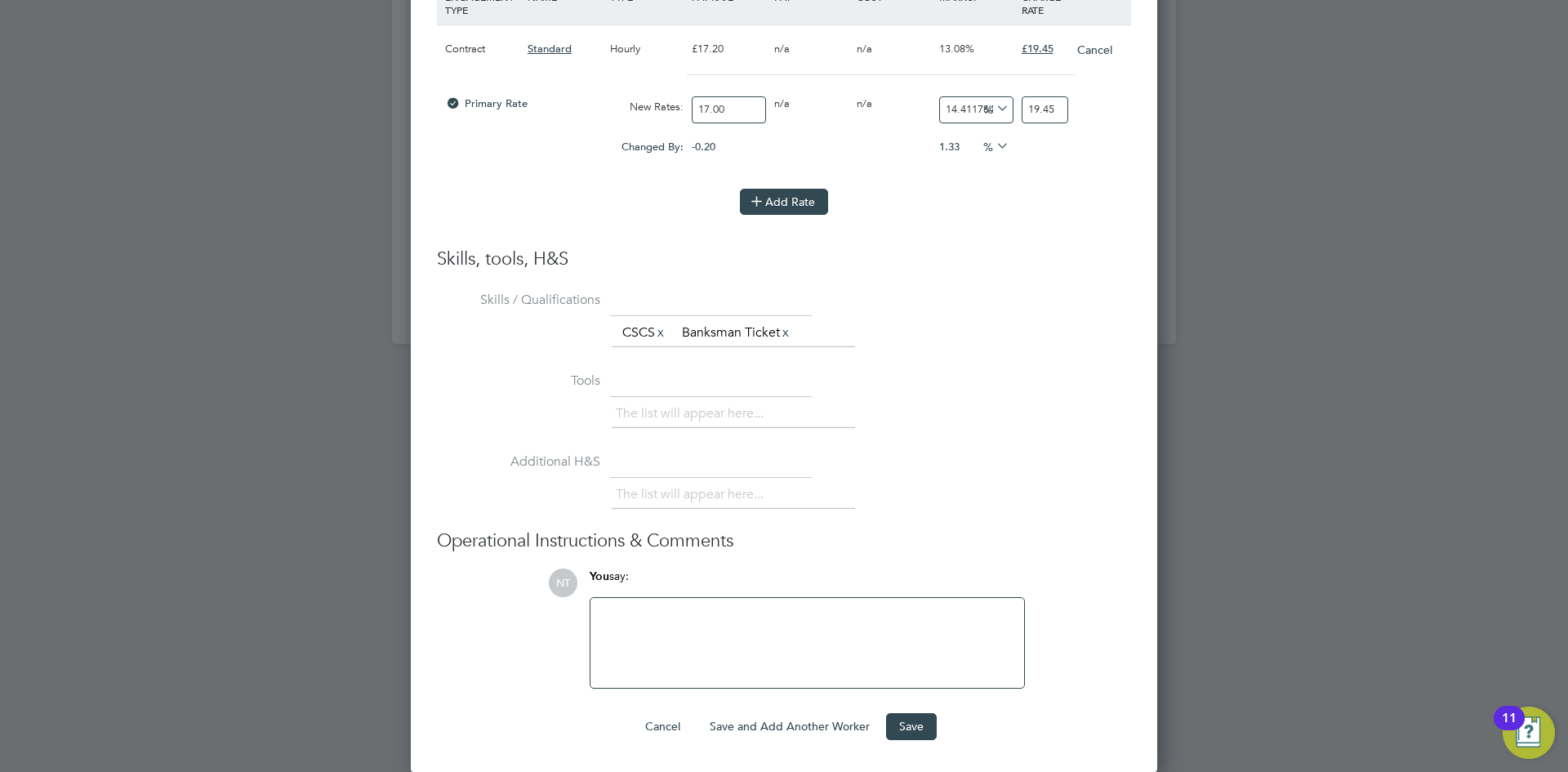
type input "17.00"
click at [788, 206] on button "Add Rate" at bounding box center [784, 201] width 88 height 26
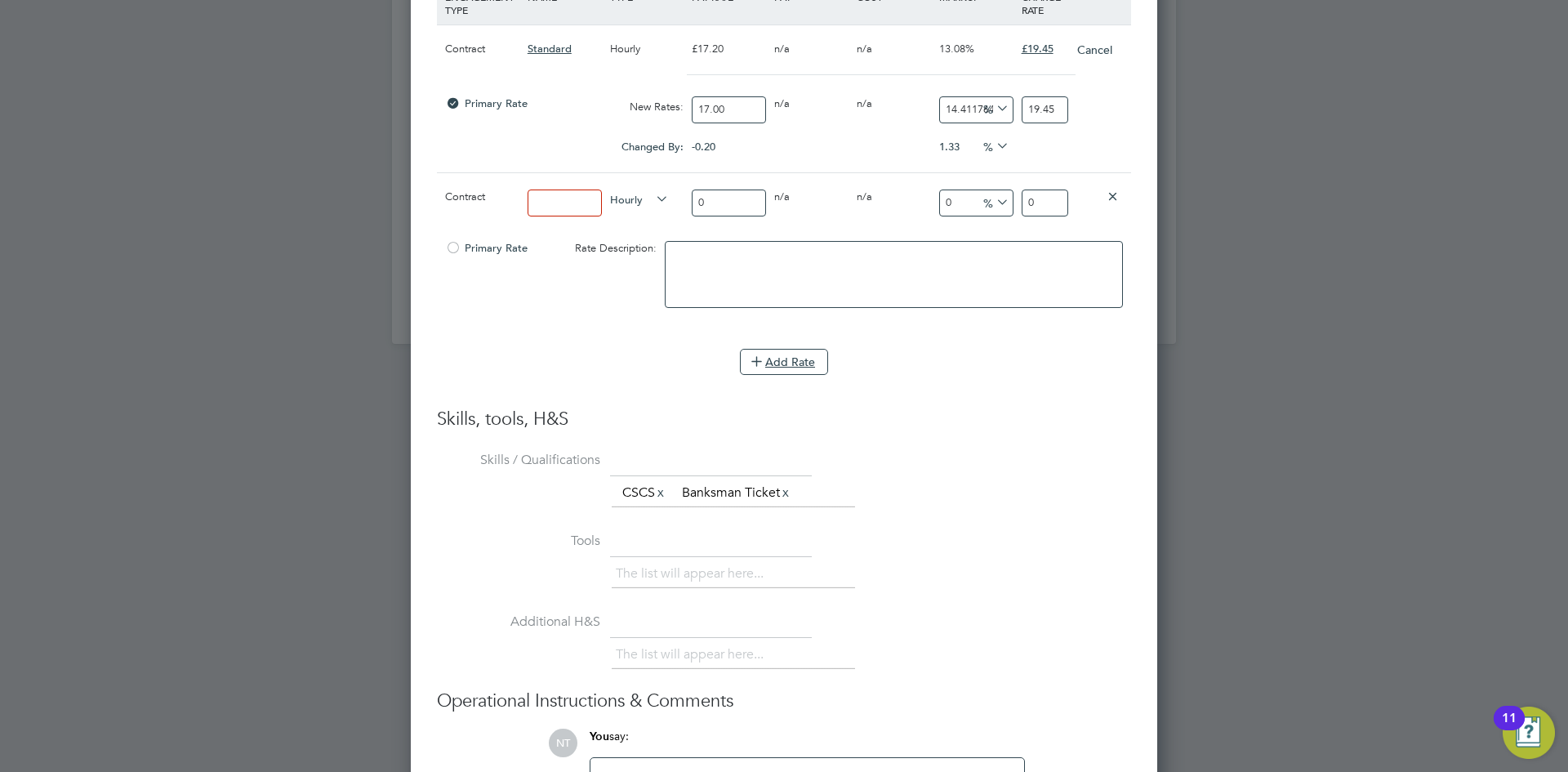
click at [1116, 196] on icon at bounding box center [1112, 195] width 12 height 12
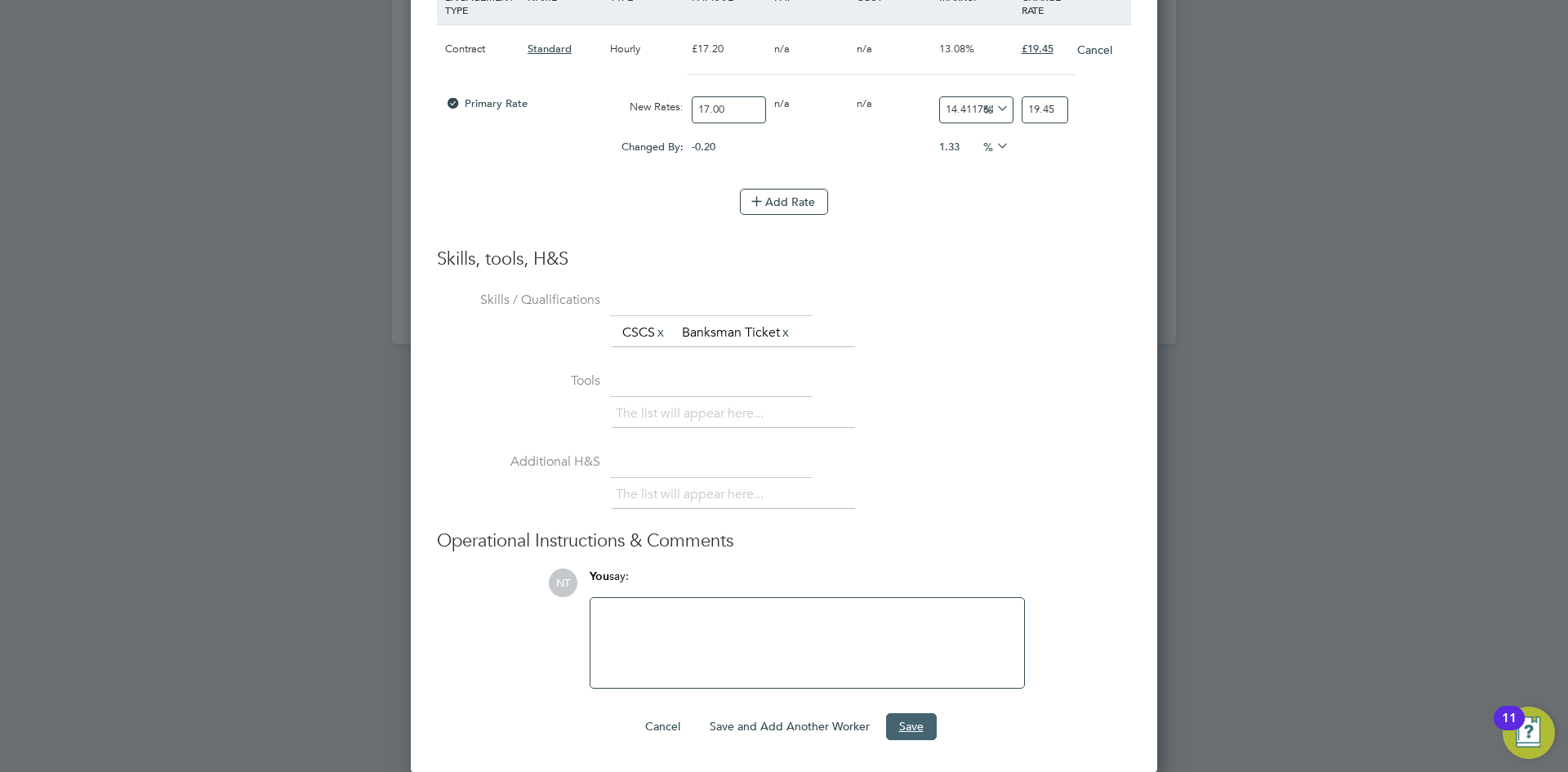
click at [911, 726] on button "Save" at bounding box center [911, 726] width 51 height 26
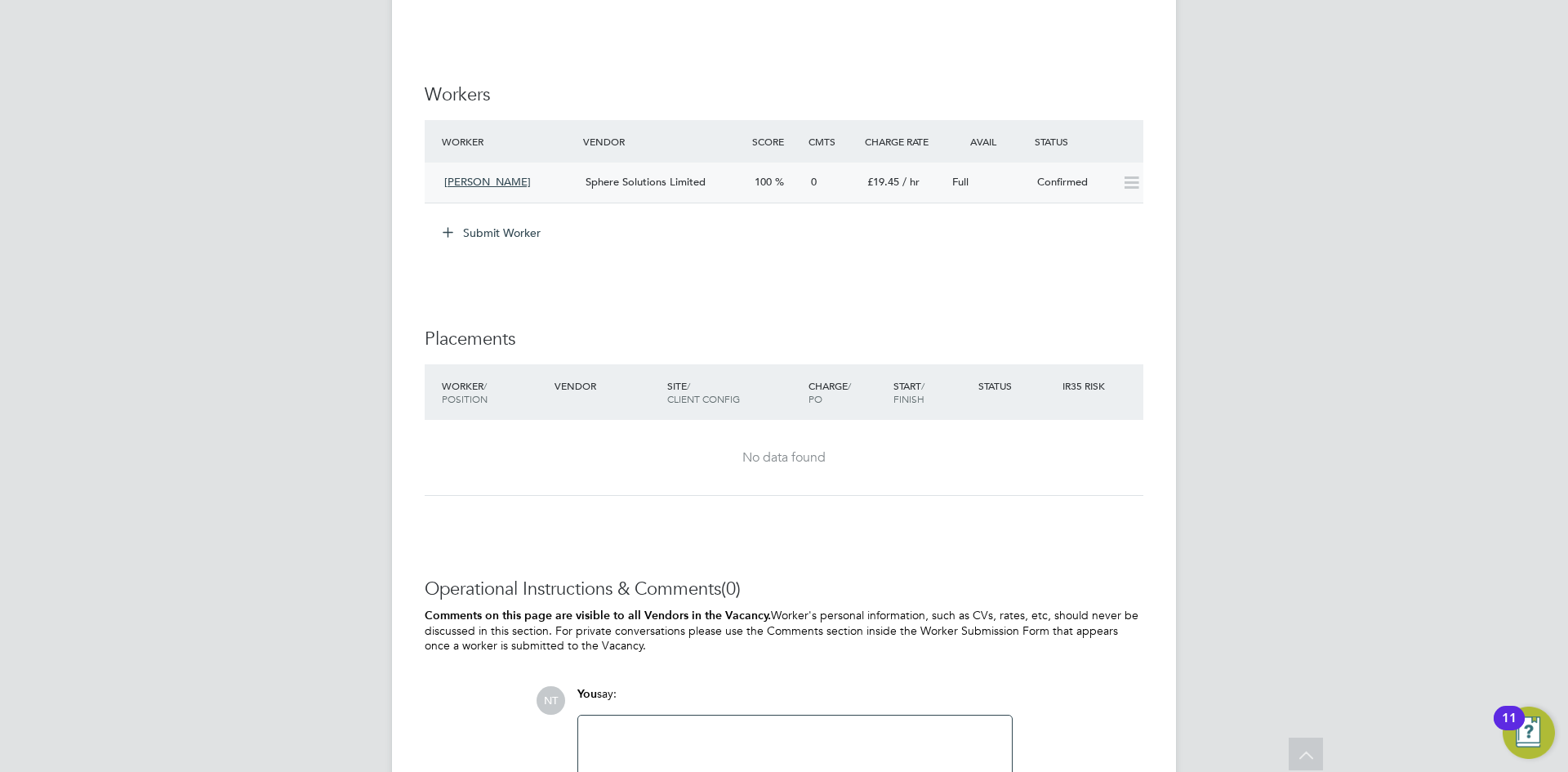
click at [700, 182] on span "Sphere Solutions Limited" at bounding box center [646, 181] width 120 height 14
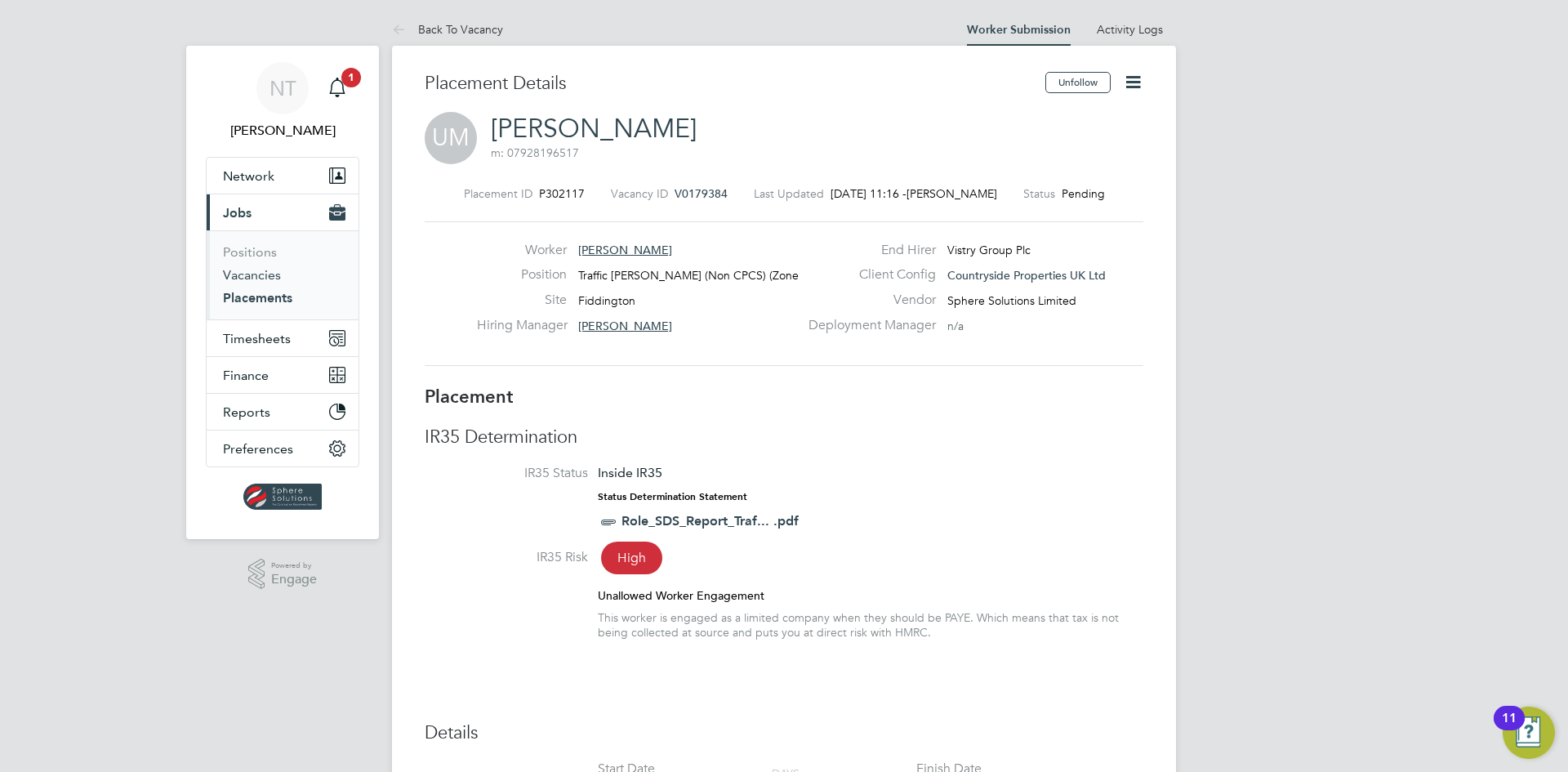
click at [258, 279] on link "Vacancies" at bounding box center [252, 274] width 58 height 15
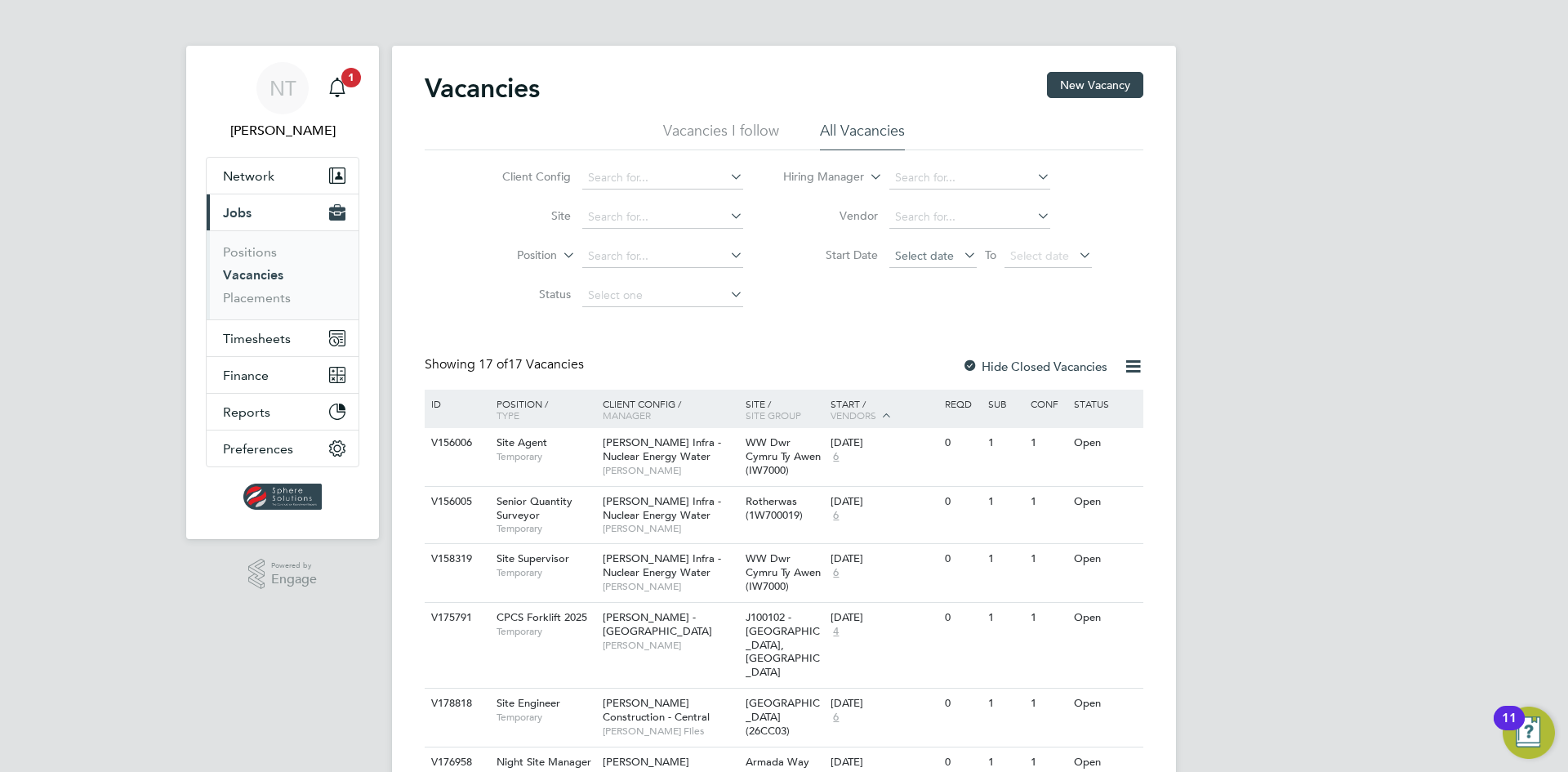
click at [927, 246] on span "Select date" at bounding box center [933, 257] width 87 height 22
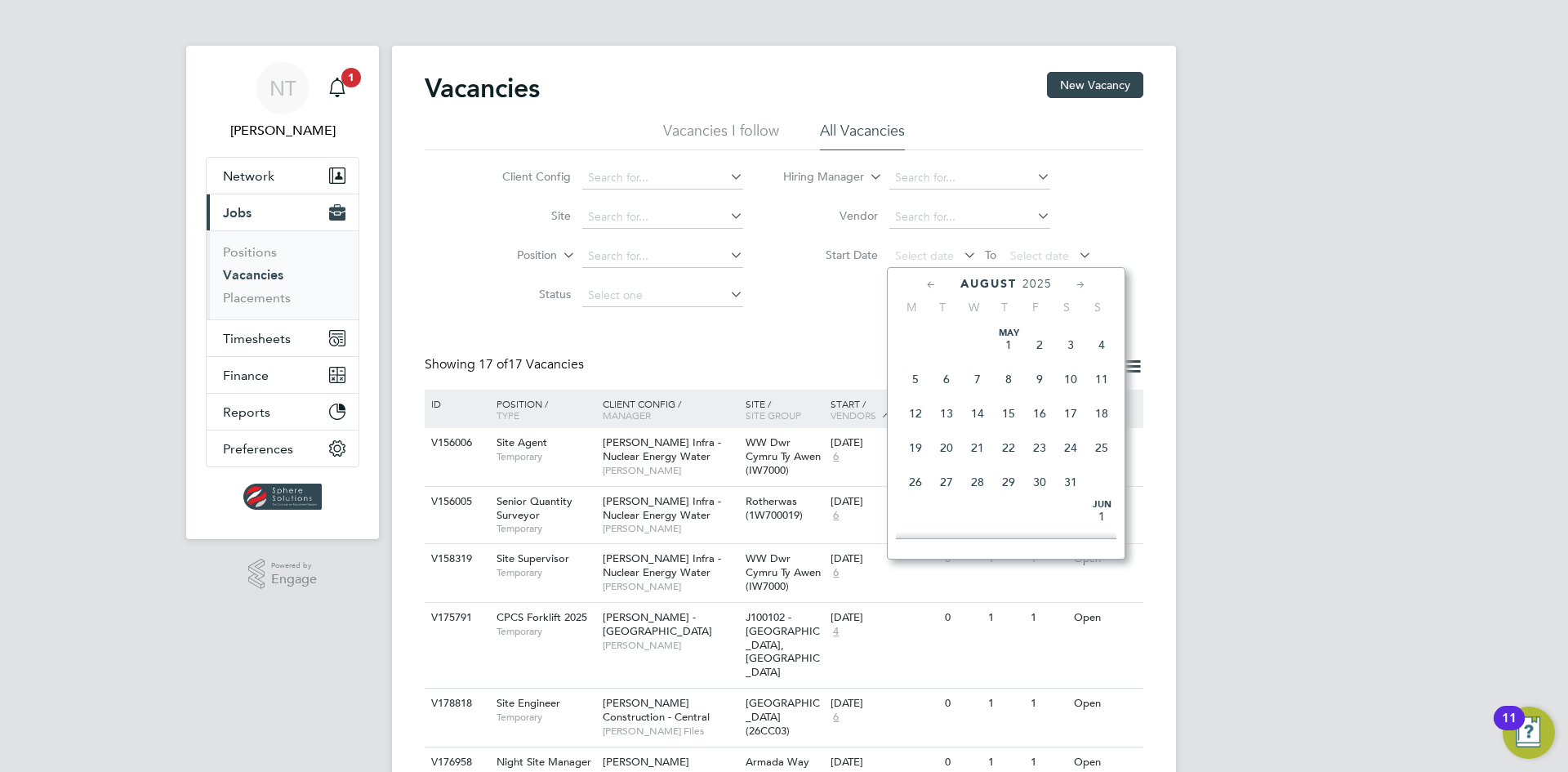
scroll to position [636, 0]
click at [915, 447] on span "Sep 1" at bounding box center [916, 431] width 31 height 31
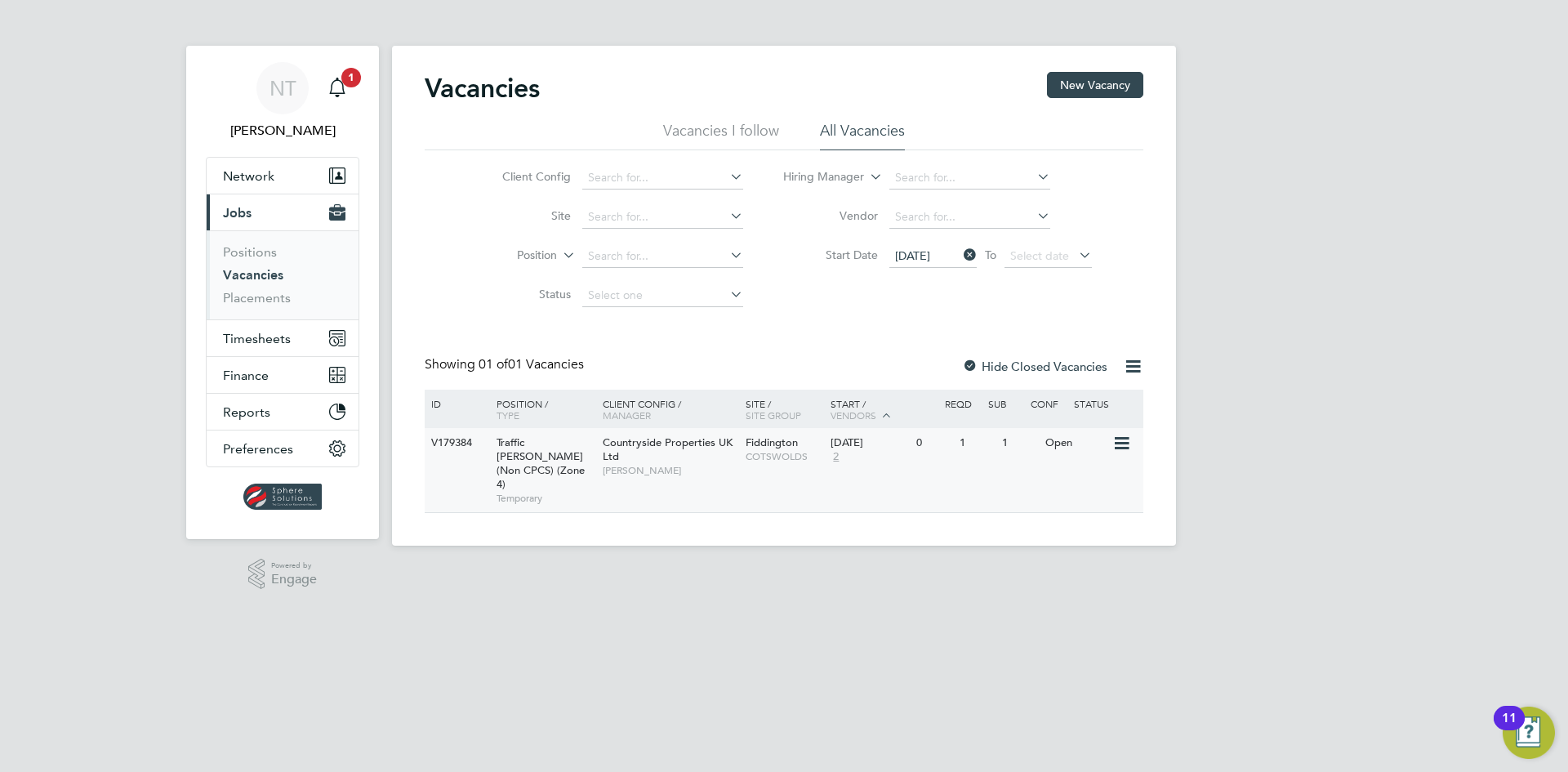
click at [866, 444] on div "[DATE]" at bounding box center [868, 443] width 77 height 14
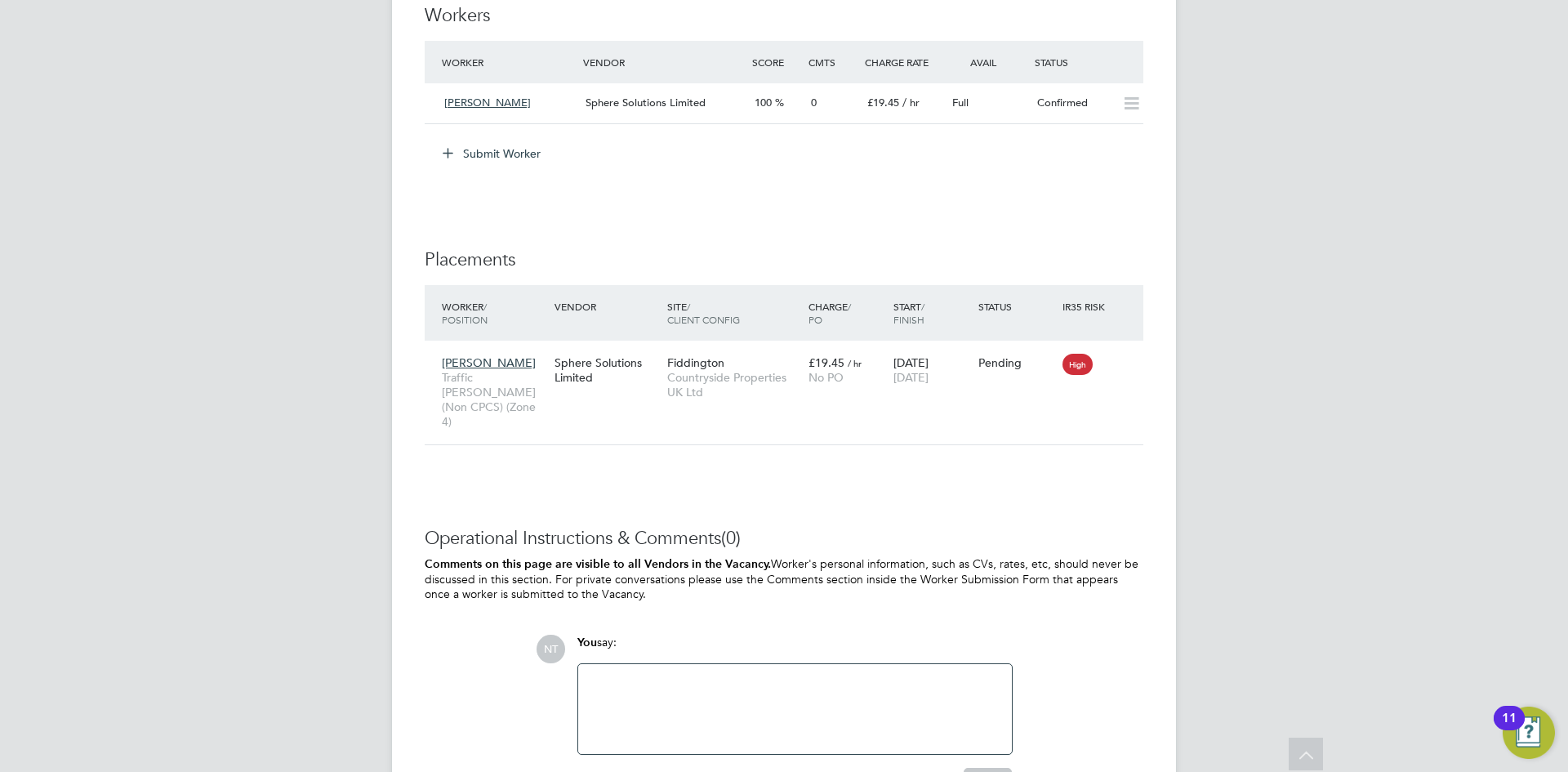
scroll to position [1388, 0]
